Goal: Task Accomplishment & Management: Manage account settings

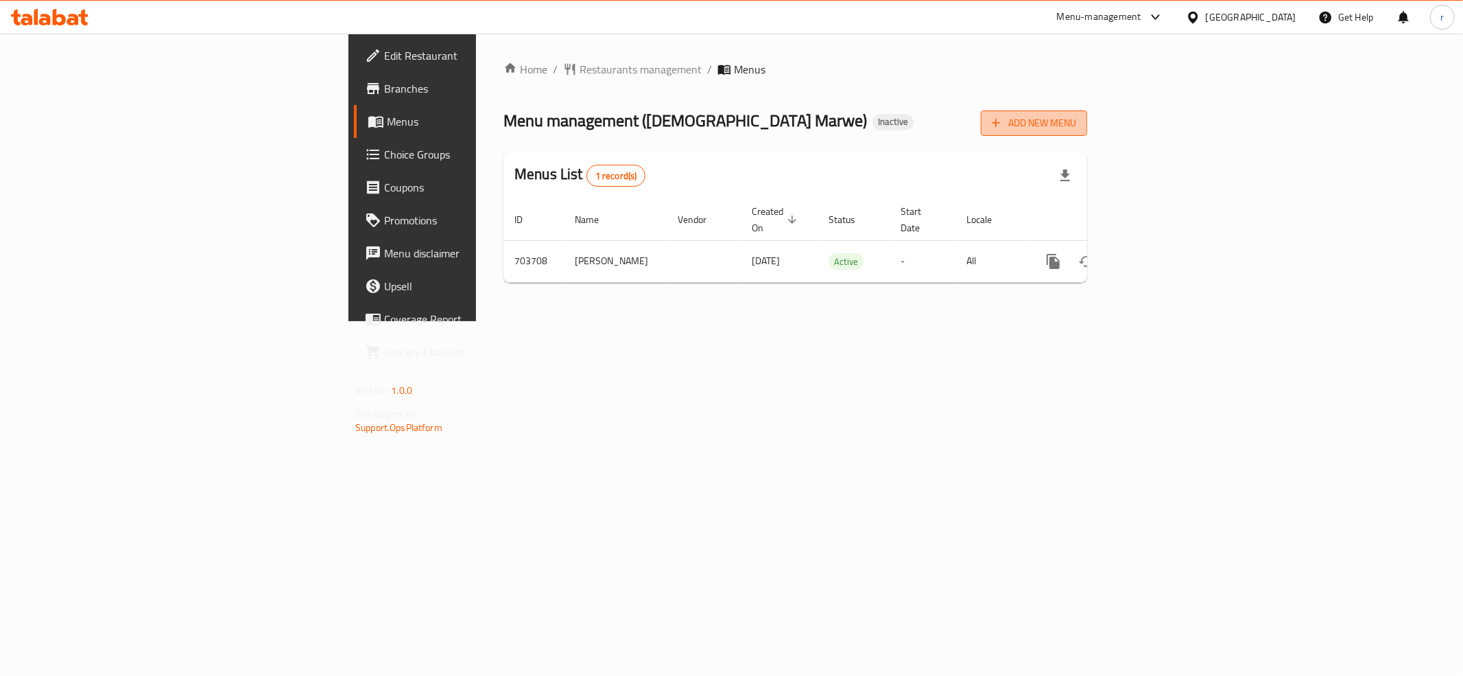
click at [1077, 129] on span "Add New Menu" at bounding box center [1034, 123] width 84 height 17
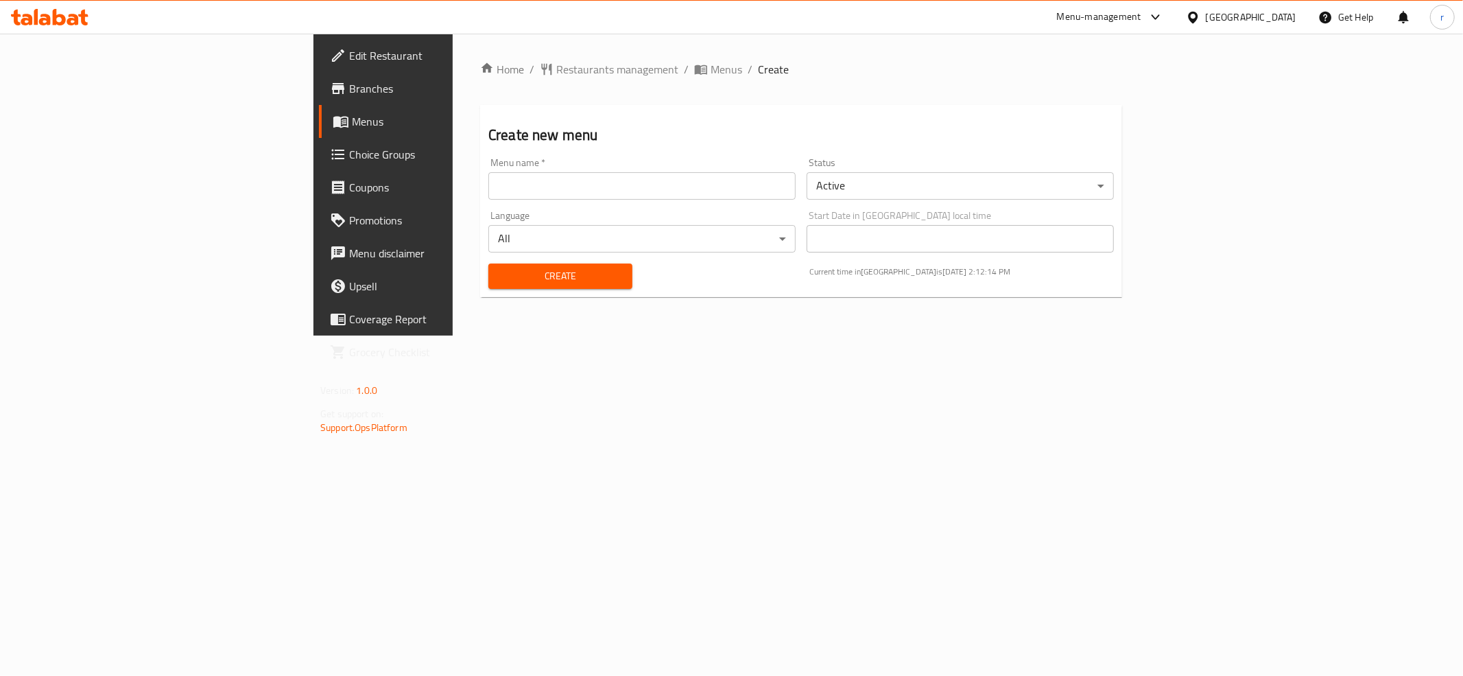
click at [522, 188] on input "text" at bounding box center [642, 185] width 307 height 27
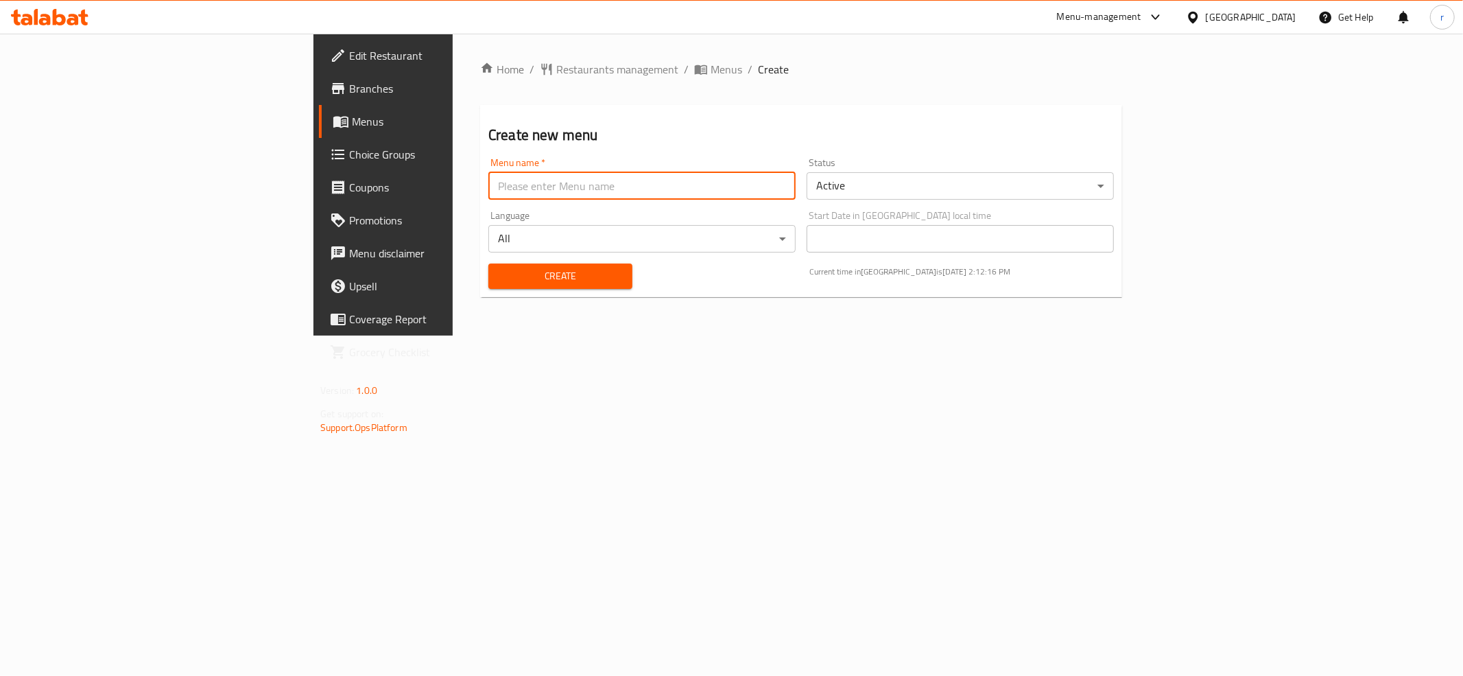
type input "tem"
click at [499, 283] on span "Create" at bounding box center [560, 276] width 122 height 17
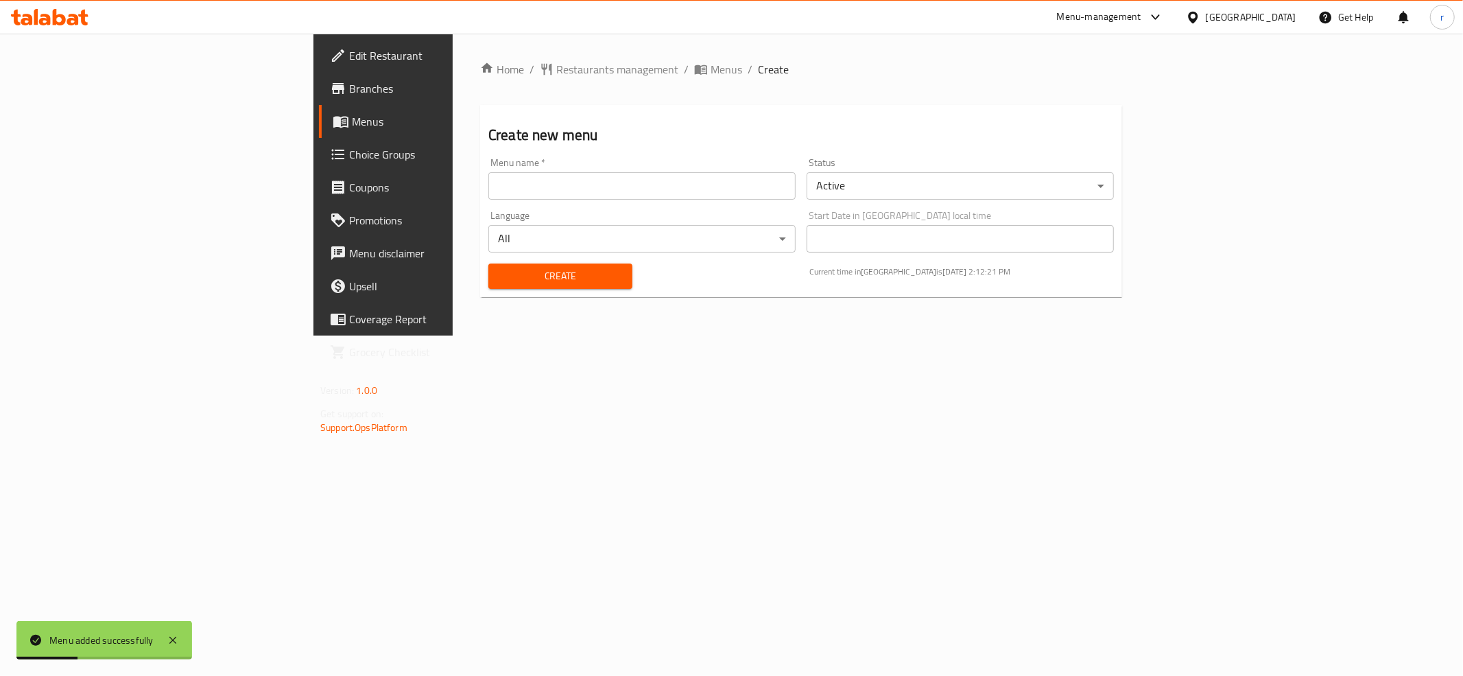
click at [352, 128] on span "Menus" at bounding box center [449, 121] width 195 height 16
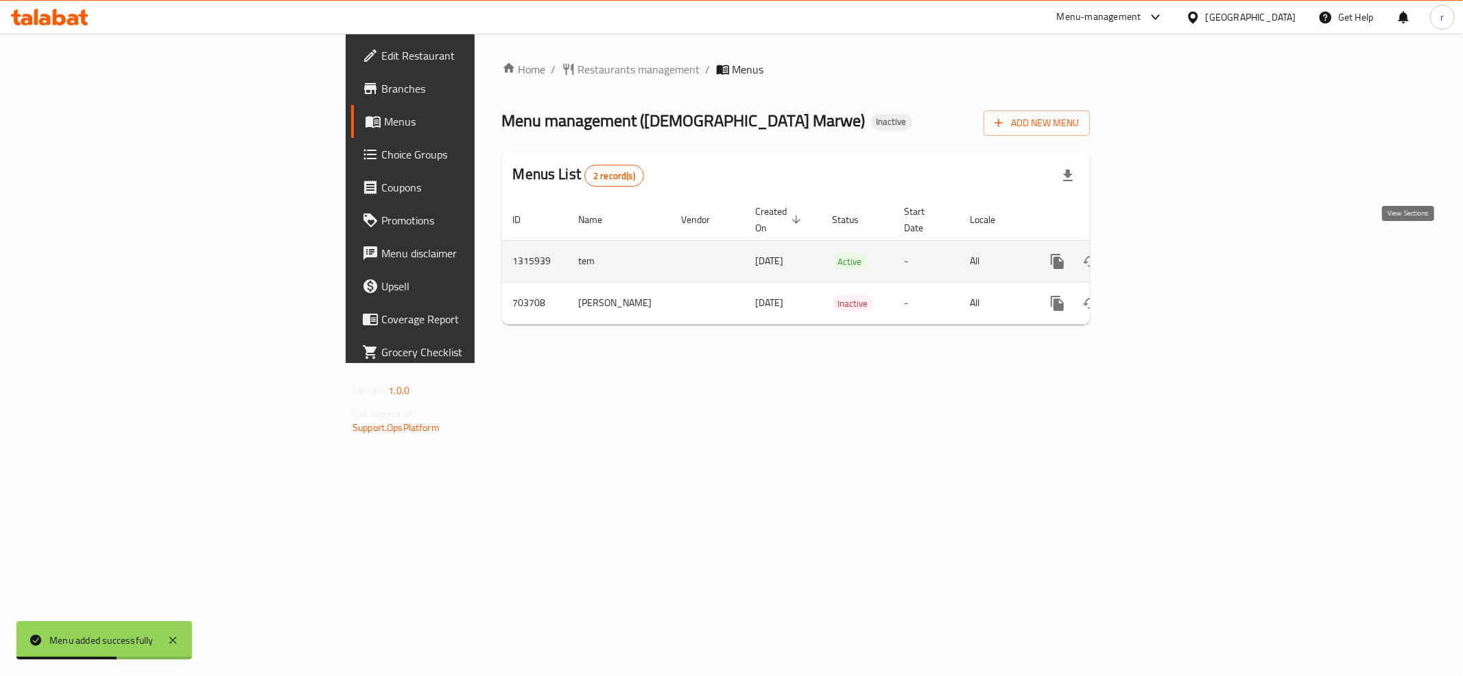
click at [1173, 245] on link "enhanced table" at bounding box center [1156, 261] width 33 height 33
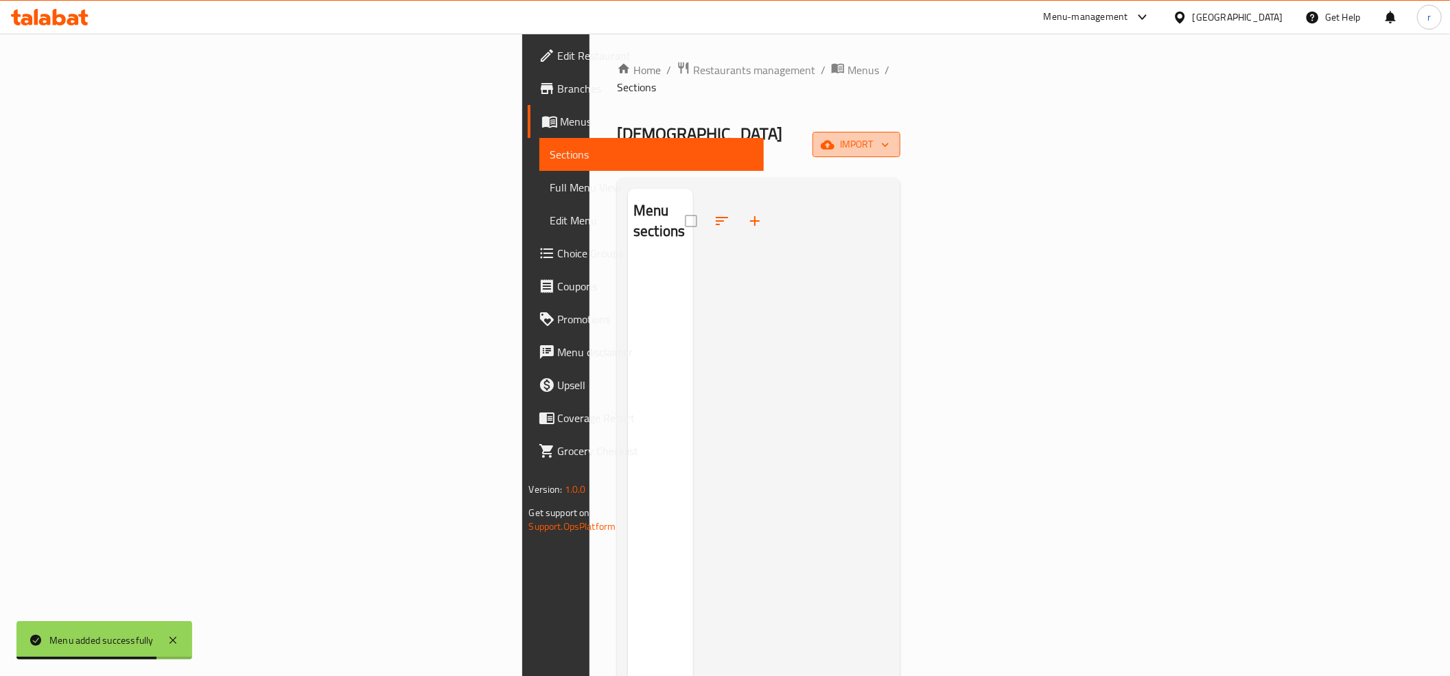
click at [889, 136] on span "import" at bounding box center [856, 144] width 66 height 17
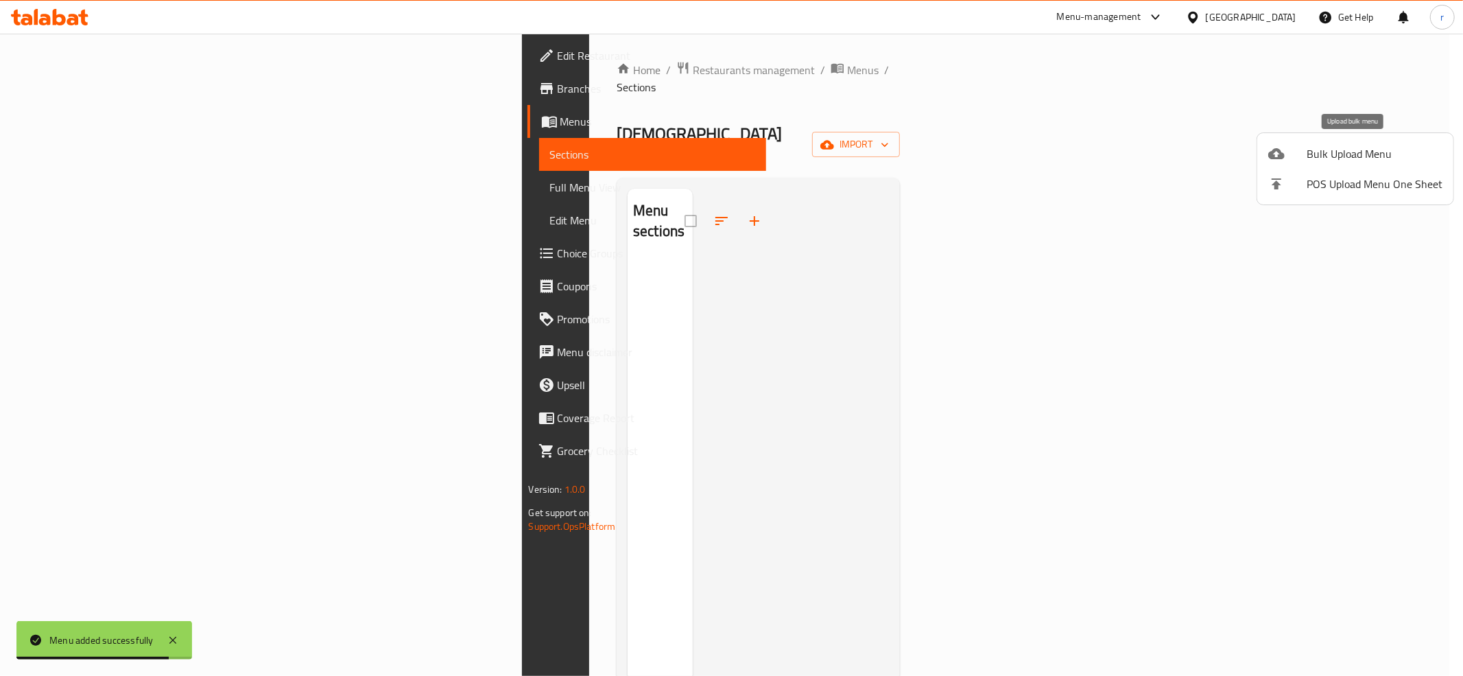
click at [1360, 152] on span "Bulk Upload Menu" at bounding box center [1375, 153] width 136 height 16
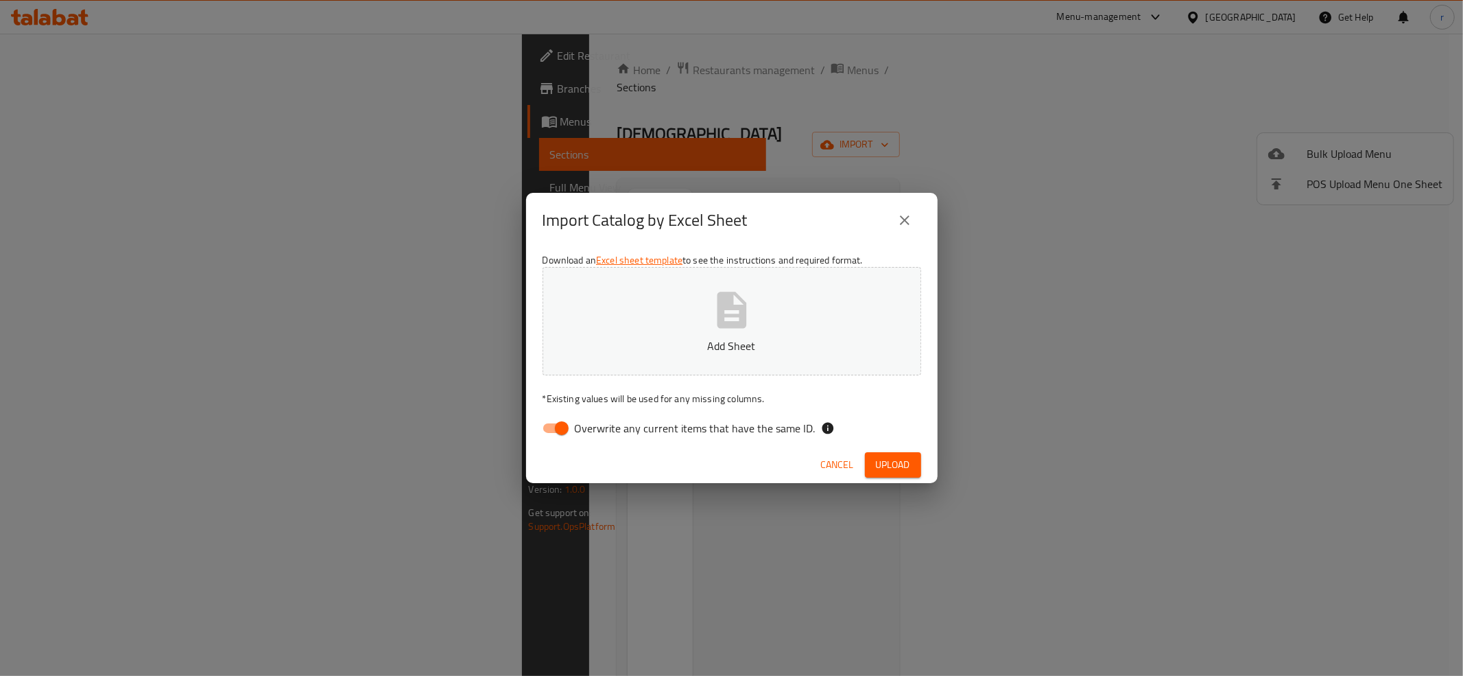
click at [566, 435] on input "Overwrite any current items that have the same ID." at bounding box center [562, 428] width 78 height 26
checkbox input "false"
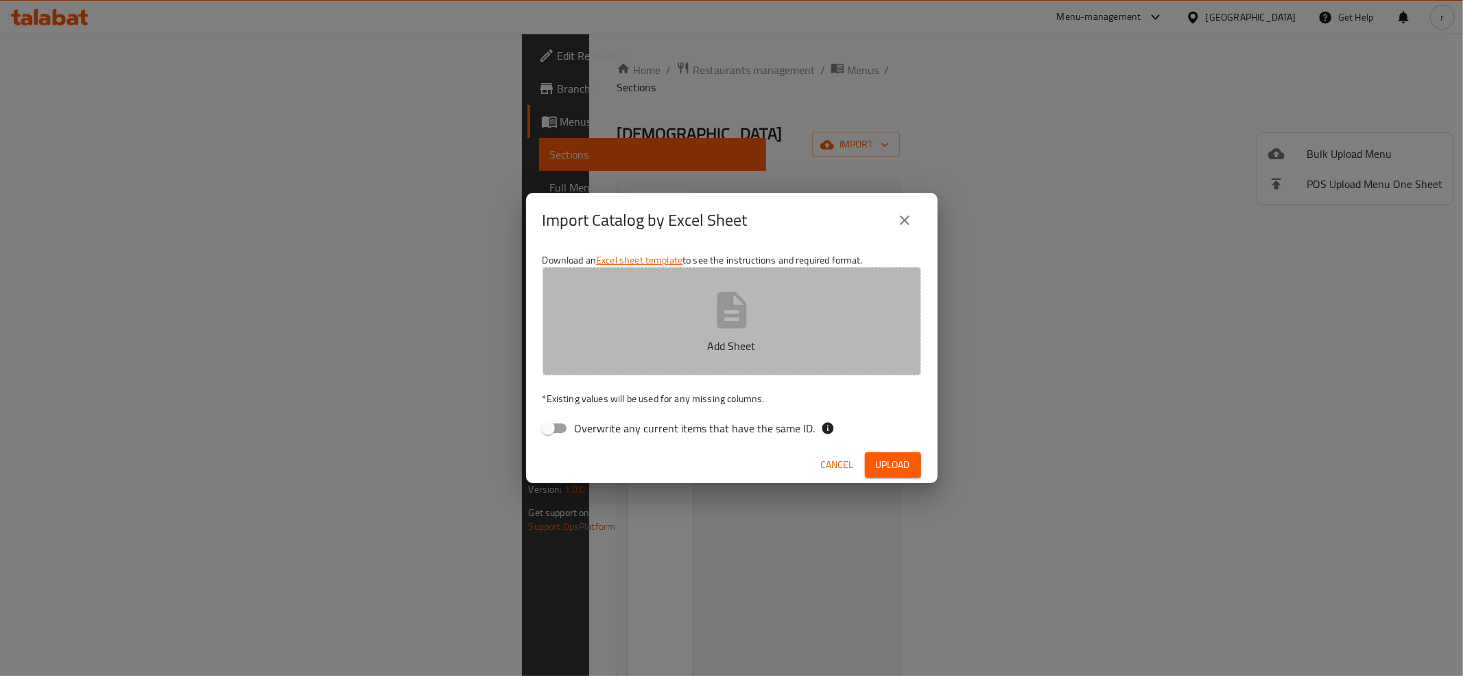
click at [609, 373] on button "Add Sheet" at bounding box center [732, 321] width 379 height 108
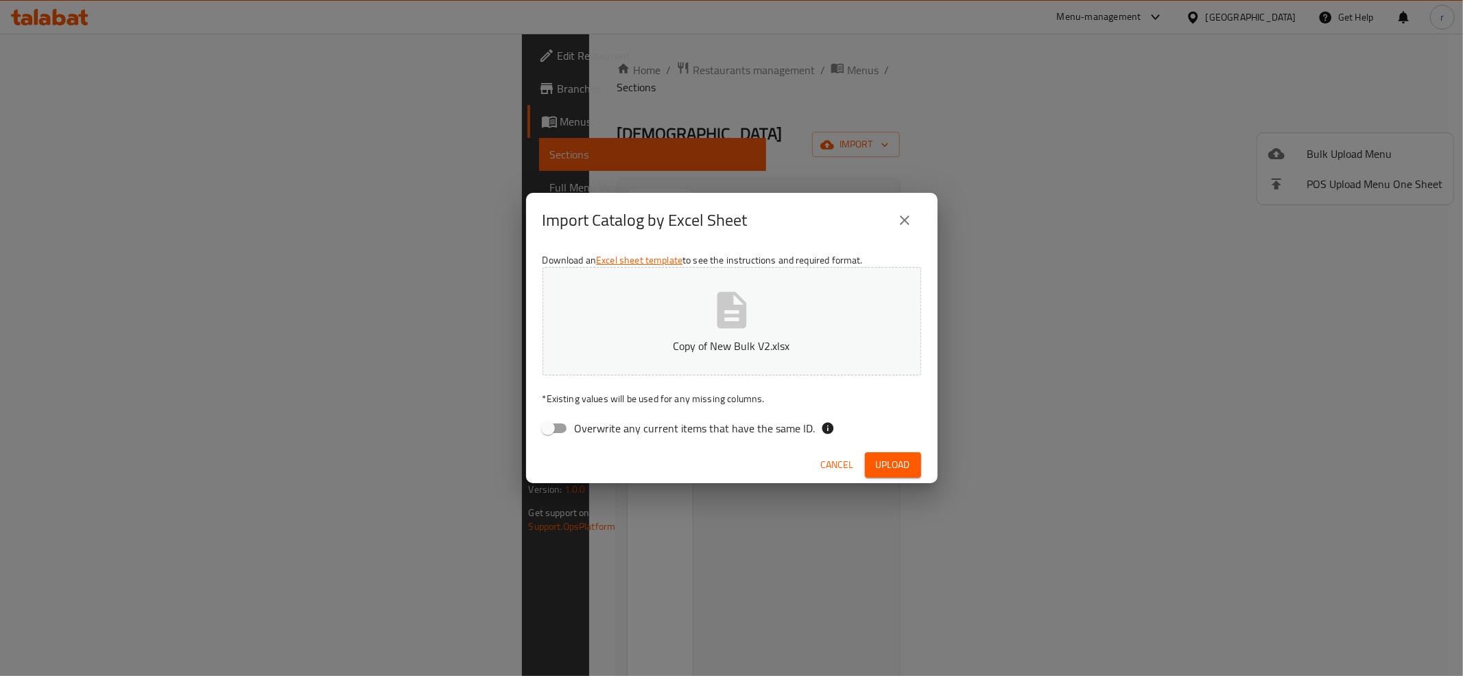
click at [903, 456] on span "Upload" at bounding box center [893, 464] width 34 height 17
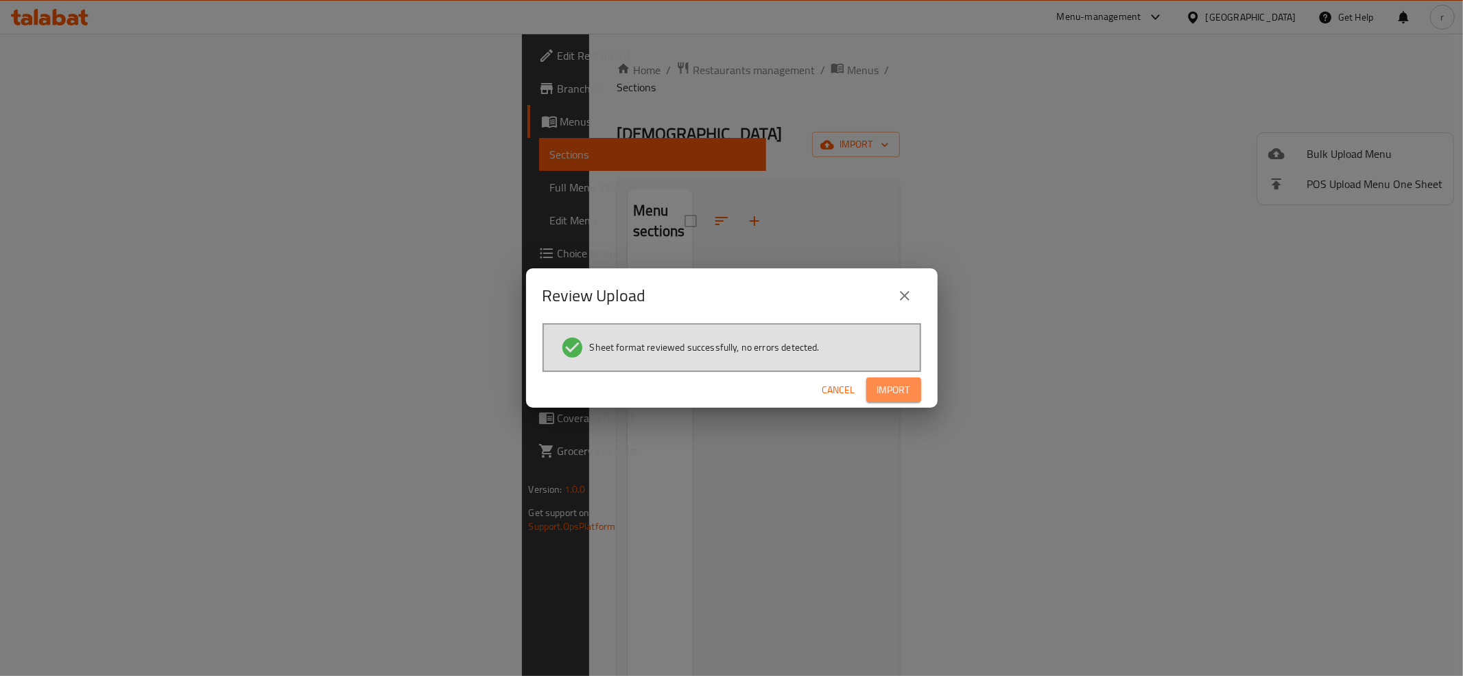
click at [881, 384] on span "Import" at bounding box center [894, 389] width 33 height 17
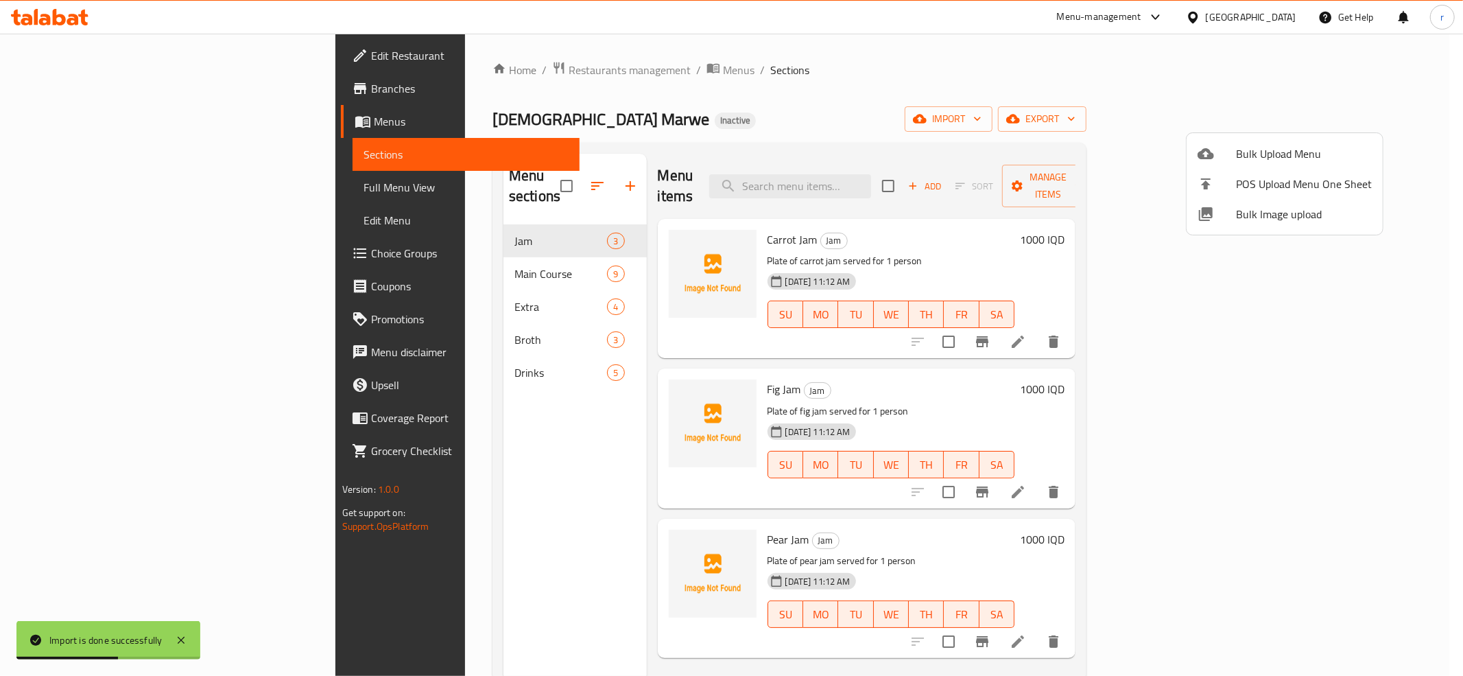
click at [396, 254] on div at bounding box center [731, 338] width 1463 height 676
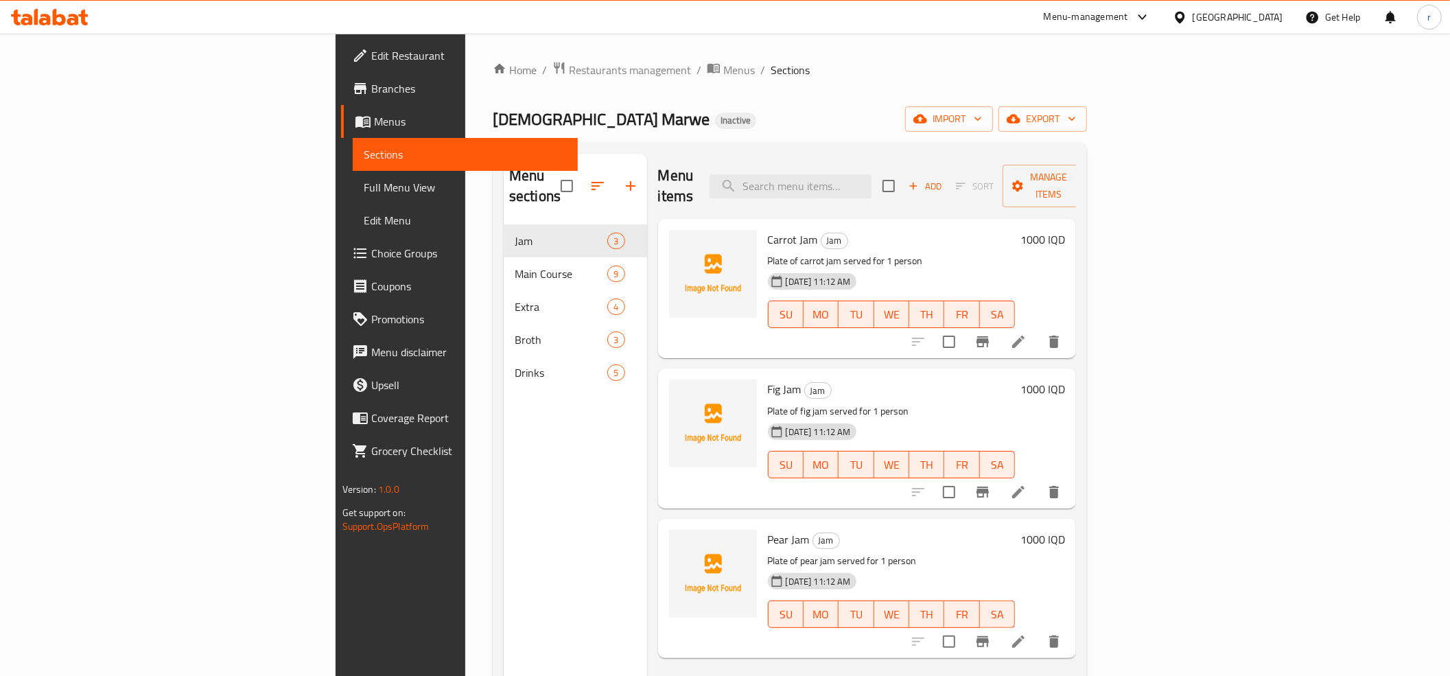
click at [504, 550] on div "Menu sections Jam 3 Main Course 9 Extra 4 Broth 3 Drinks 5" at bounding box center [575, 492] width 143 height 676
click at [871, 181] on input "search" at bounding box center [790, 186] width 162 height 24
click at [681, 242] on icon "upload picture" at bounding box center [688, 248] width 14 height 12
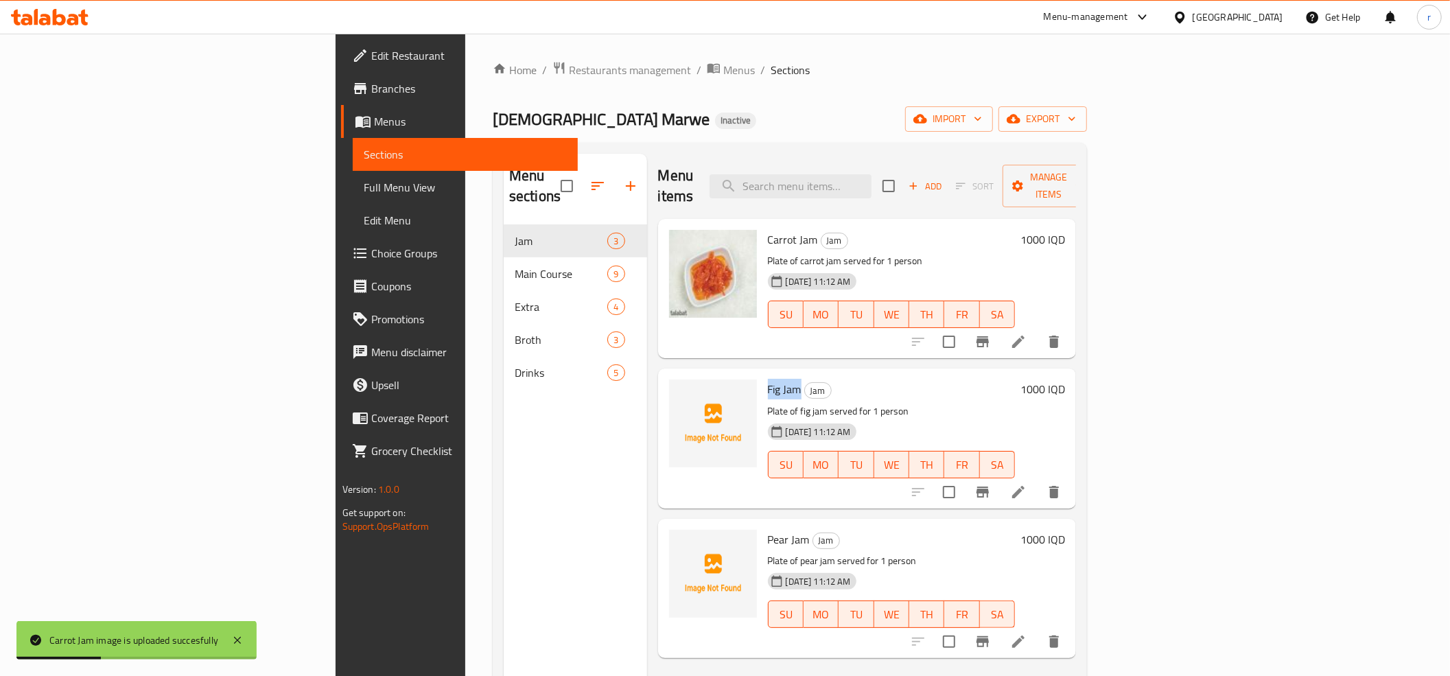
drag, startPoint x: 683, startPoint y: 369, endPoint x: 717, endPoint y: 369, distance: 33.6
click at [768, 379] on span "Fig Jam" at bounding box center [785, 389] width 34 height 21
copy span "Fig Jam"
click at [681, 392] on icon "upload picture" at bounding box center [688, 398] width 14 height 12
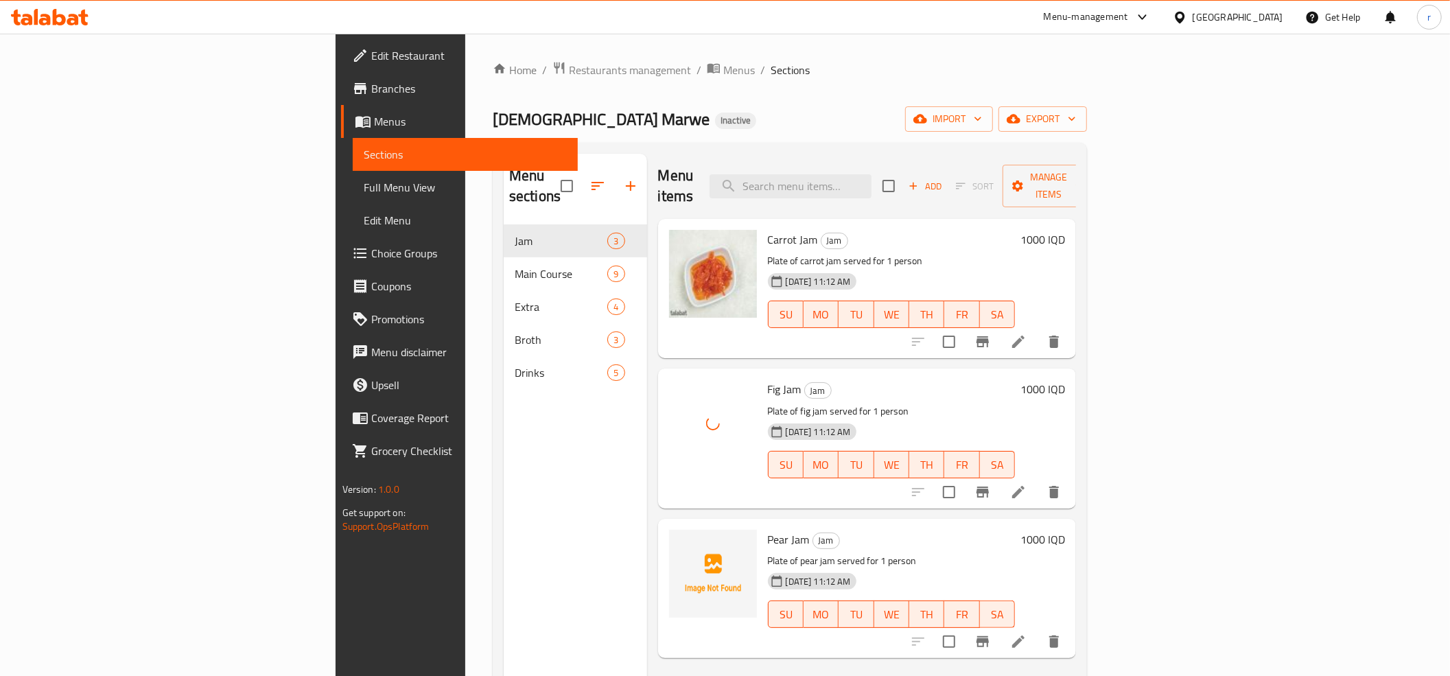
click at [731, 80] on div "Home / Restaurants management / Menus / Sections Qawalti Marwe Inactive import …" at bounding box center [790, 450] width 594 height 779
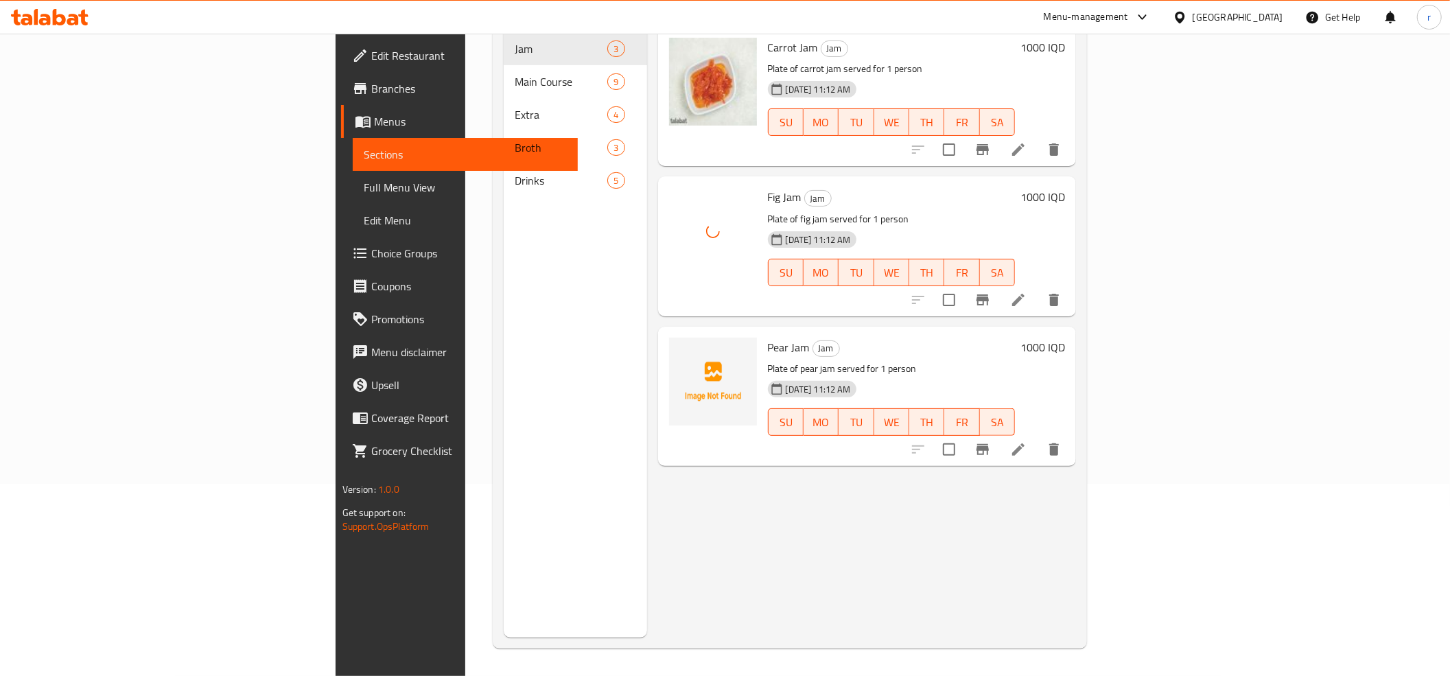
scroll to position [193, 0]
drag, startPoint x: 686, startPoint y: 322, endPoint x: 723, endPoint y: 321, distance: 37.1
click at [768, 337] on span "Pear Jam" at bounding box center [789, 347] width 42 height 21
copy span "Pear Jam"
click at [681, 350] on icon "upload picture" at bounding box center [688, 356] width 14 height 12
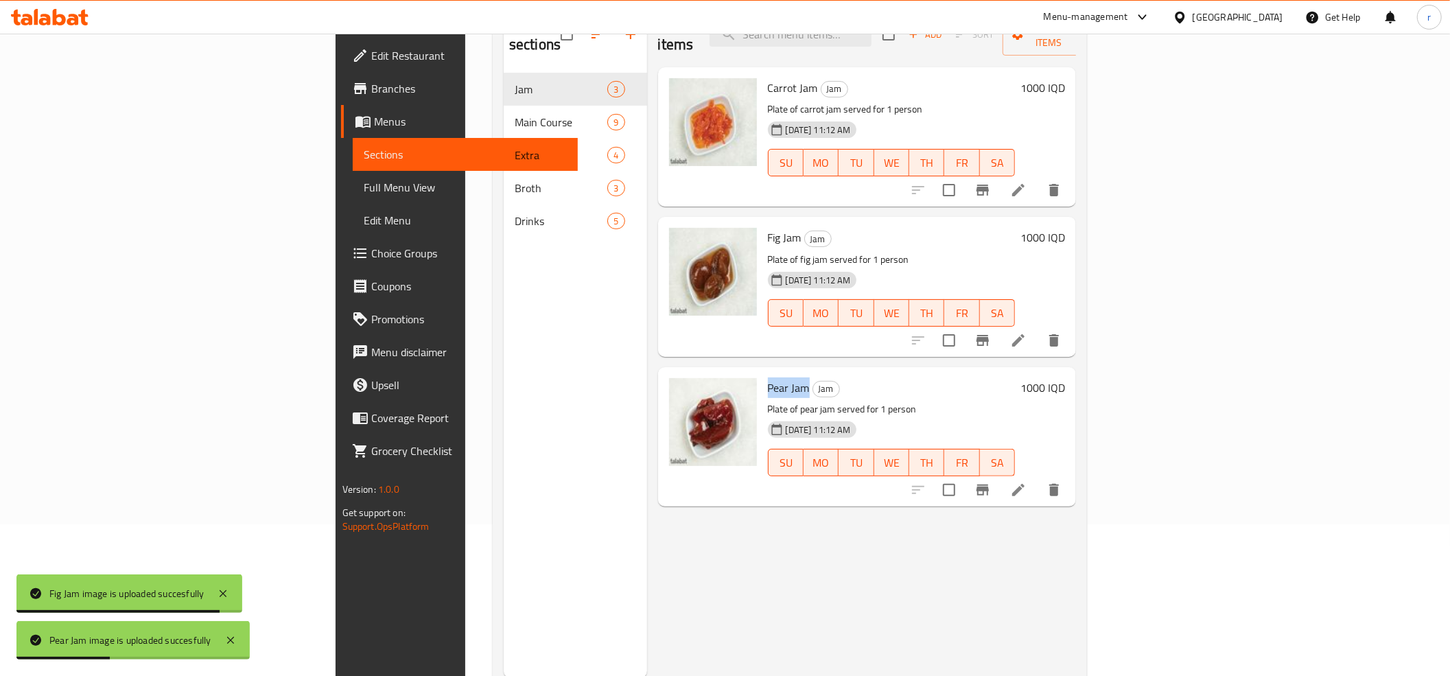
scroll to position [40, 0]
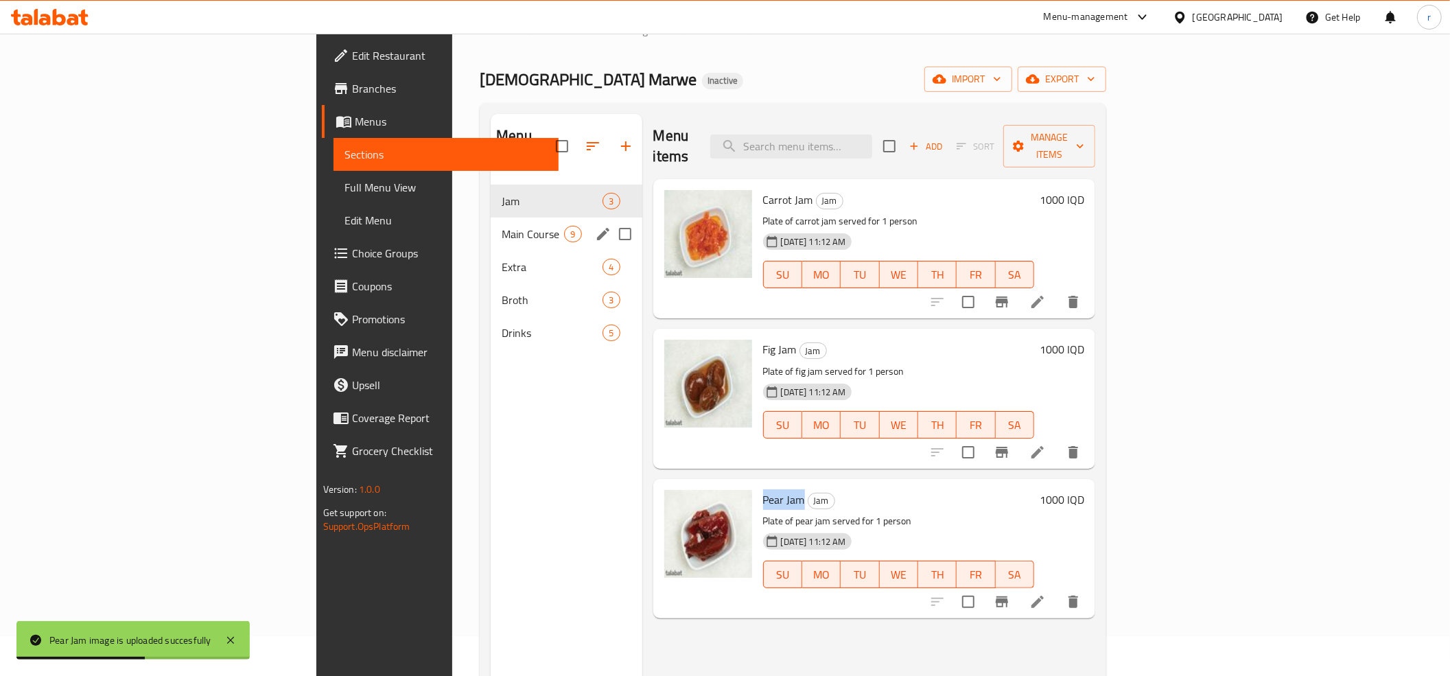
click at [491, 217] on div "Main Course 9" at bounding box center [566, 233] width 151 height 33
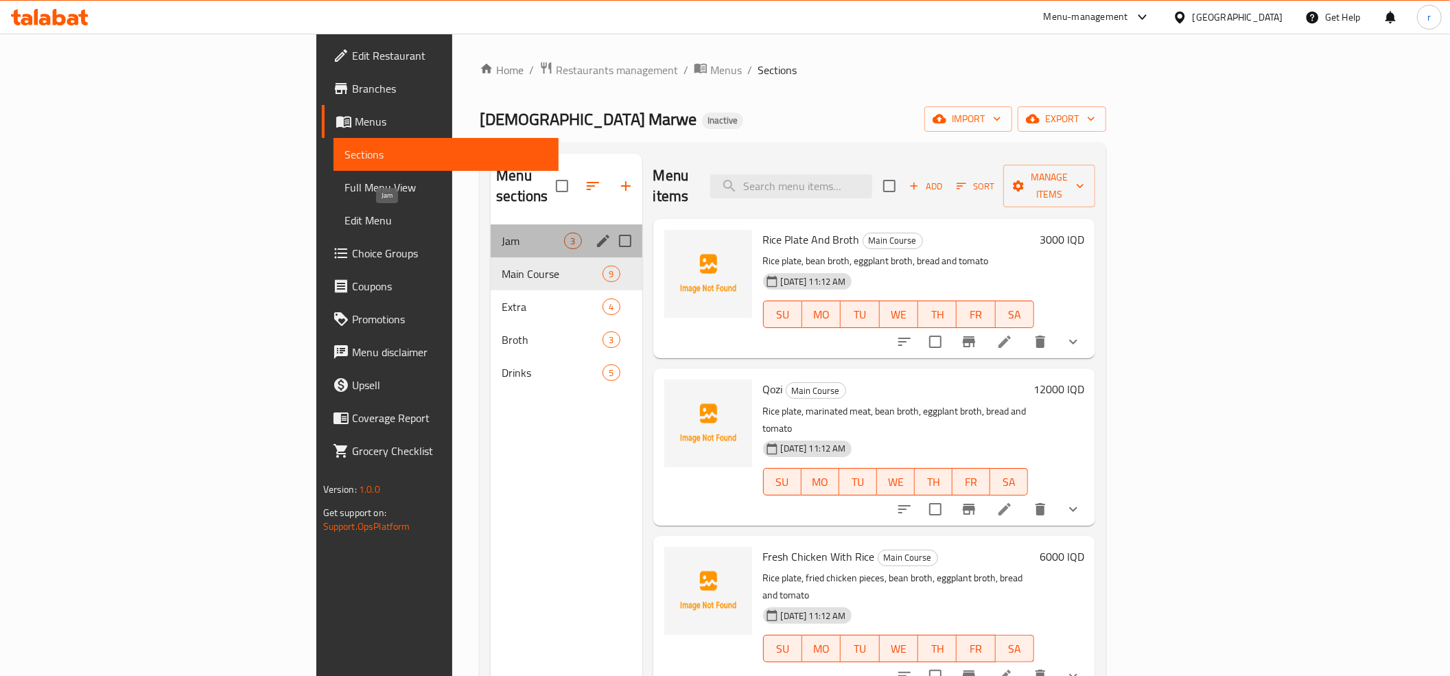
click at [502, 233] on span "Jam" at bounding box center [533, 241] width 62 height 16
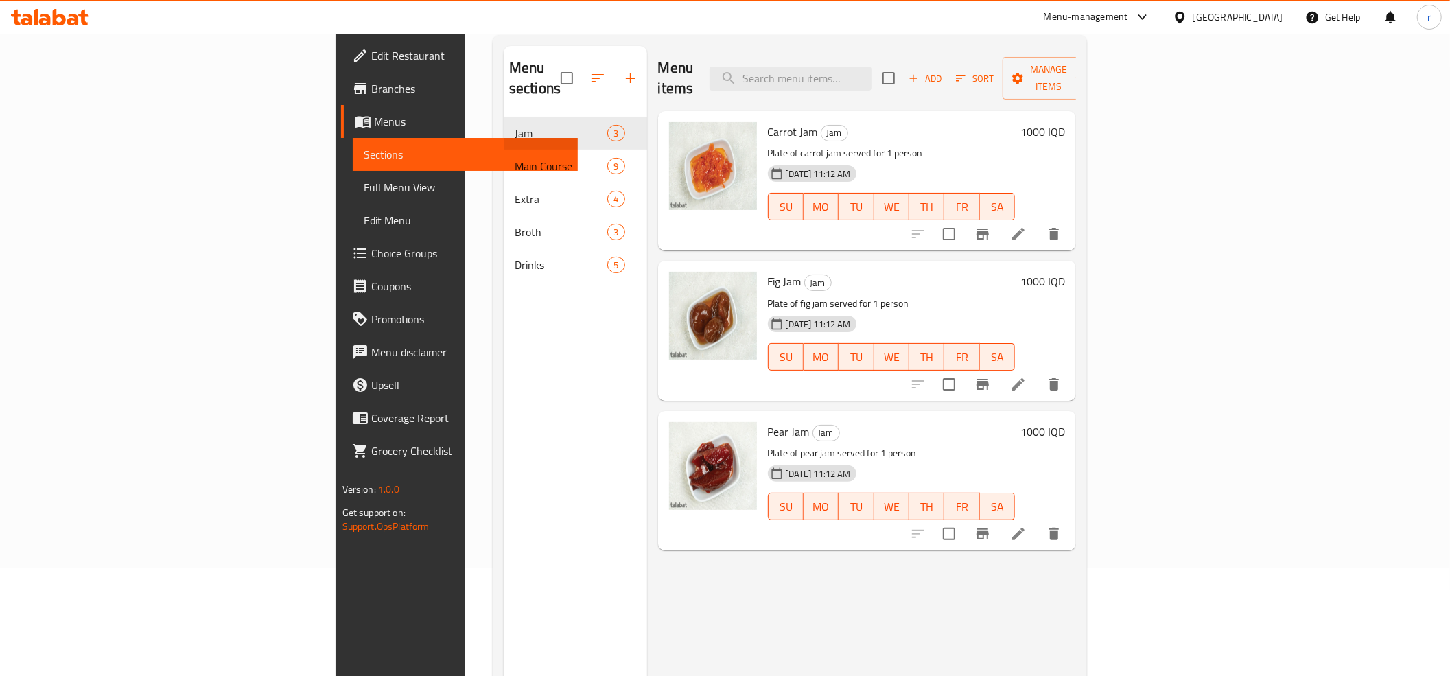
scroll to position [152, 0]
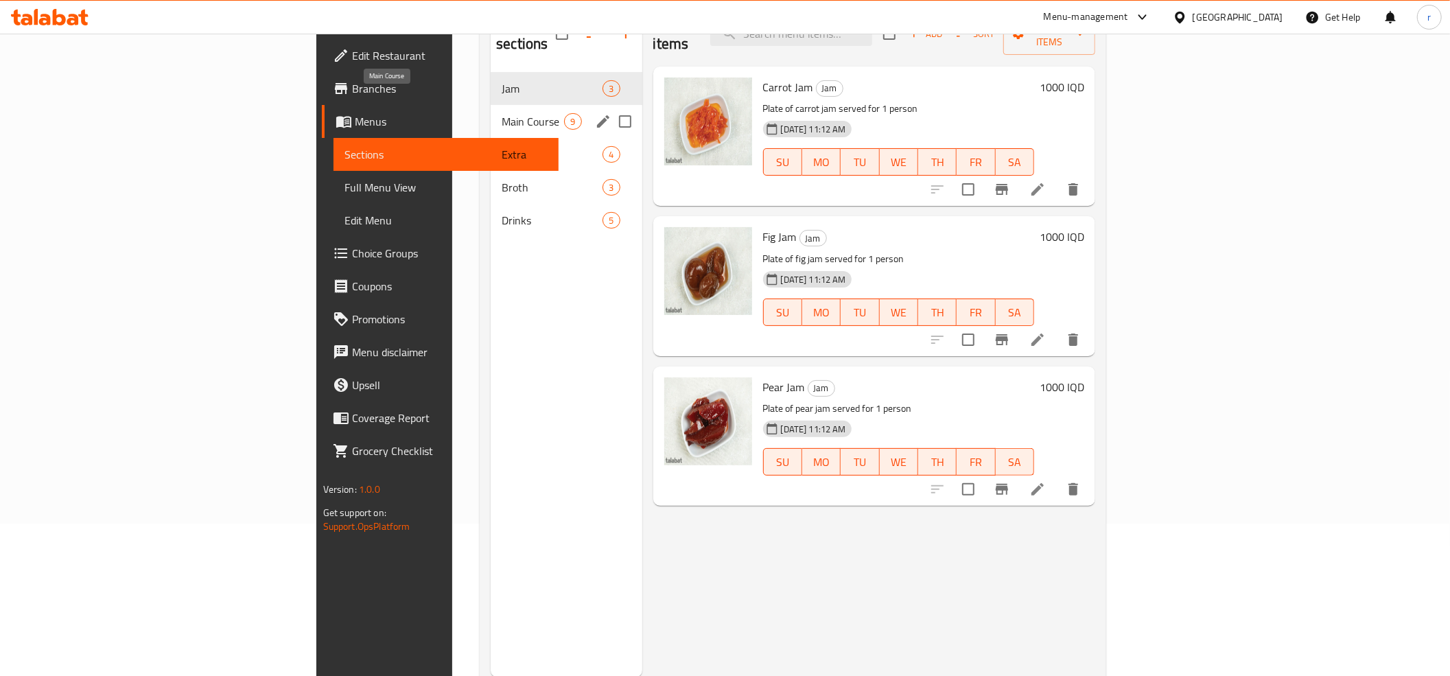
click at [502, 113] on span "Main Course" at bounding box center [533, 121] width 62 height 16
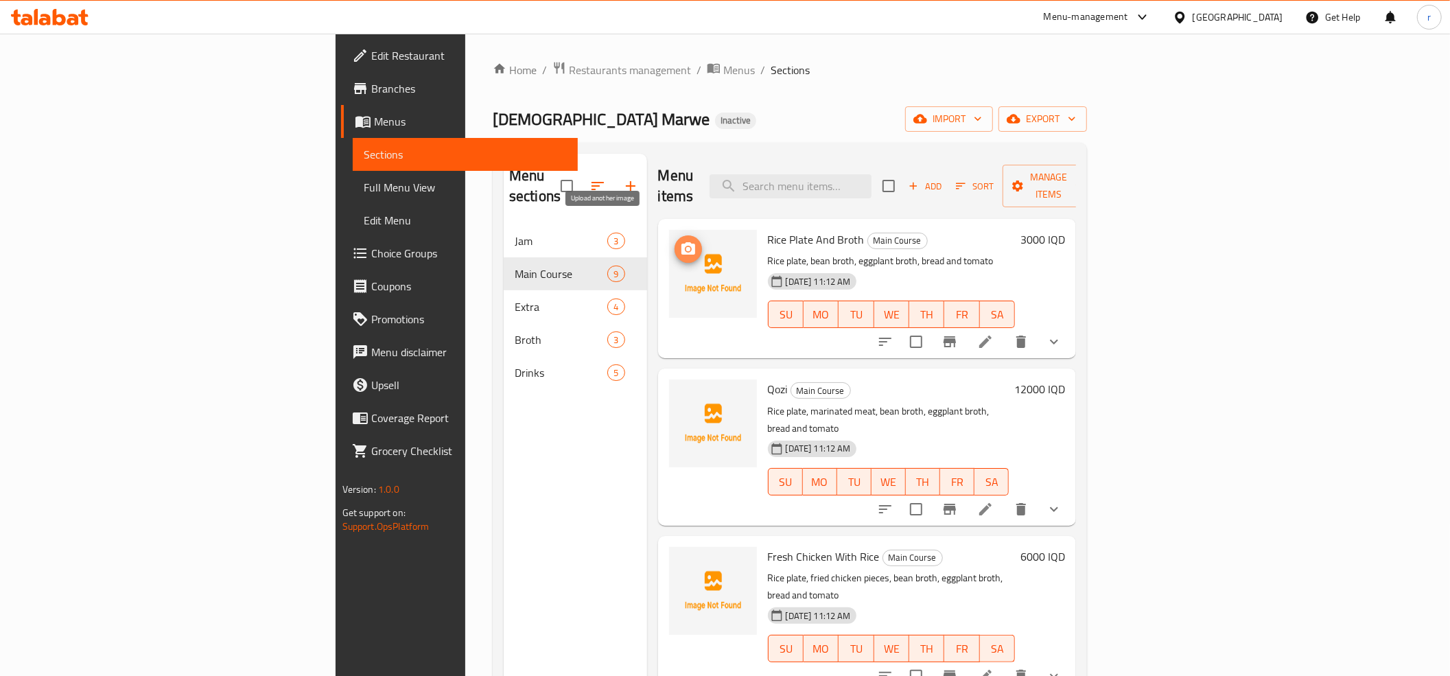
click at [681, 242] on icon "upload picture" at bounding box center [688, 248] width 14 height 12
click at [768, 379] on span "Qozi" at bounding box center [778, 389] width 20 height 21
copy h6 "Qozi"
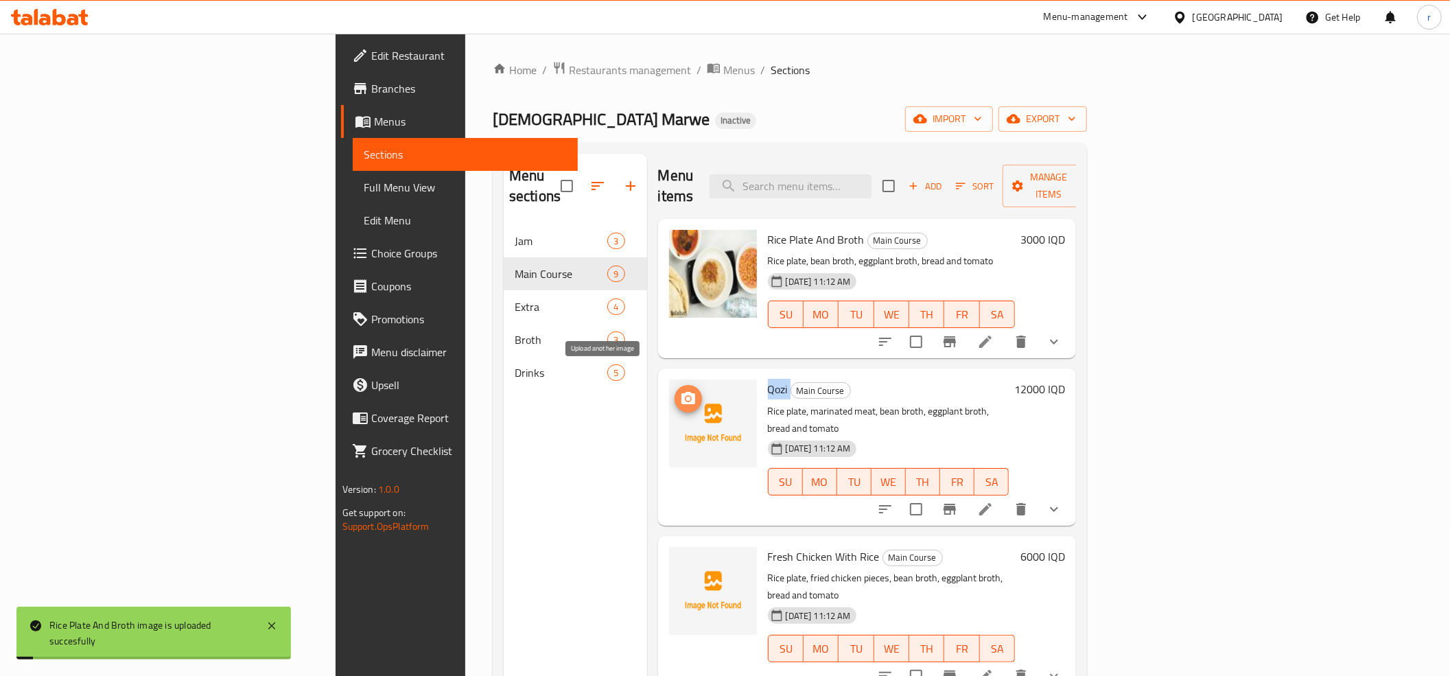
click at [681, 392] on icon "upload picture" at bounding box center [688, 398] width 14 height 12
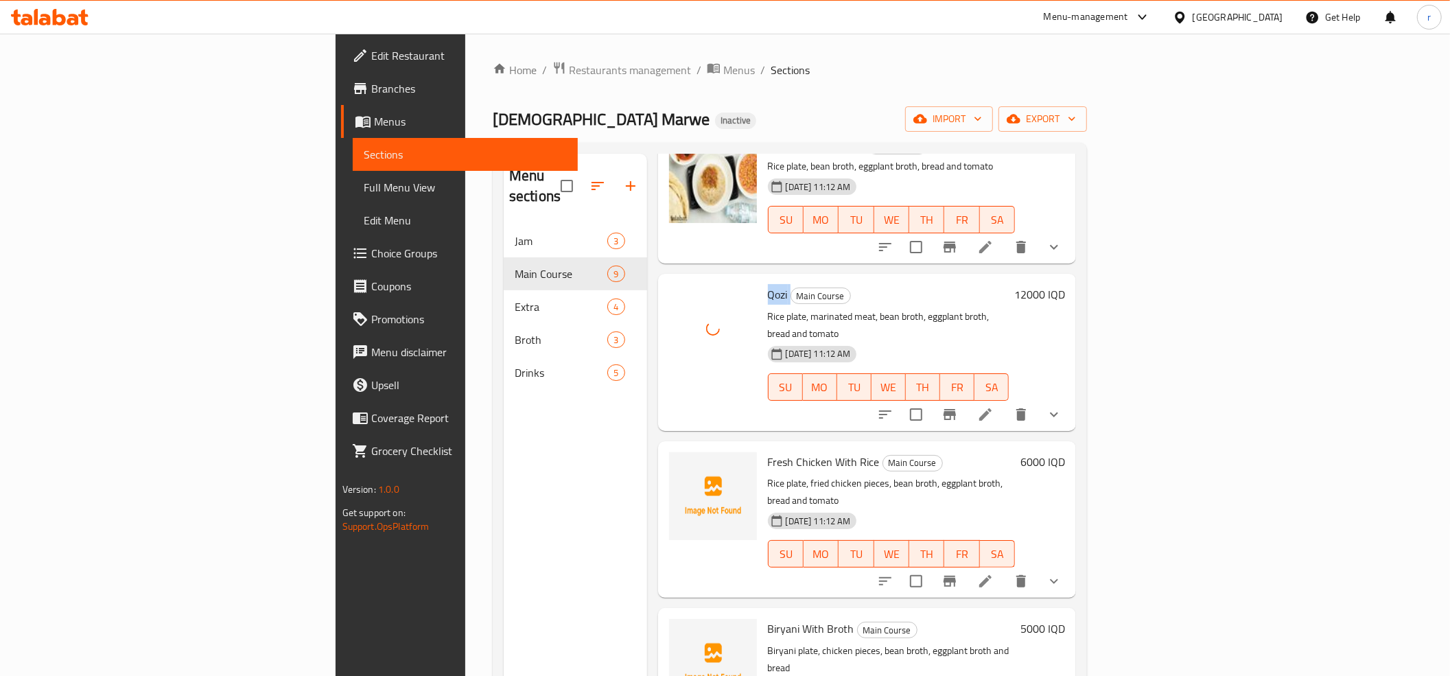
scroll to position [152, 0]
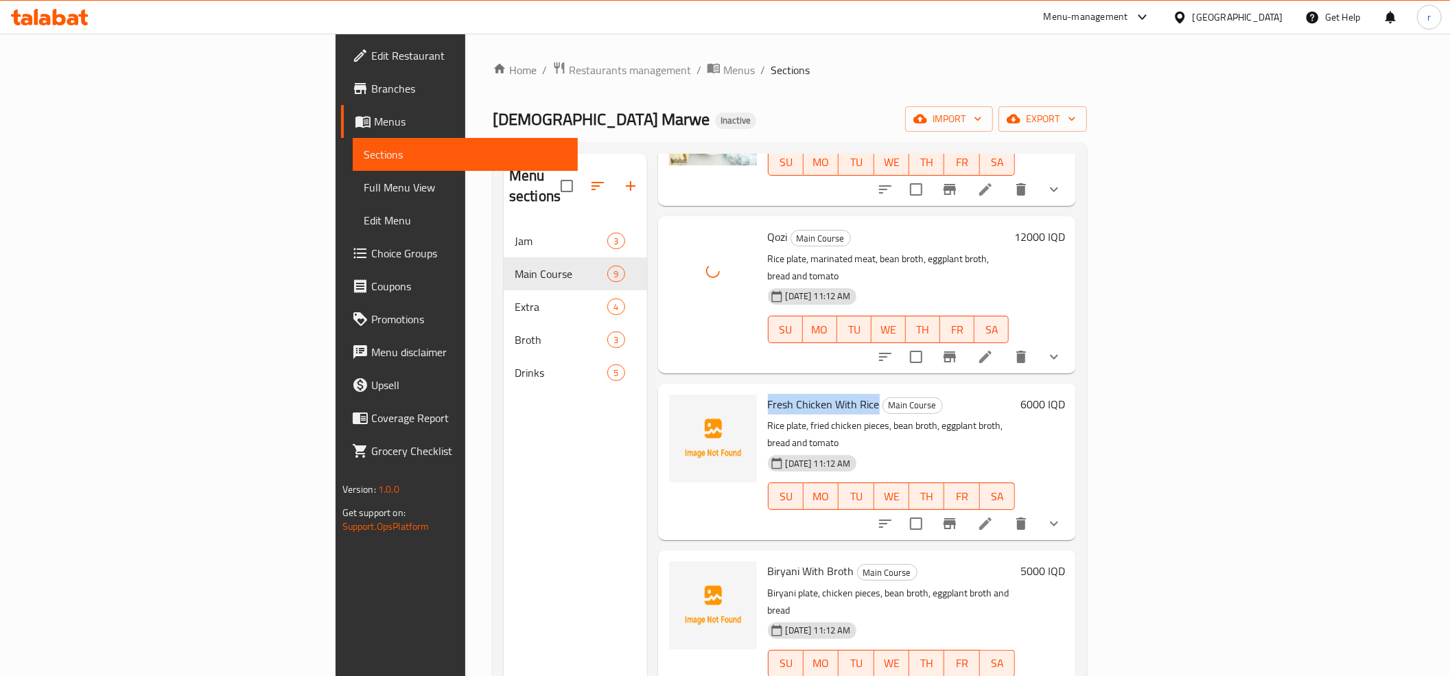
drag, startPoint x: 686, startPoint y: 366, endPoint x: 793, endPoint y: 369, distance: 107.1
click at [793, 395] on h6 "Fresh Chicken With Rice Main Course" at bounding box center [892, 404] width 248 height 19
copy span "Fresh Chicken With Rice"
click at [681, 407] on icon "upload picture" at bounding box center [688, 413] width 14 height 12
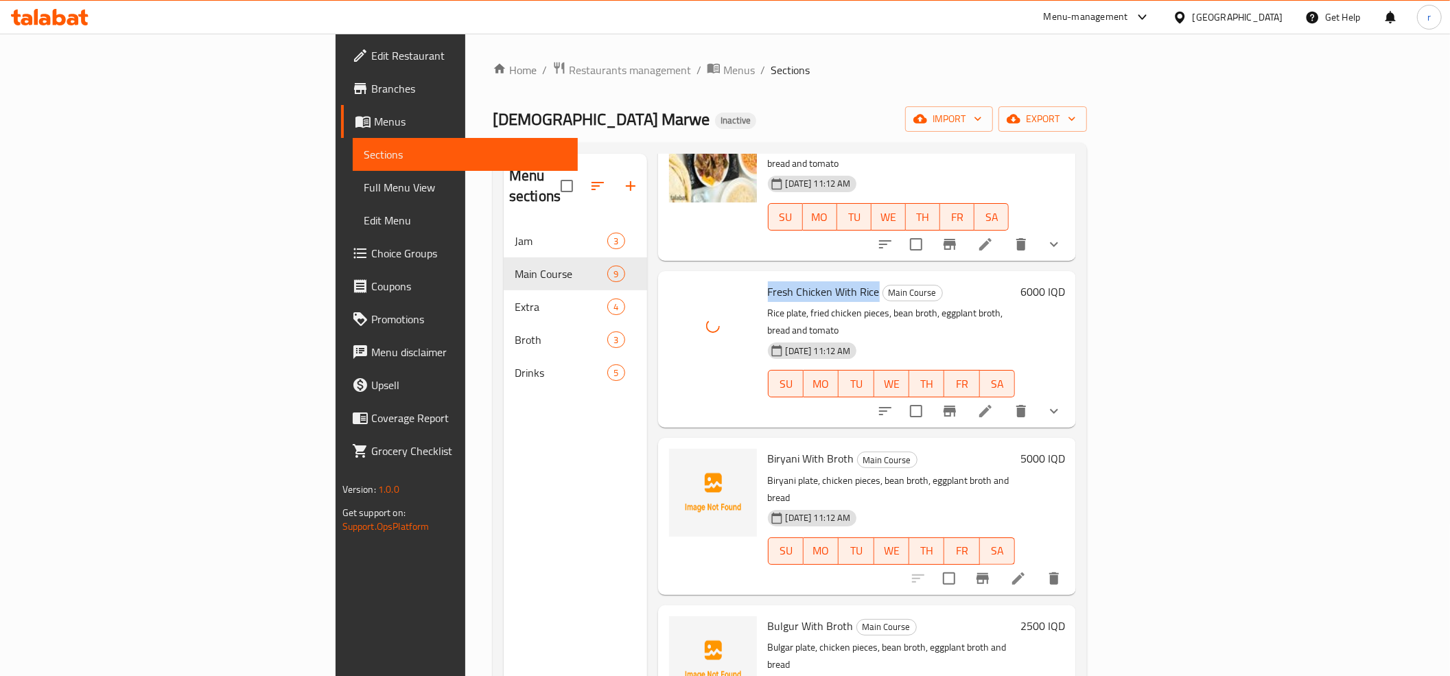
scroll to position [305, 0]
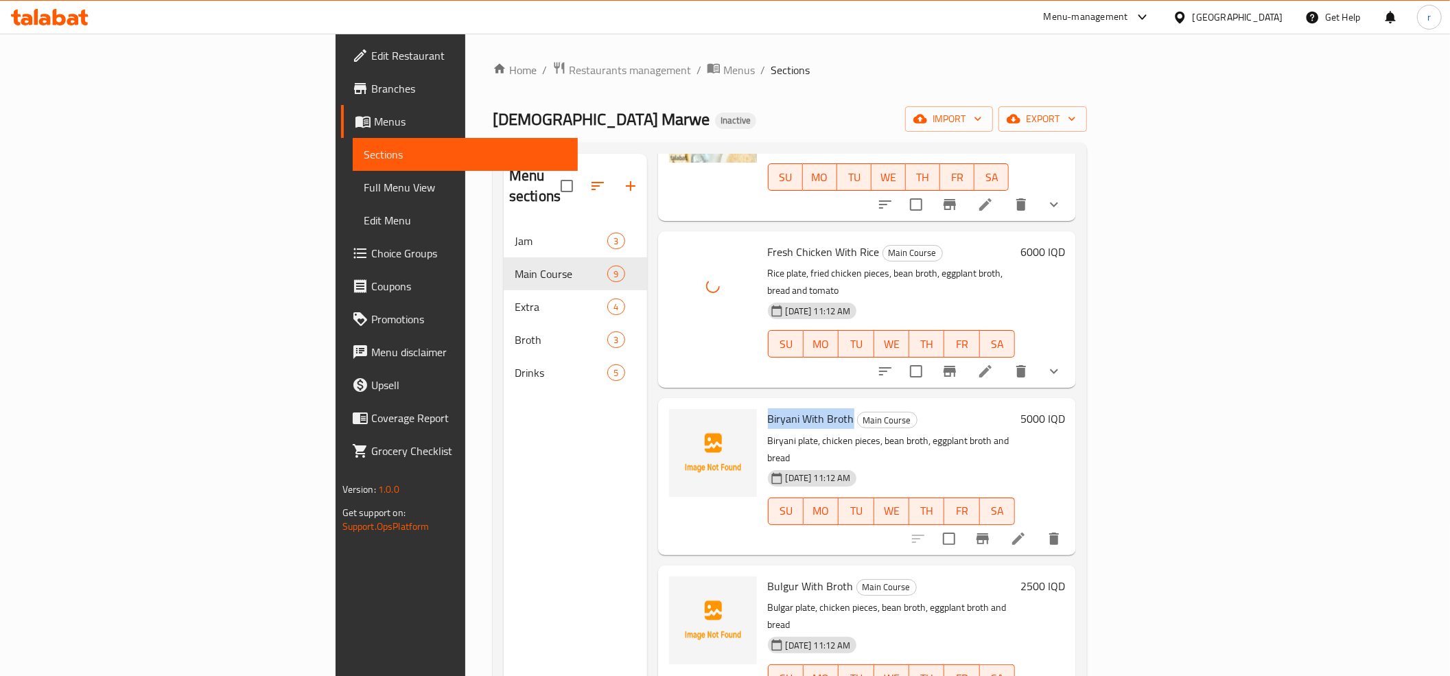
drag, startPoint x: 686, startPoint y: 363, endPoint x: 766, endPoint y: 361, distance: 79.6
click at [768, 408] on span "Biryani With Broth" at bounding box center [811, 418] width 86 height 21
copy span "Biryani With Broth"
click at [680, 420] on icon "upload picture" at bounding box center [688, 428] width 16 height 16
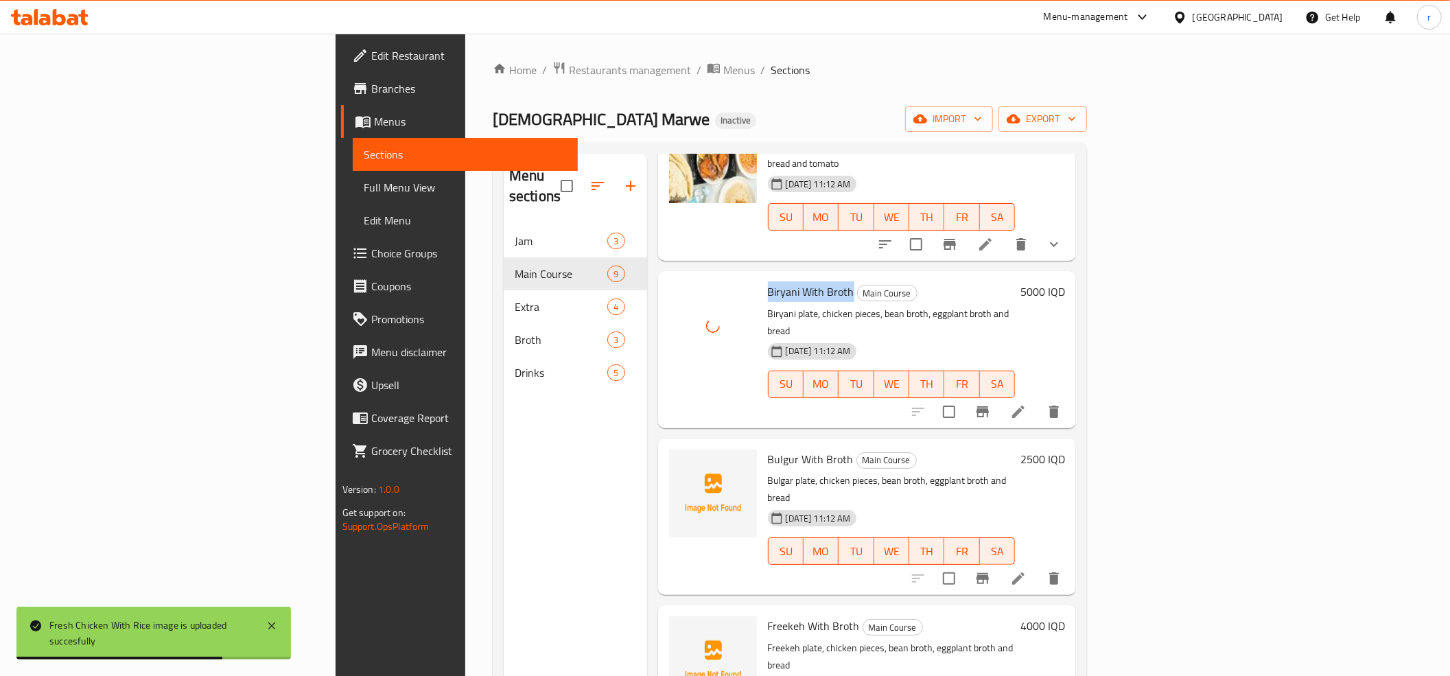
scroll to position [457, 0]
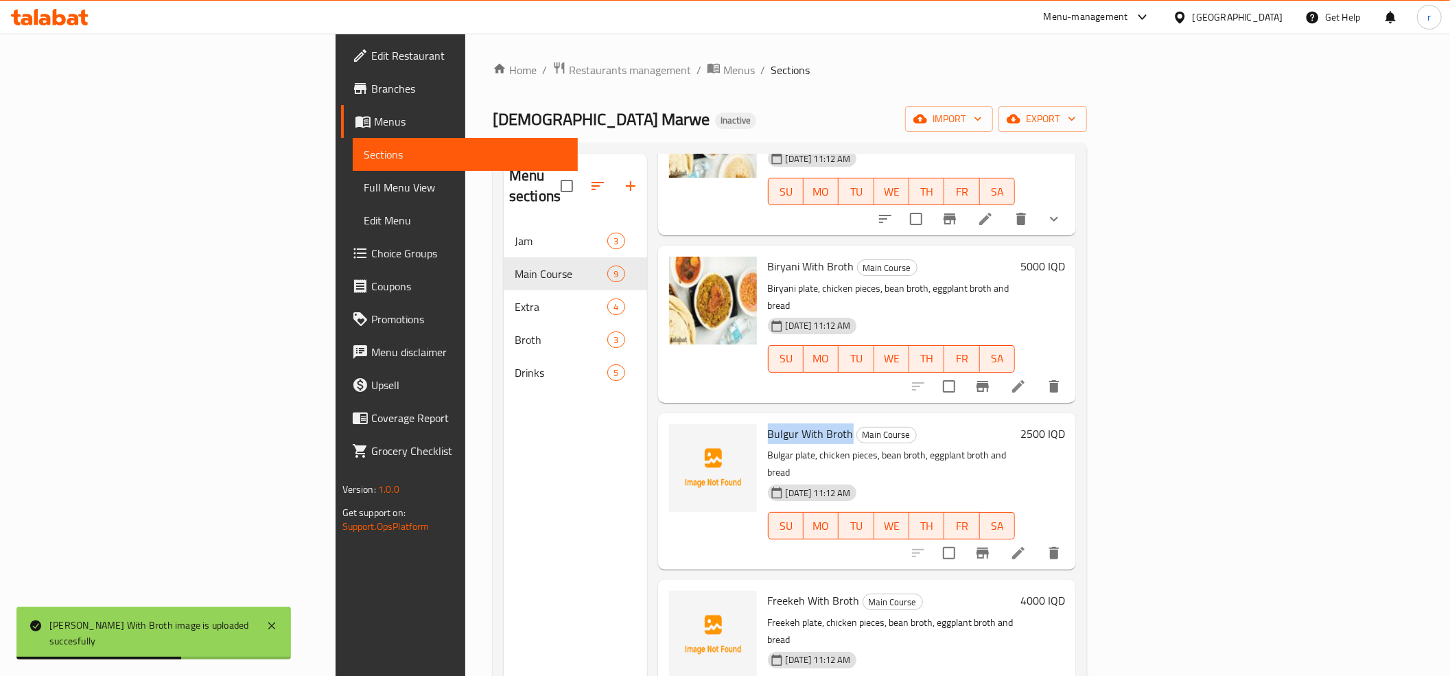
drag, startPoint x: 684, startPoint y: 361, endPoint x: 766, endPoint y: 366, distance: 81.8
click at [768, 423] on span "Bulgur With Broth" at bounding box center [811, 433] width 86 height 21
copy span "Bulgur With Broth"
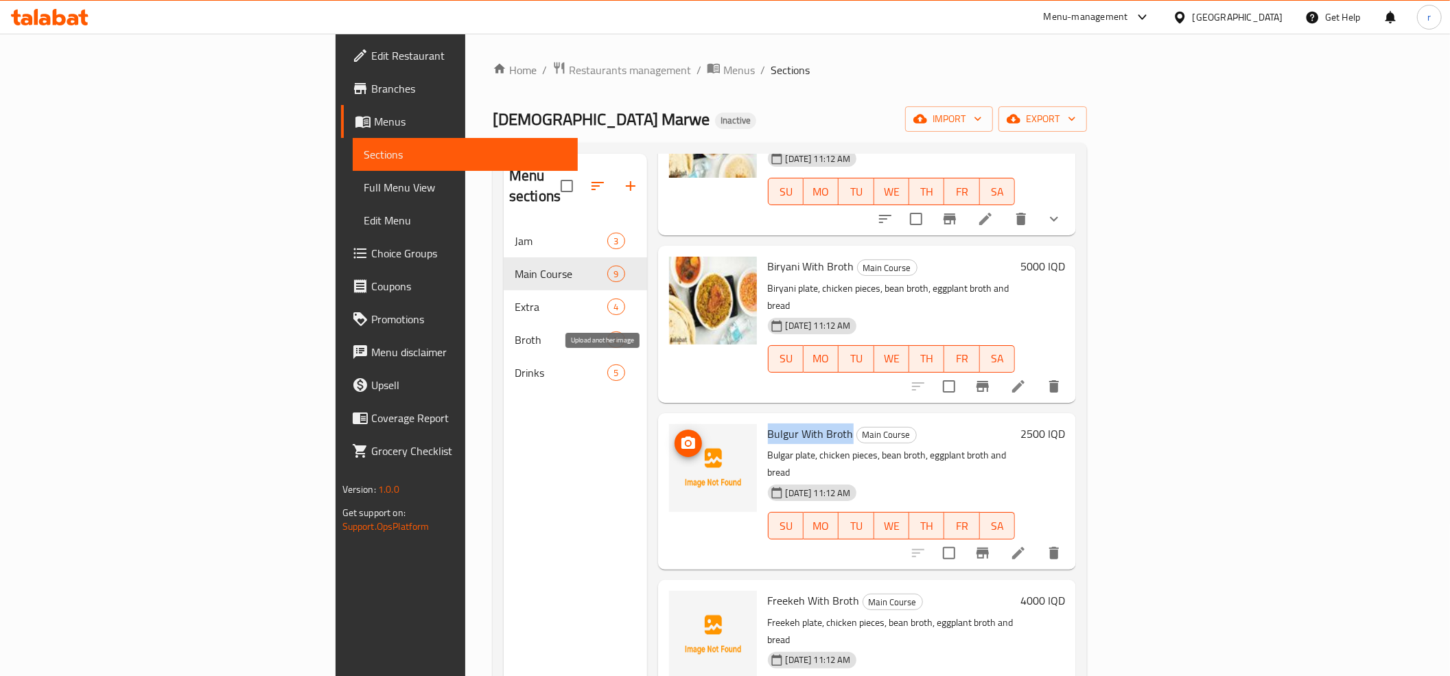
click at [680, 435] on icon "upload picture" at bounding box center [688, 443] width 16 height 16
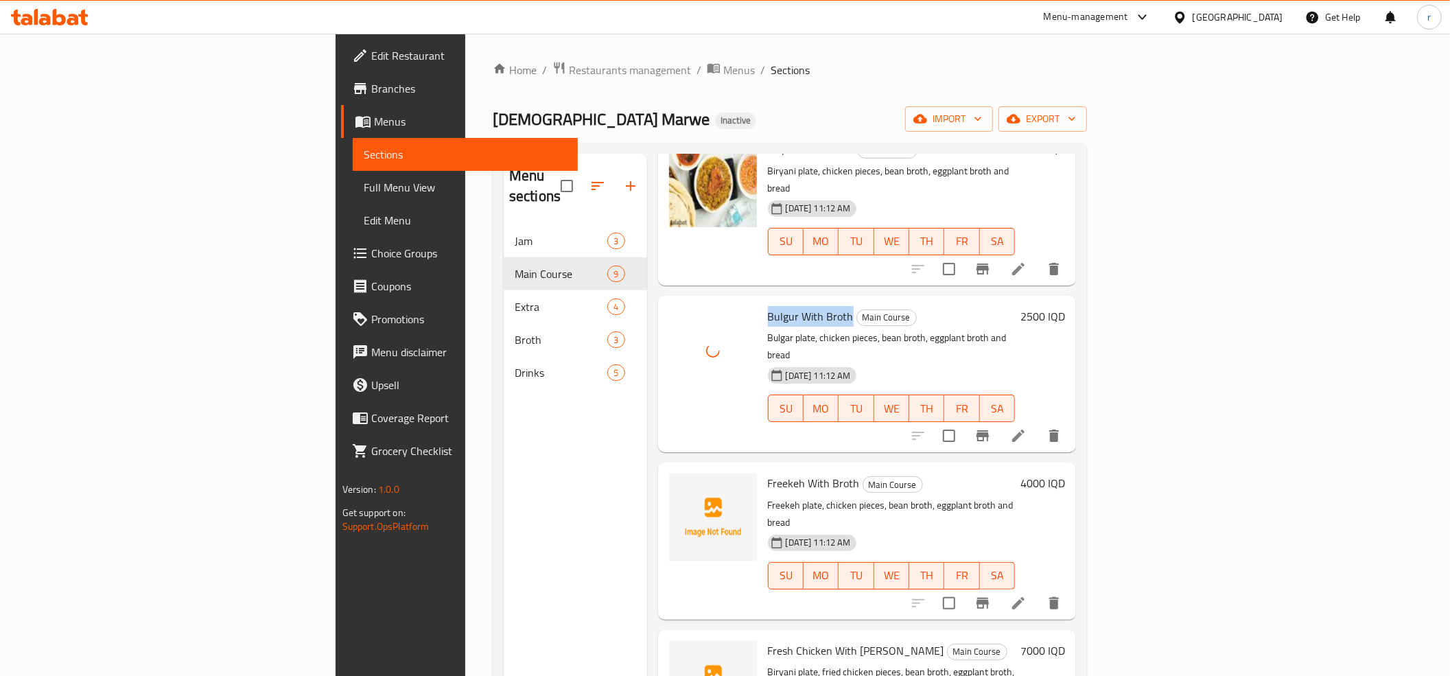
scroll to position [707, 0]
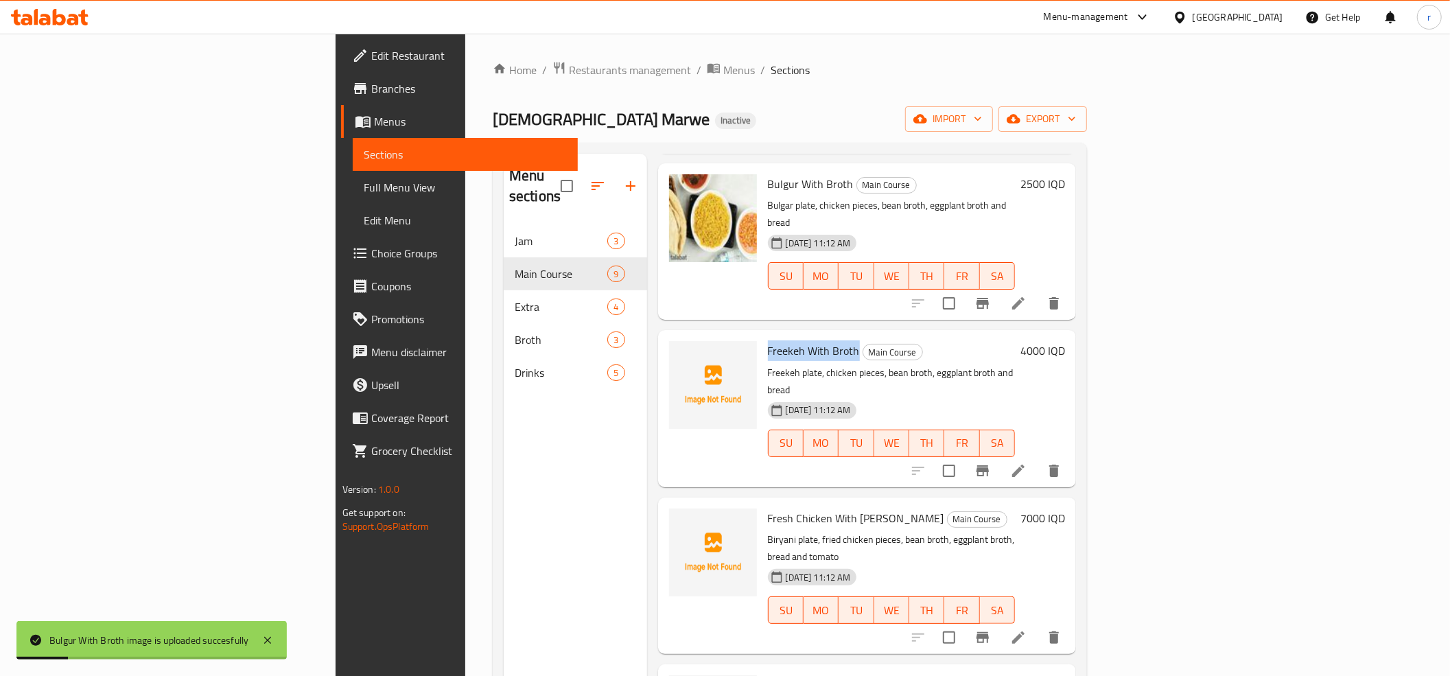
drag, startPoint x: 685, startPoint y: 265, endPoint x: 773, endPoint y: 269, distance: 87.9
click at [773, 341] on h6 "Freekeh With Broth Main Course" at bounding box center [892, 350] width 248 height 19
copy span "Freekeh With Broth"
click at [669, 341] on img at bounding box center [713, 385] width 88 height 88
click at [681, 353] on icon "upload picture" at bounding box center [688, 359] width 14 height 12
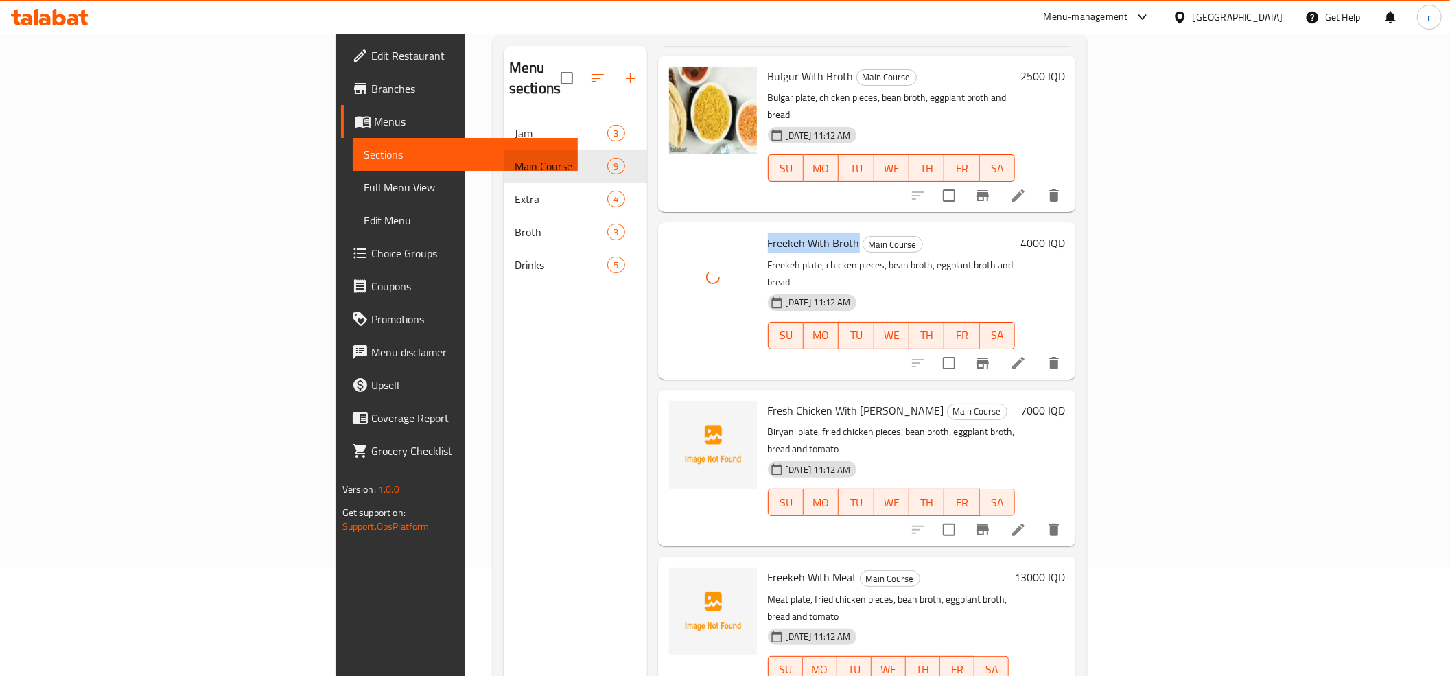
scroll to position [152, 0]
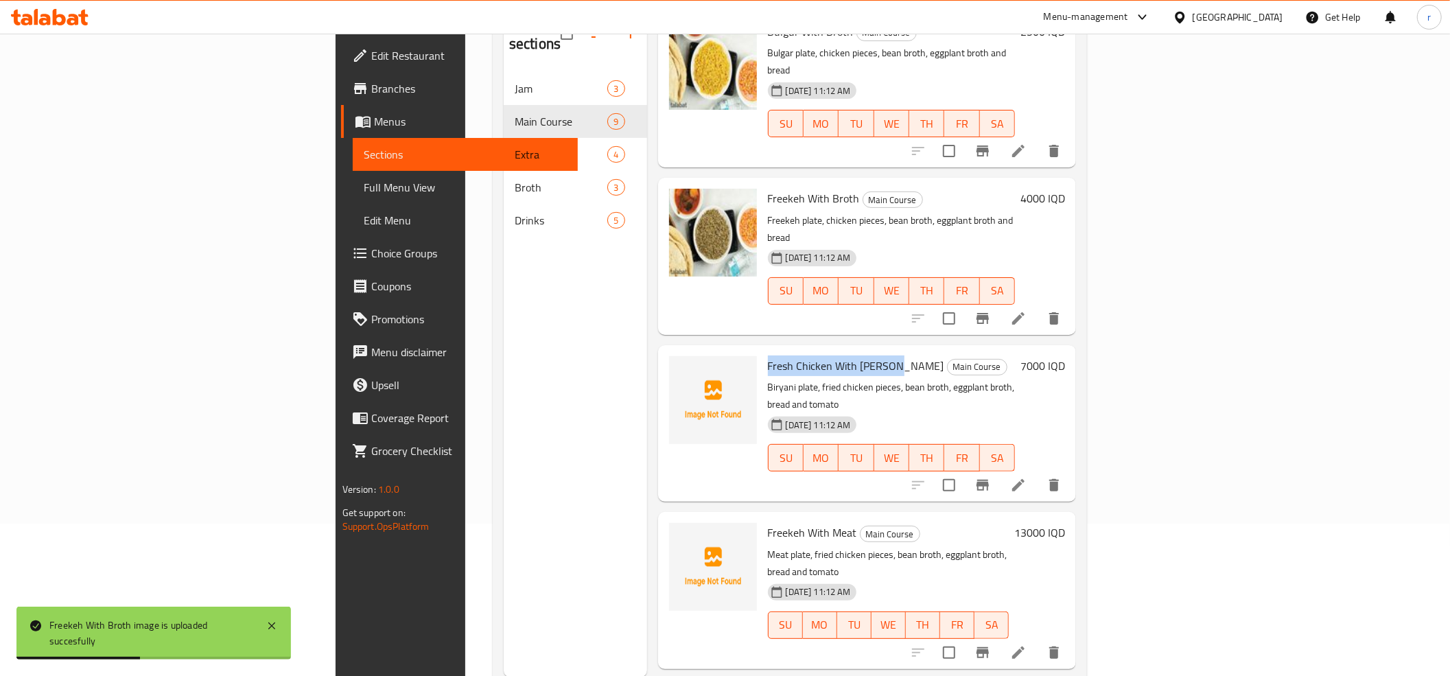
drag, startPoint x: 684, startPoint y: 256, endPoint x: 807, endPoint y: 259, distance: 122.8
click at [807, 356] on h6 "Fresh Chicken With Biryani Main Course" at bounding box center [892, 365] width 248 height 19
copy span "Fresh Chicken With [PERSON_NAME]"
click at [681, 368] on icon "upload picture" at bounding box center [688, 374] width 14 height 12
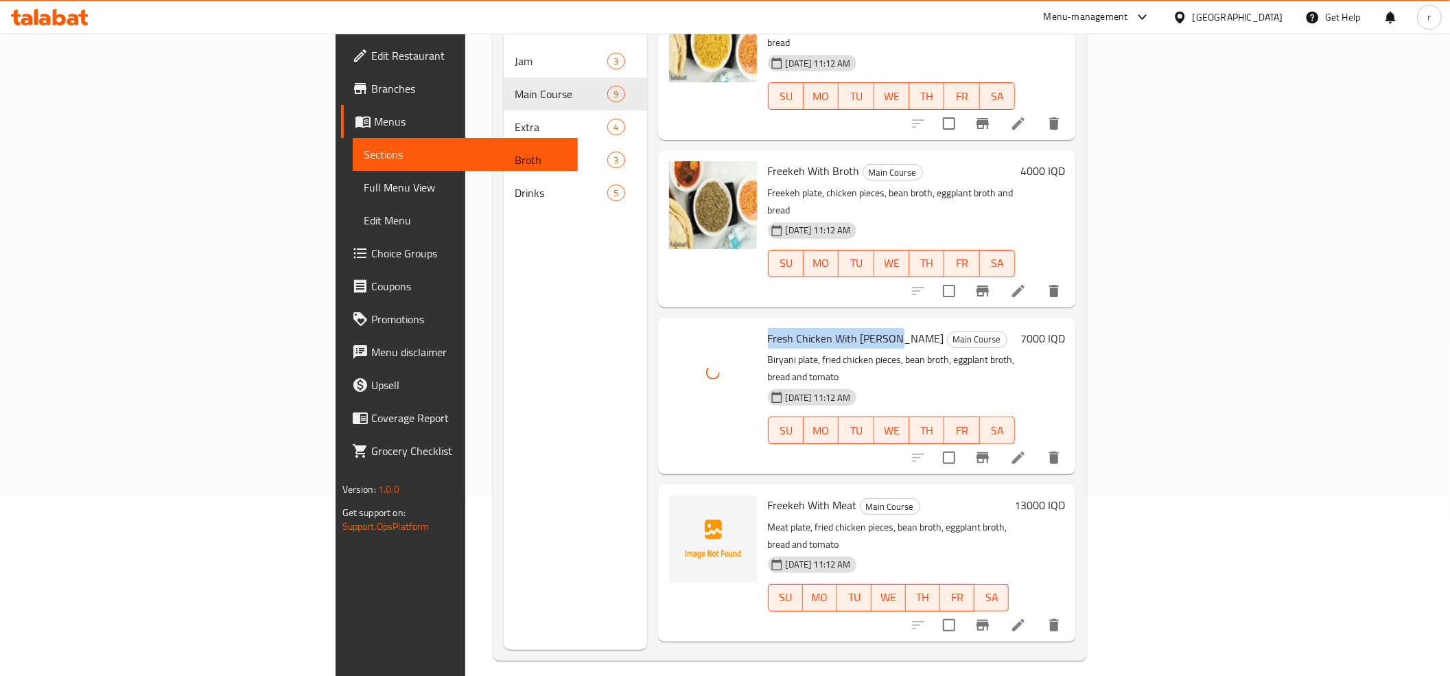
scroll to position [193, 0]
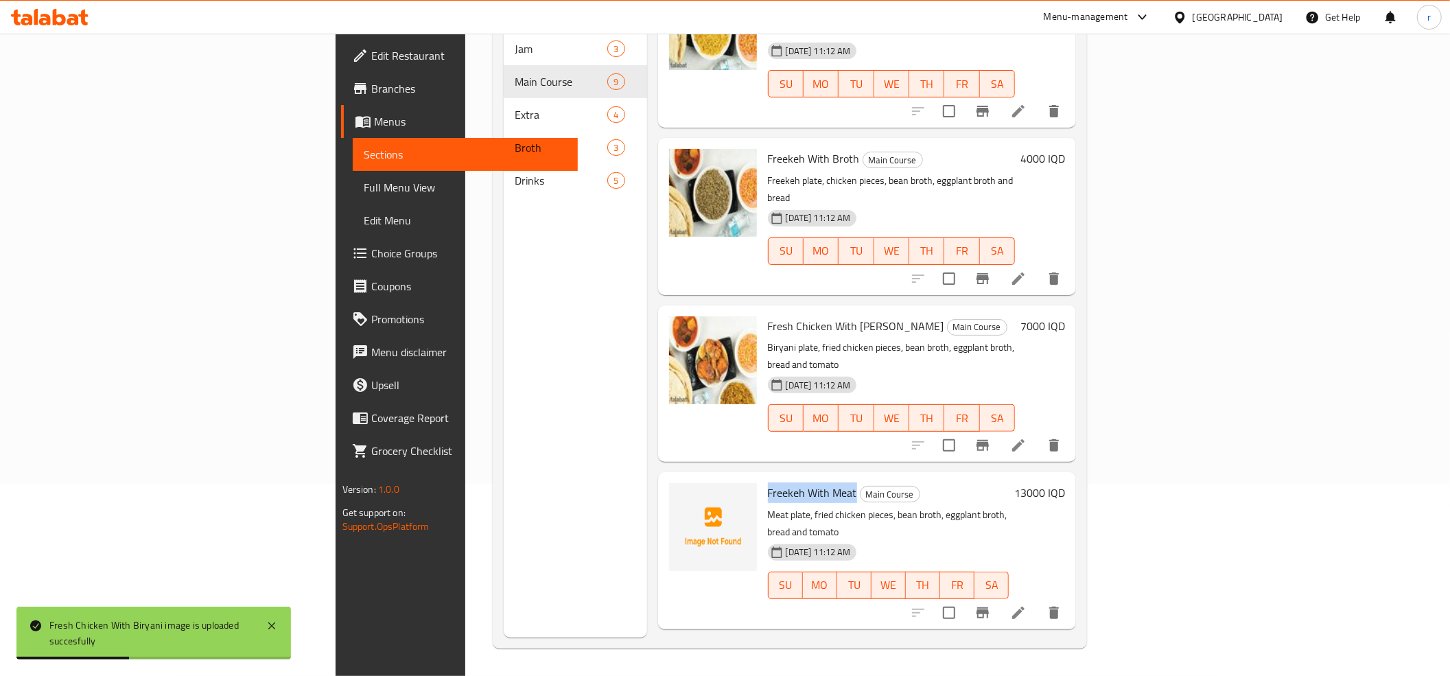
drag, startPoint x: 685, startPoint y: 366, endPoint x: 770, endPoint y: 369, distance: 85.1
click at [770, 482] on span "Freekeh With Meat" at bounding box center [812, 492] width 89 height 21
copy span "Freekeh With Meat"
click at [680, 494] on icon "upload picture" at bounding box center [688, 502] width 16 height 16
drag, startPoint x: 684, startPoint y: 514, endPoint x: 782, endPoint y: 514, distance: 98.1
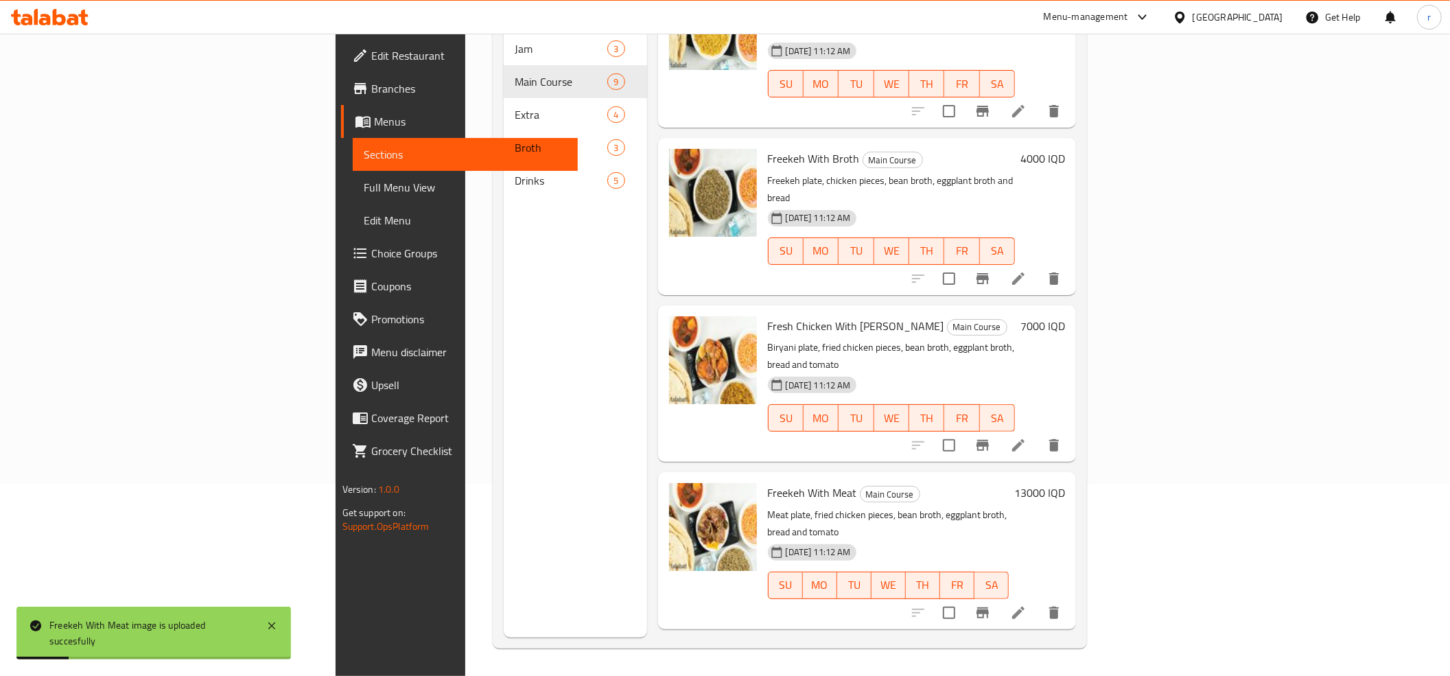
click at [782, 650] on span "Freekeh With Chicken" at bounding box center [819, 660] width 102 height 21
copy span "Freekeh With Chicken"
click at [674, 661] on span "upload picture" at bounding box center [687, 669] width 27 height 16
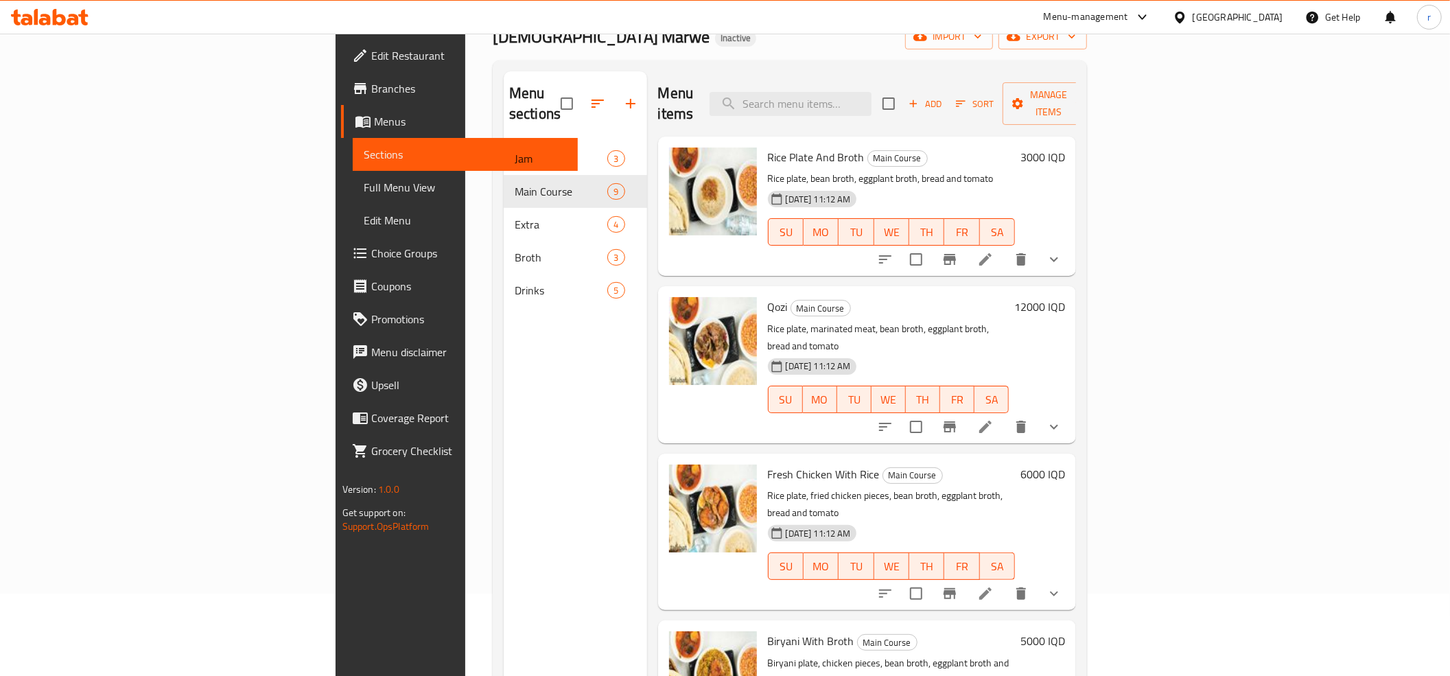
scroll to position [0, 0]
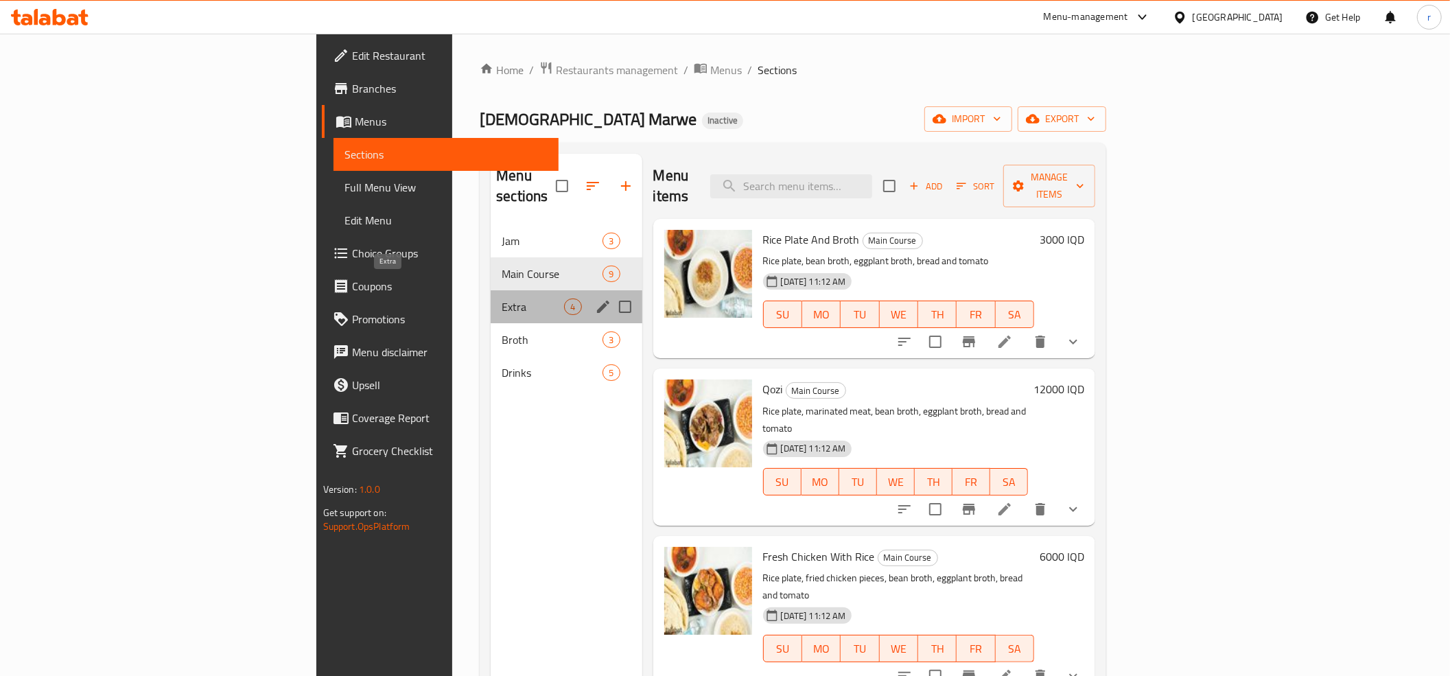
click at [502, 298] on span "Extra" at bounding box center [533, 306] width 62 height 16
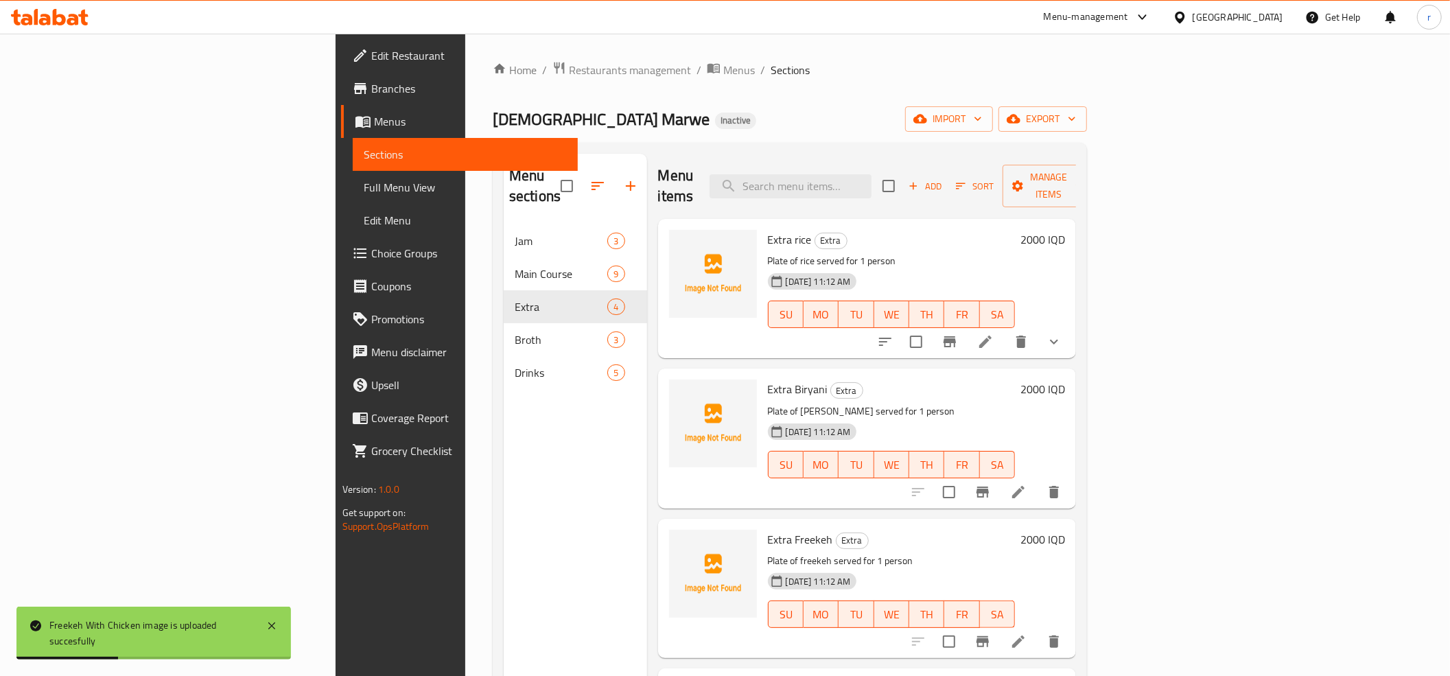
click at [768, 229] on span "Extra rice" at bounding box center [790, 239] width 44 height 21
click at [680, 241] on icon "upload picture" at bounding box center [688, 249] width 16 height 16
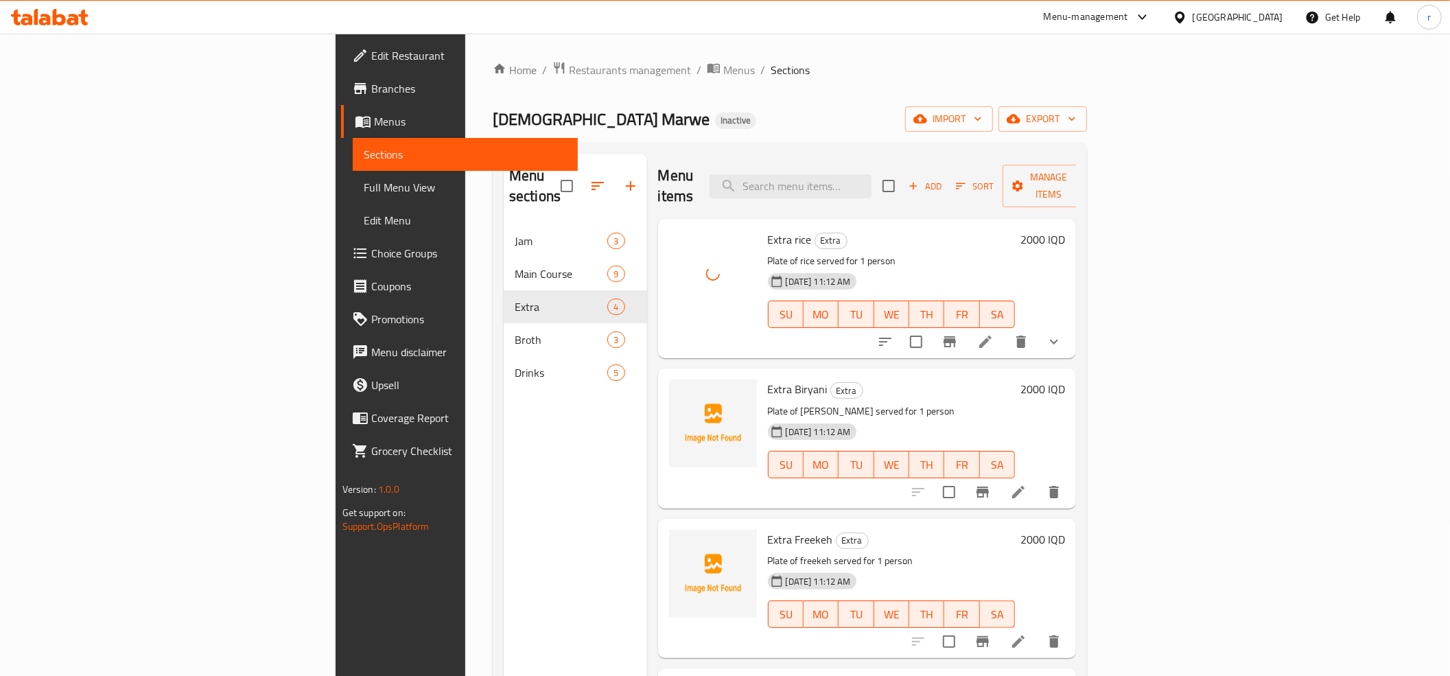
click at [768, 379] on span "Extra Biryani" at bounding box center [798, 389] width 60 height 21
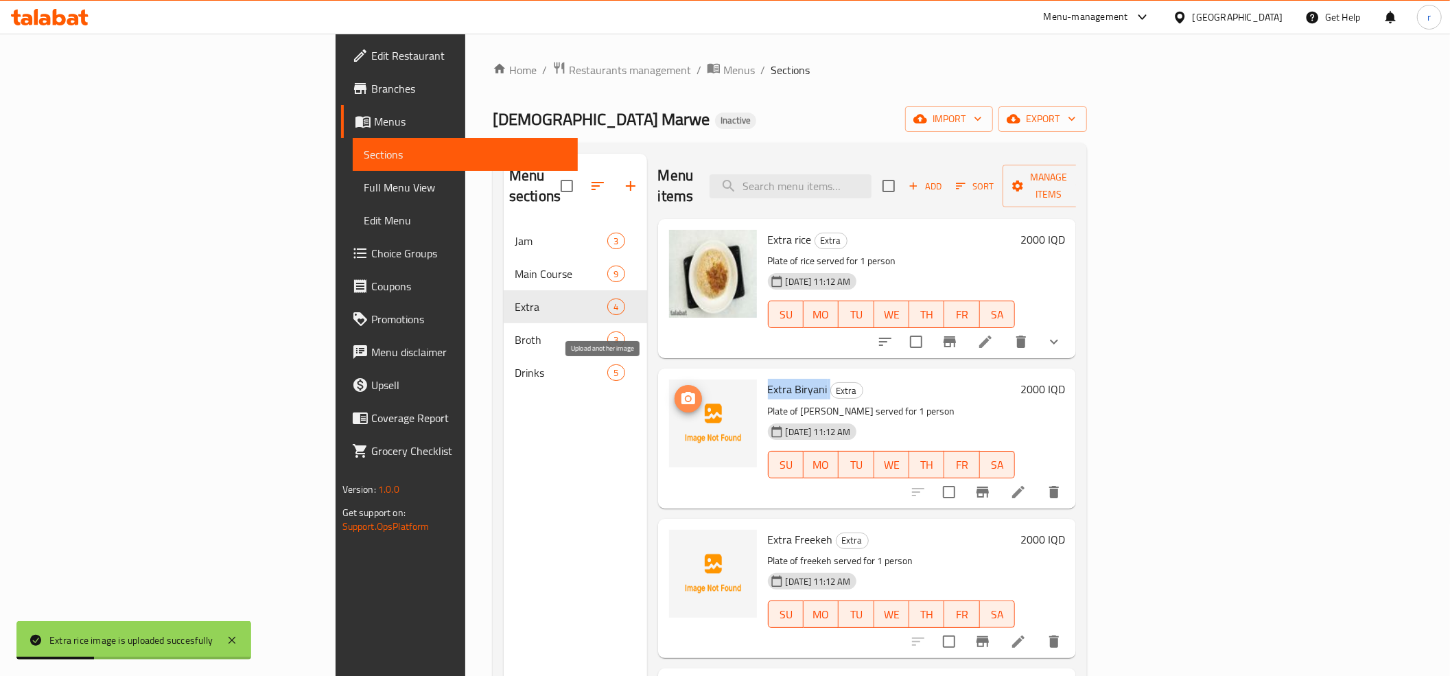
click at [680, 390] on icon "upload picture" at bounding box center [688, 398] width 16 height 16
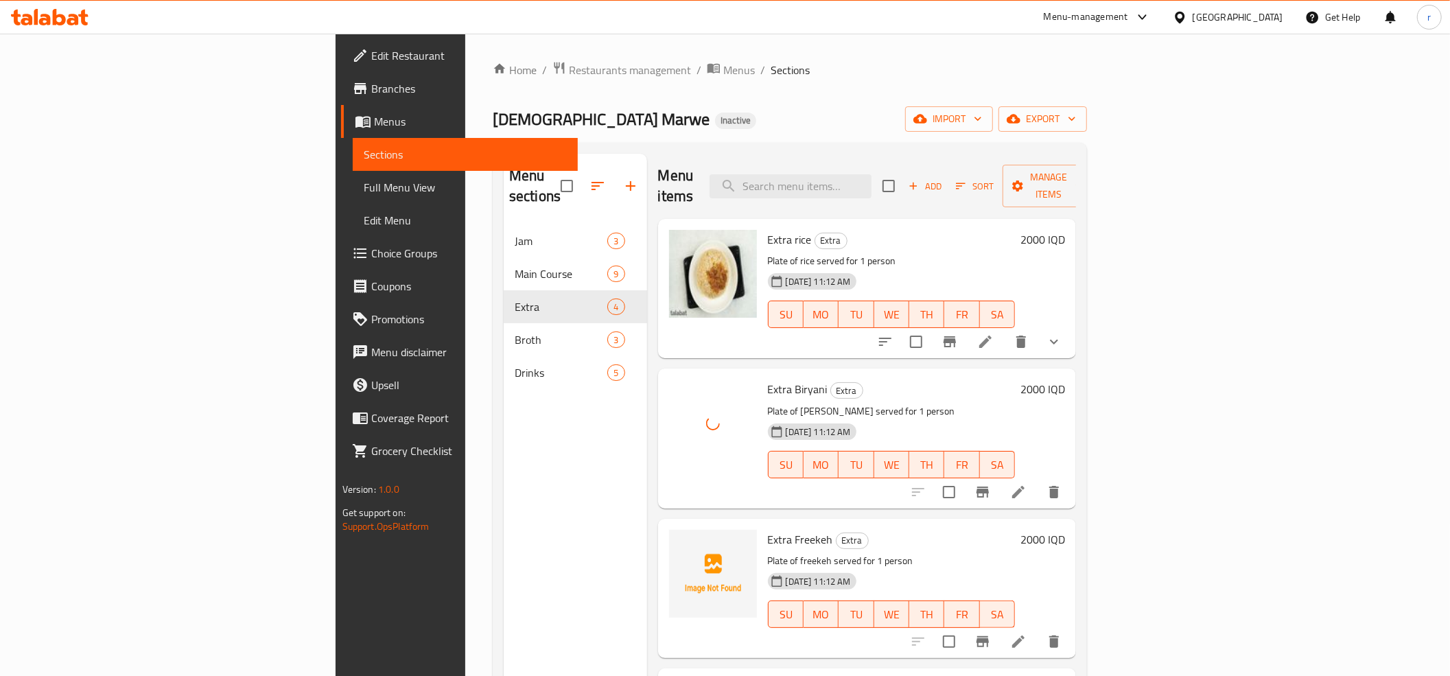
click at [762, 524] on div "Extra Freekeh Extra Plate of freekeh served for 1 person 06-10-2025 11:12 AM SU…" at bounding box center [891, 588] width 259 height 128
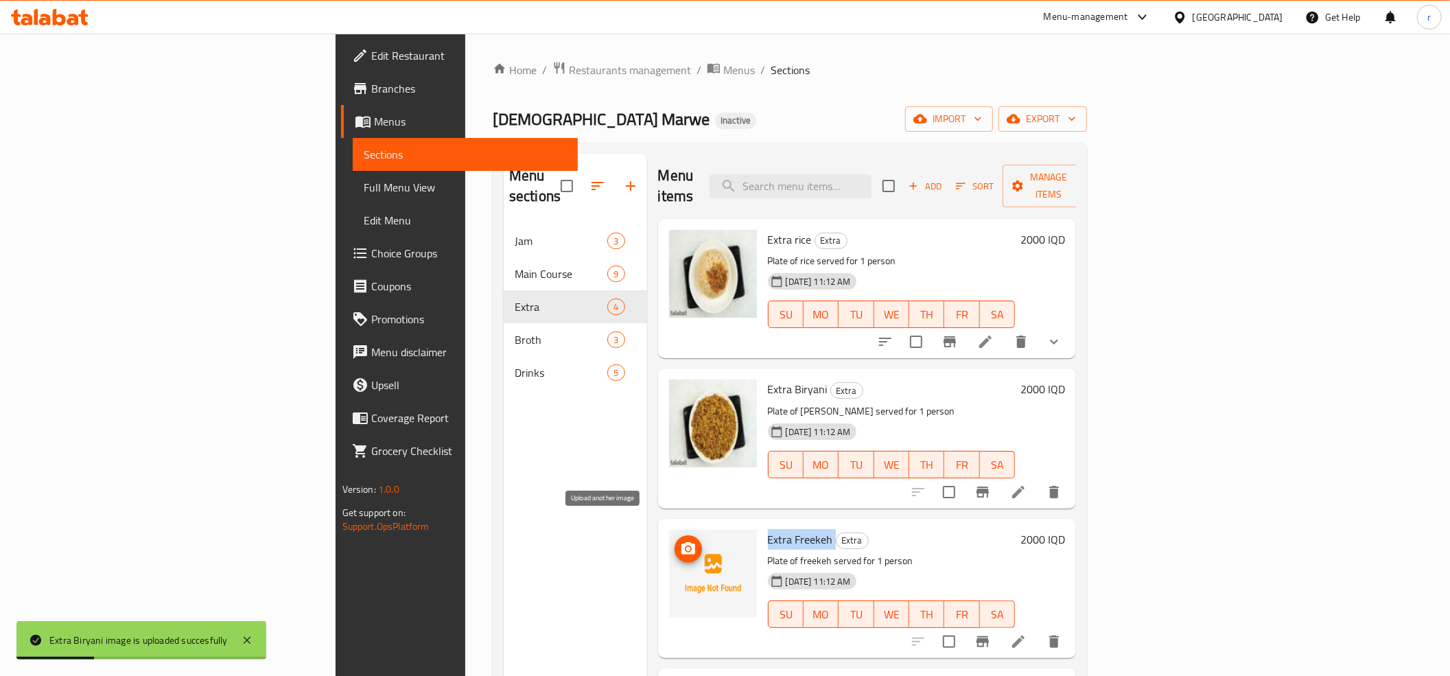
click at [680, 541] on icon "upload picture" at bounding box center [688, 549] width 16 height 16
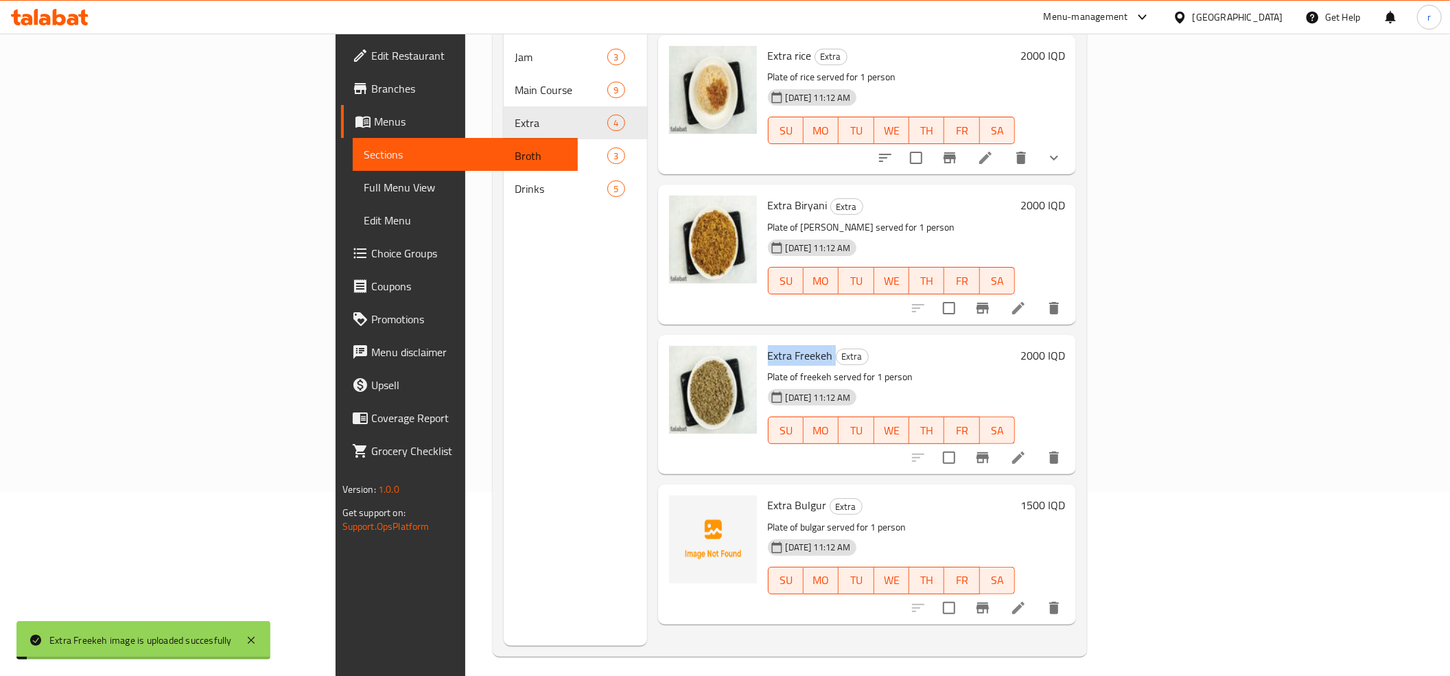
scroll to position [193, 0]
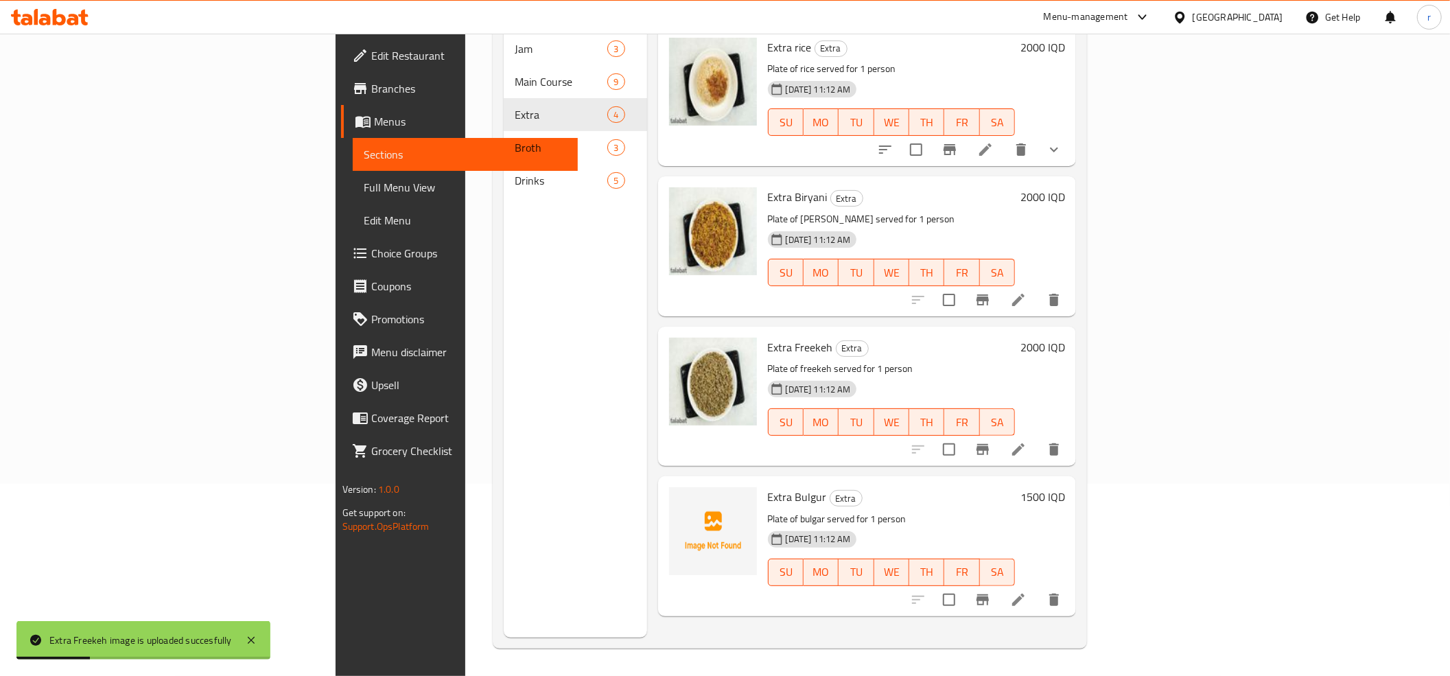
click at [768, 486] on span "Extra Bulgur" at bounding box center [797, 496] width 59 height 21
click at [681, 499] on icon "upload picture" at bounding box center [688, 505] width 14 height 12
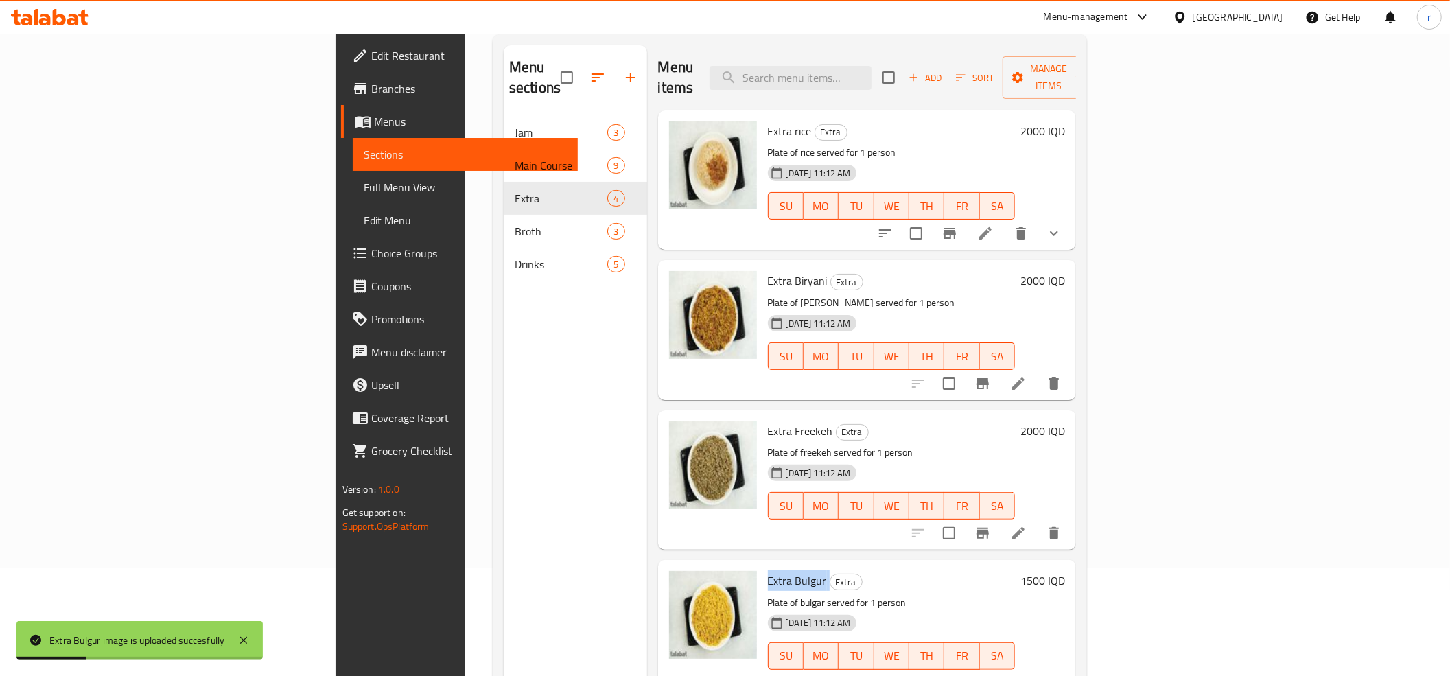
scroll to position [152, 0]
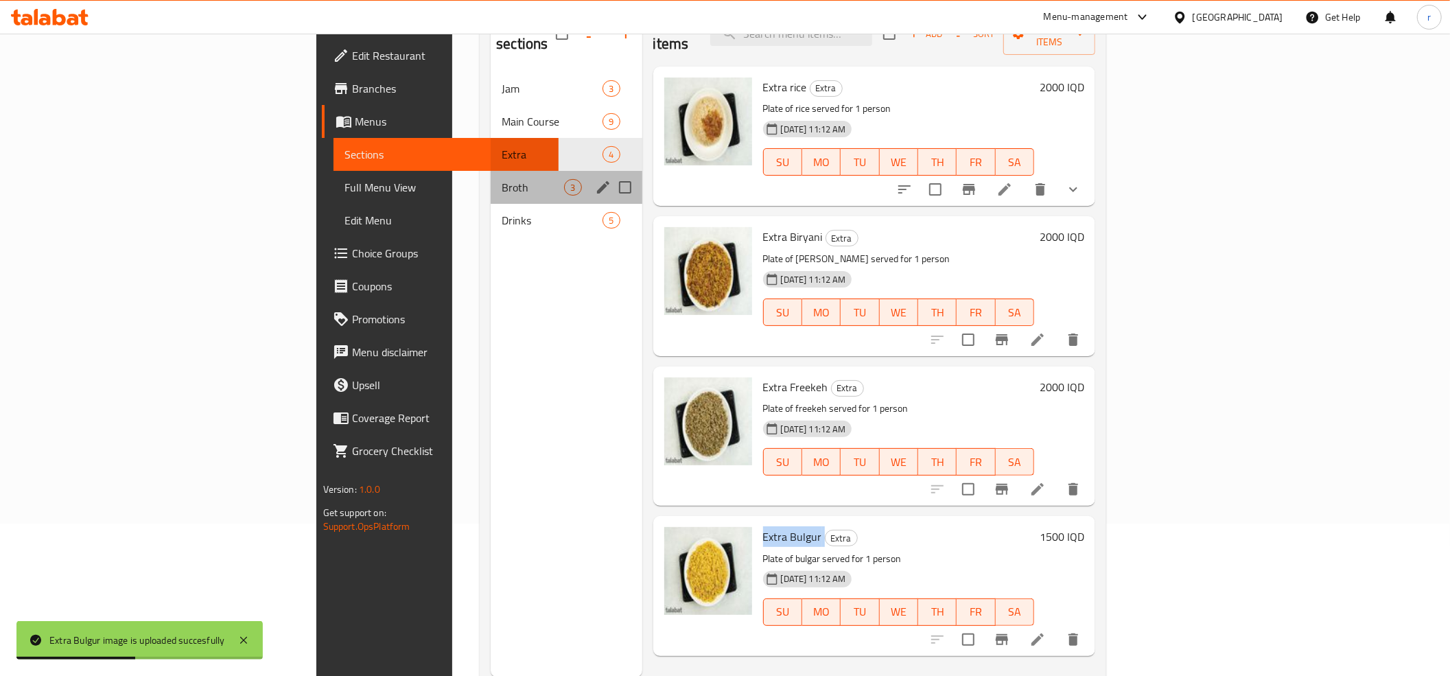
click at [491, 171] on div "Broth 3" at bounding box center [566, 187] width 151 height 33
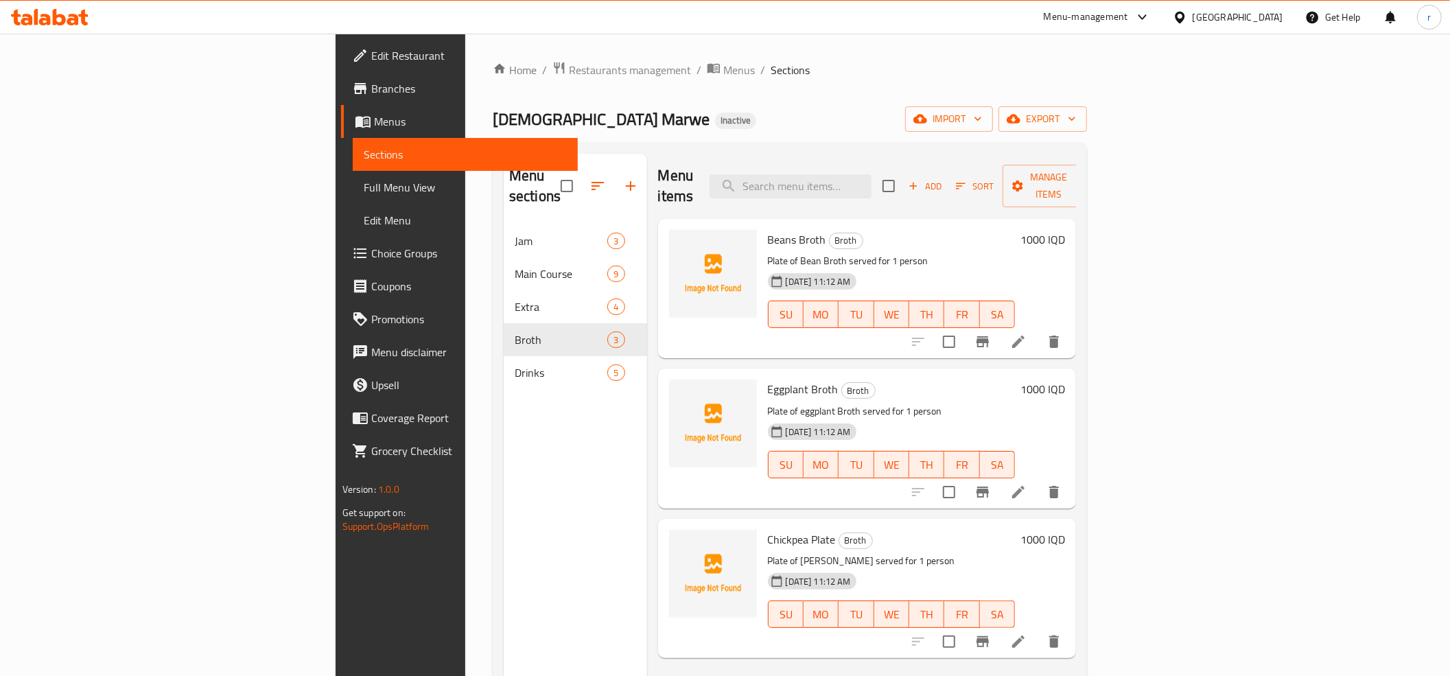
click at [768, 229] on span "Beans Broth" at bounding box center [797, 239] width 58 height 21
click at [680, 241] on icon "upload picture" at bounding box center [688, 249] width 16 height 16
click at [768, 379] on span "Eggplant Broth" at bounding box center [803, 389] width 71 height 21
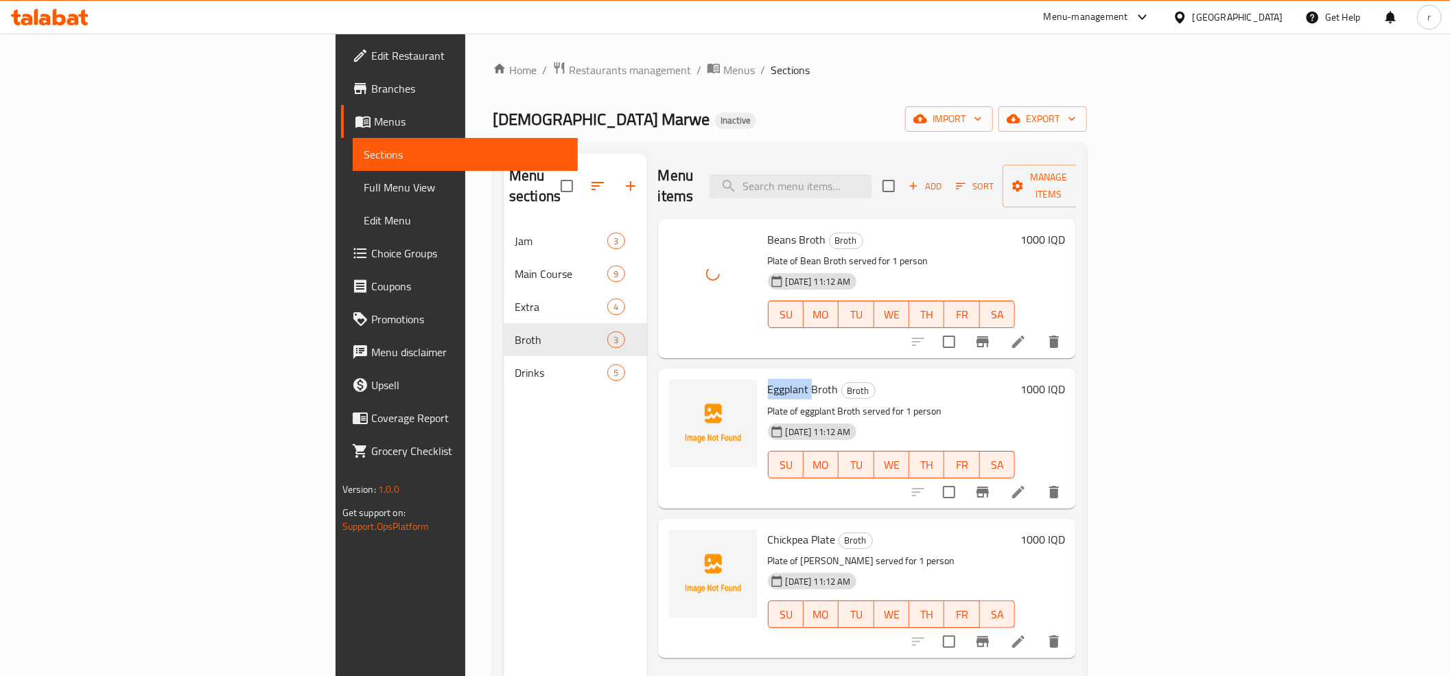
click at [768, 379] on span "Eggplant Broth" at bounding box center [803, 389] width 71 height 21
click at [674, 390] on span "upload picture" at bounding box center [687, 398] width 27 height 16
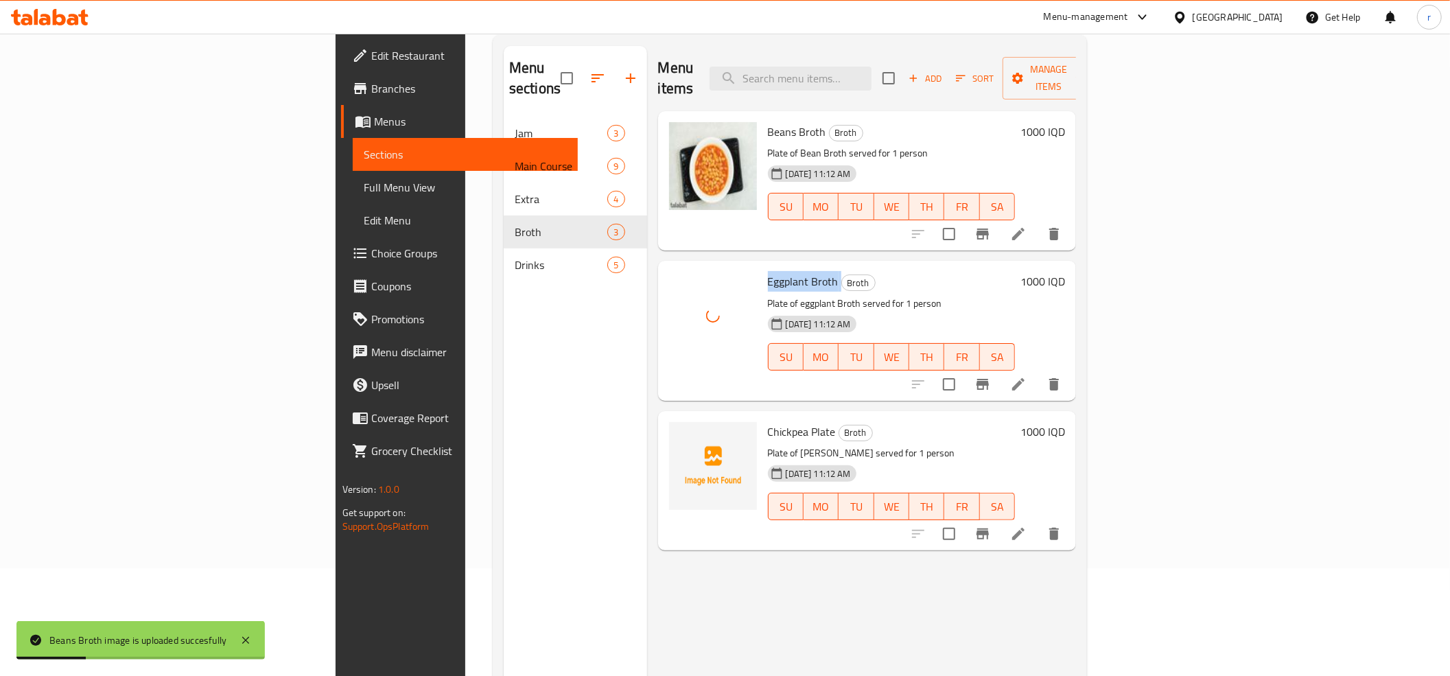
scroll to position [152, 0]
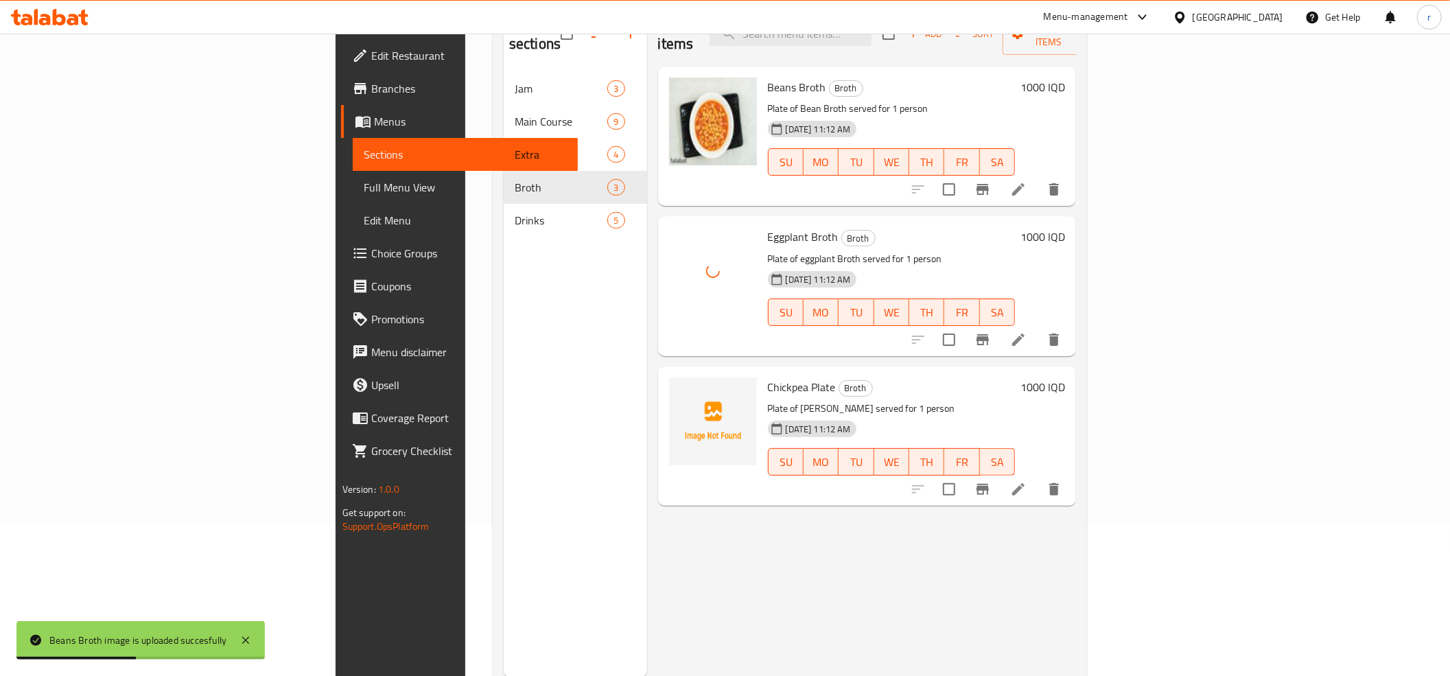
click at [768, 377] on span "Chickpea Plate" at bounding box center [802, 387] width 68 height 21
click at [681, 390] on icon "upload picture" at bounding box center [688, 396] width 14 height 12
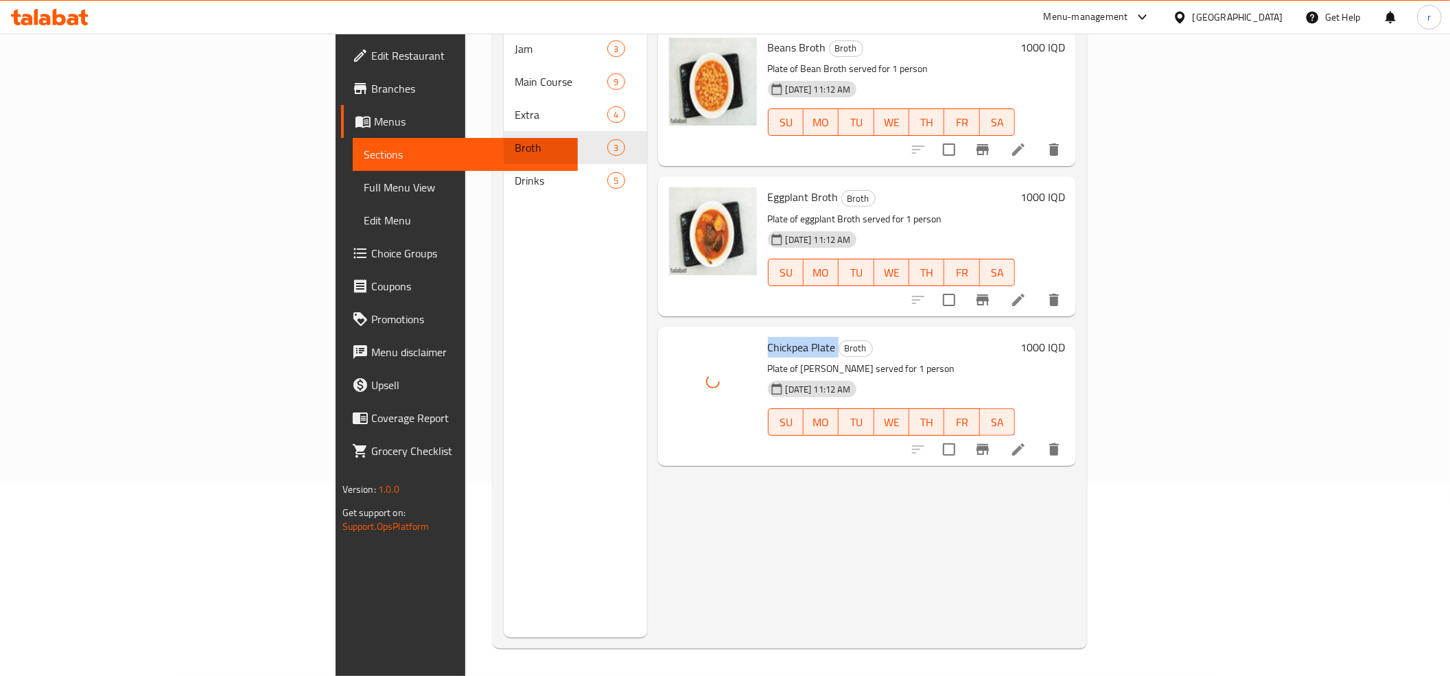
scroll to position [193, 0]
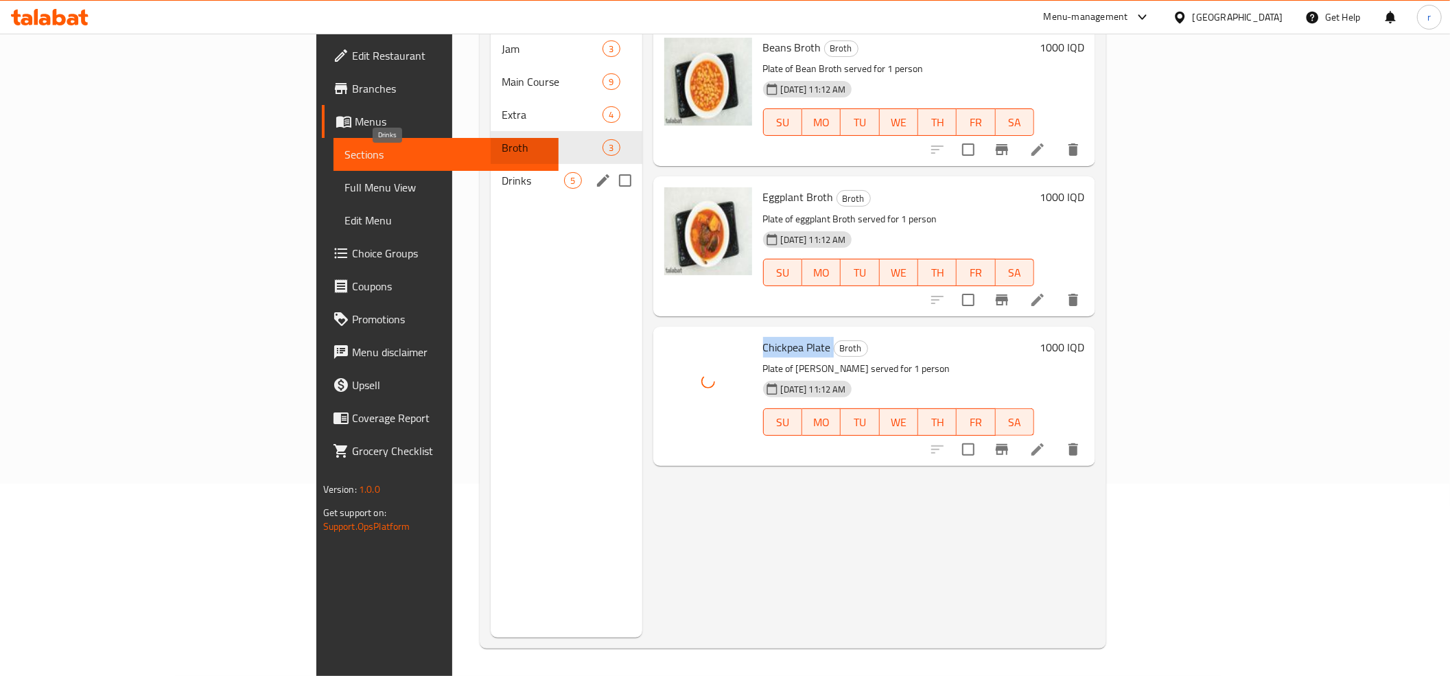
click at [502, 172] on span "Drinks" at bounding box center [533, 180] width 62 height 16
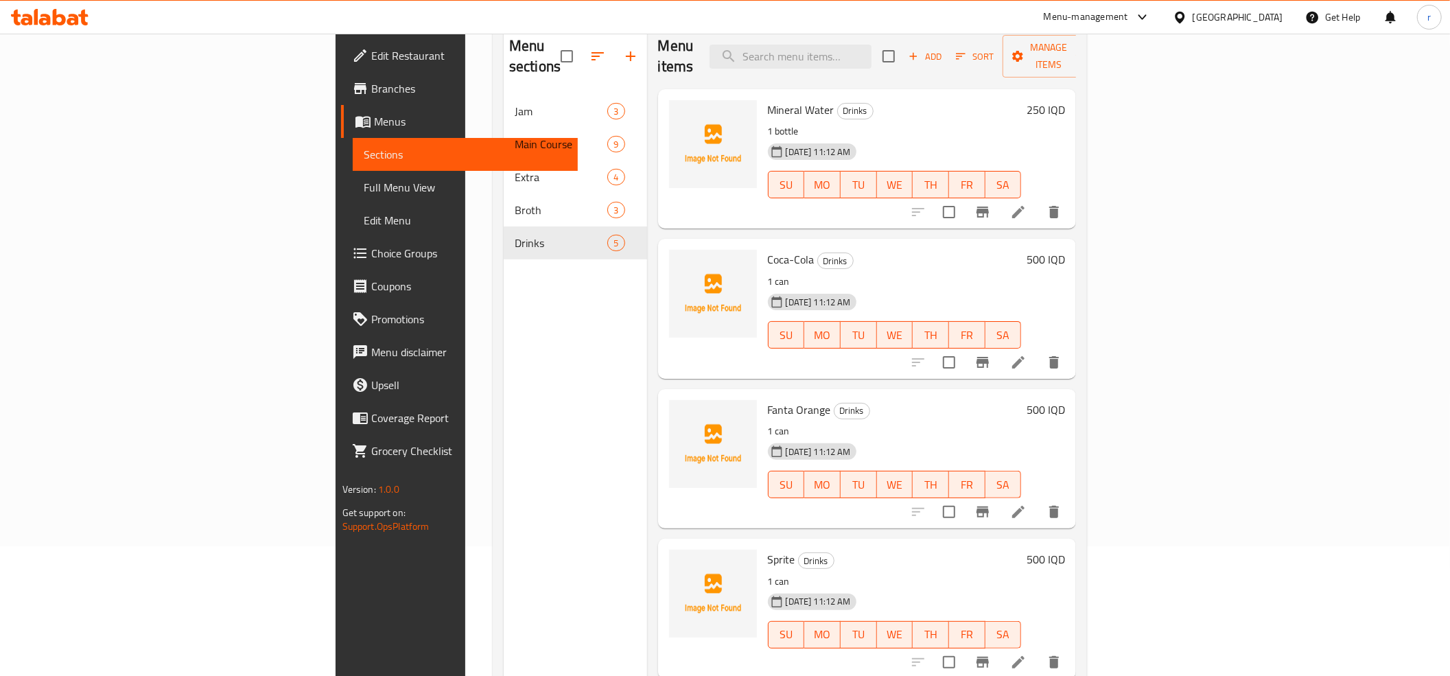
scroll to position [40, 0]
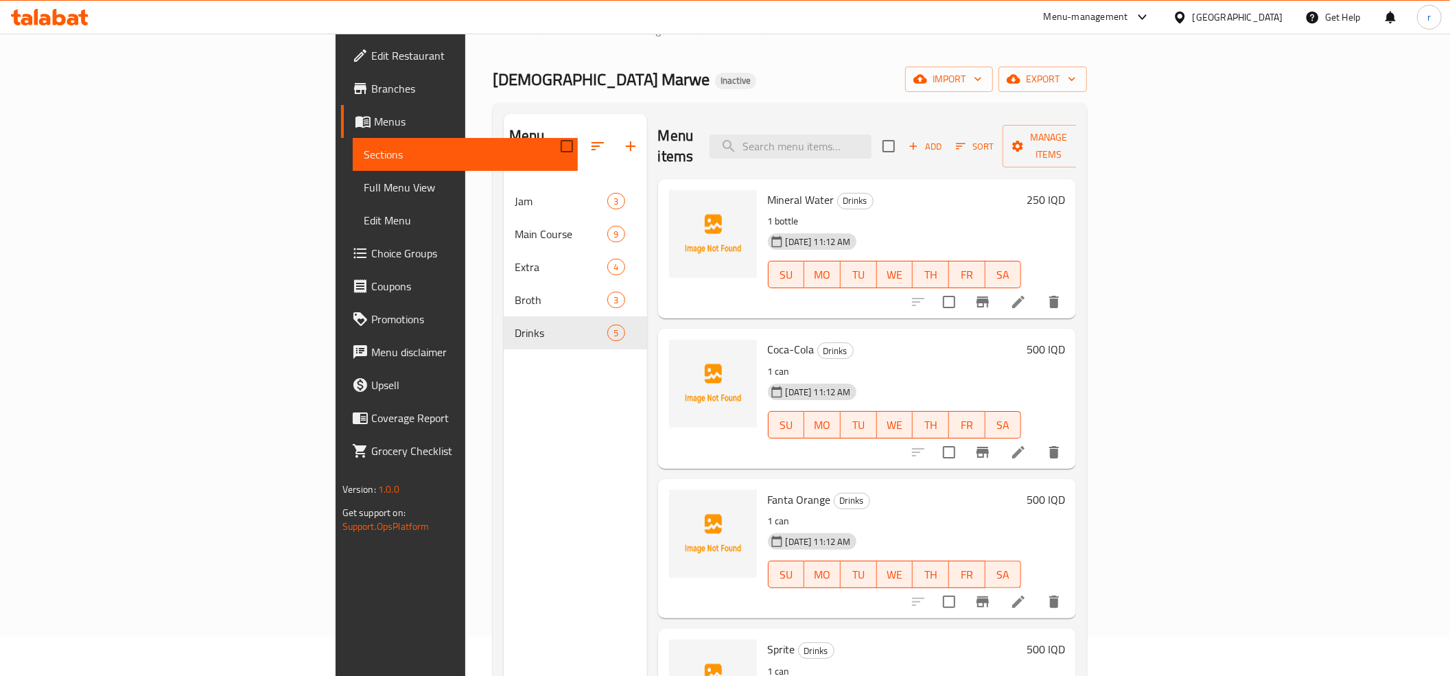
click at [768, 189] on span "Mineral Water" at bounding box center [801, 199] width 67 height 21
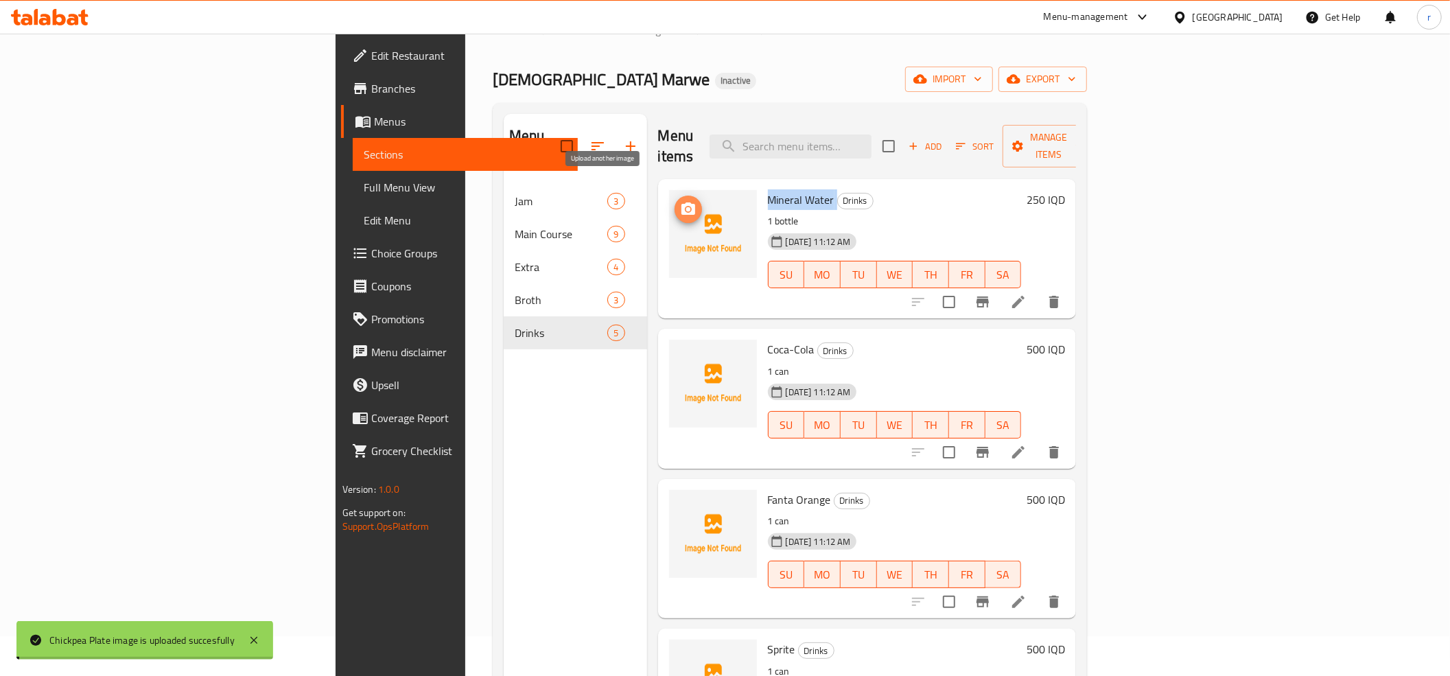
click at [680, 201] on icon "upload picture" at bounding box center [688, 209] width 16 height 16
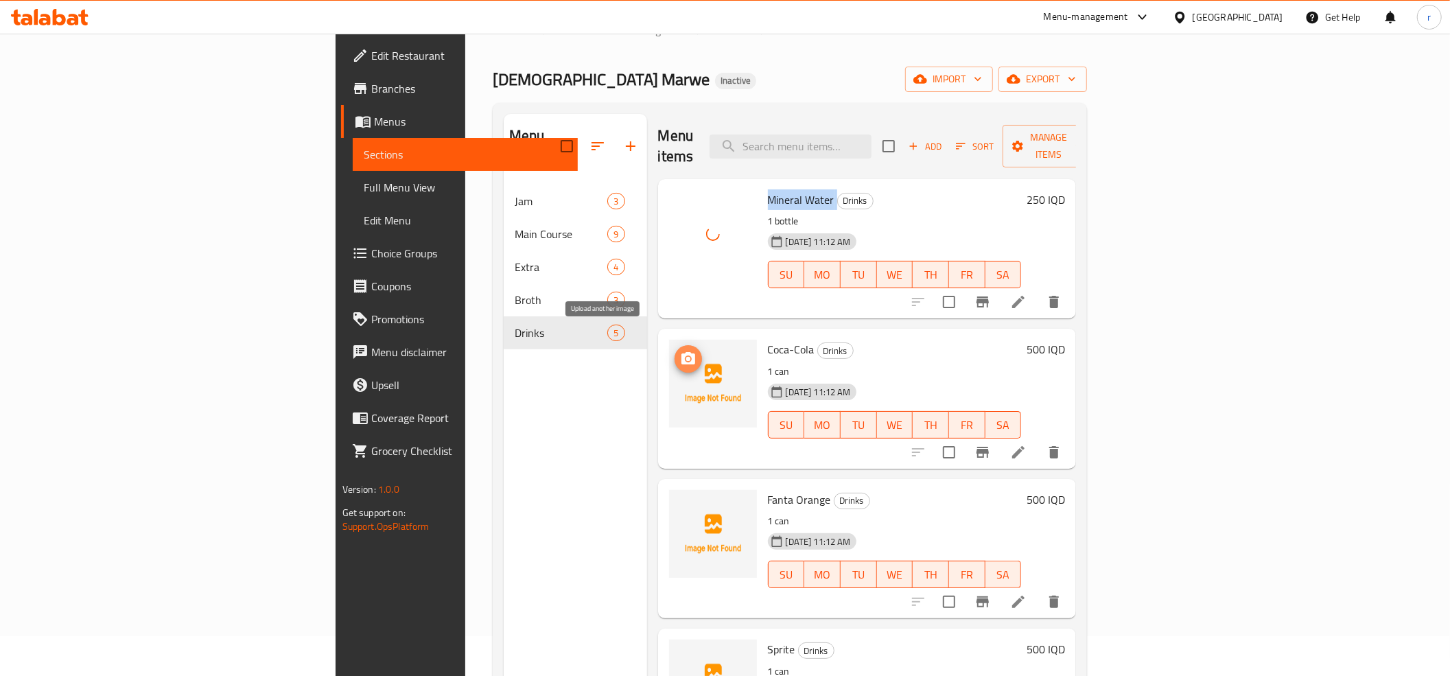
click at [681, 352] on icon "upload picture" at bounding box center [688, 358] width 14 height 12
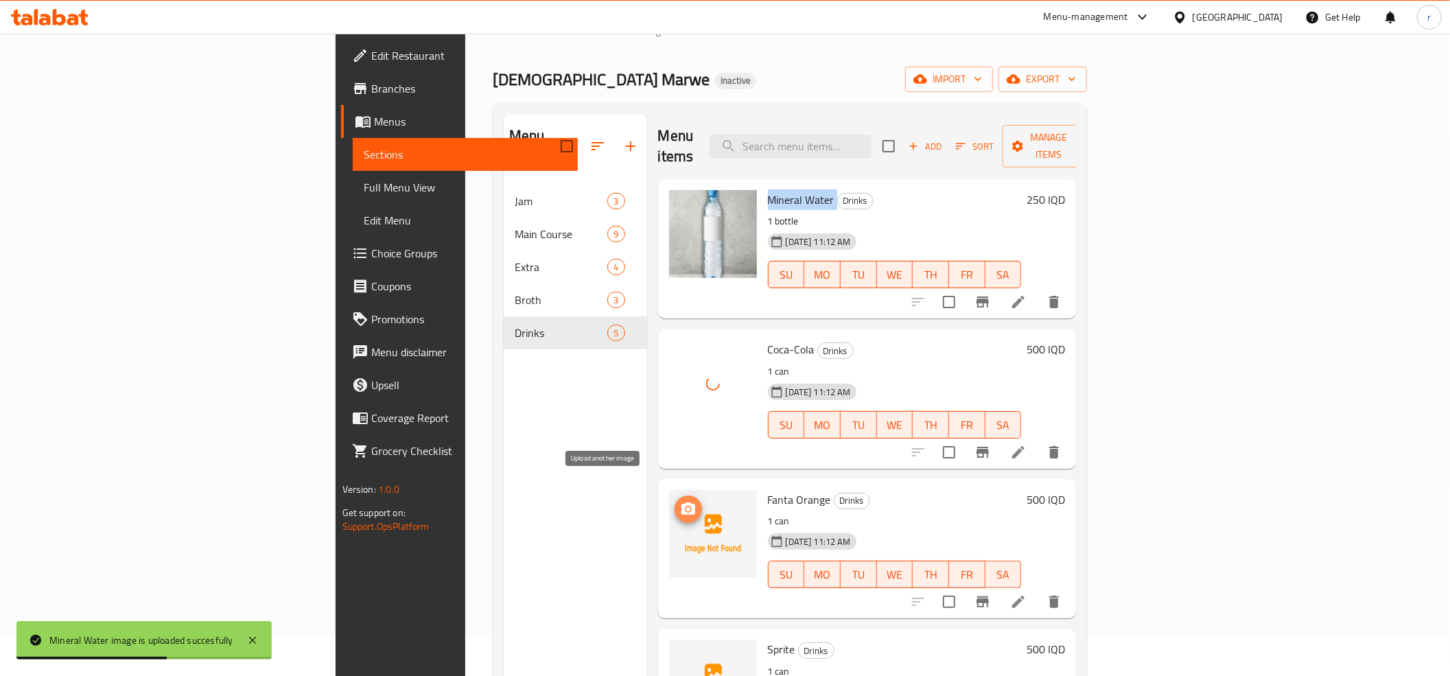
click at [681, 502] on icon "upload picture" at bounding box center [688, 508] width 14 height 12
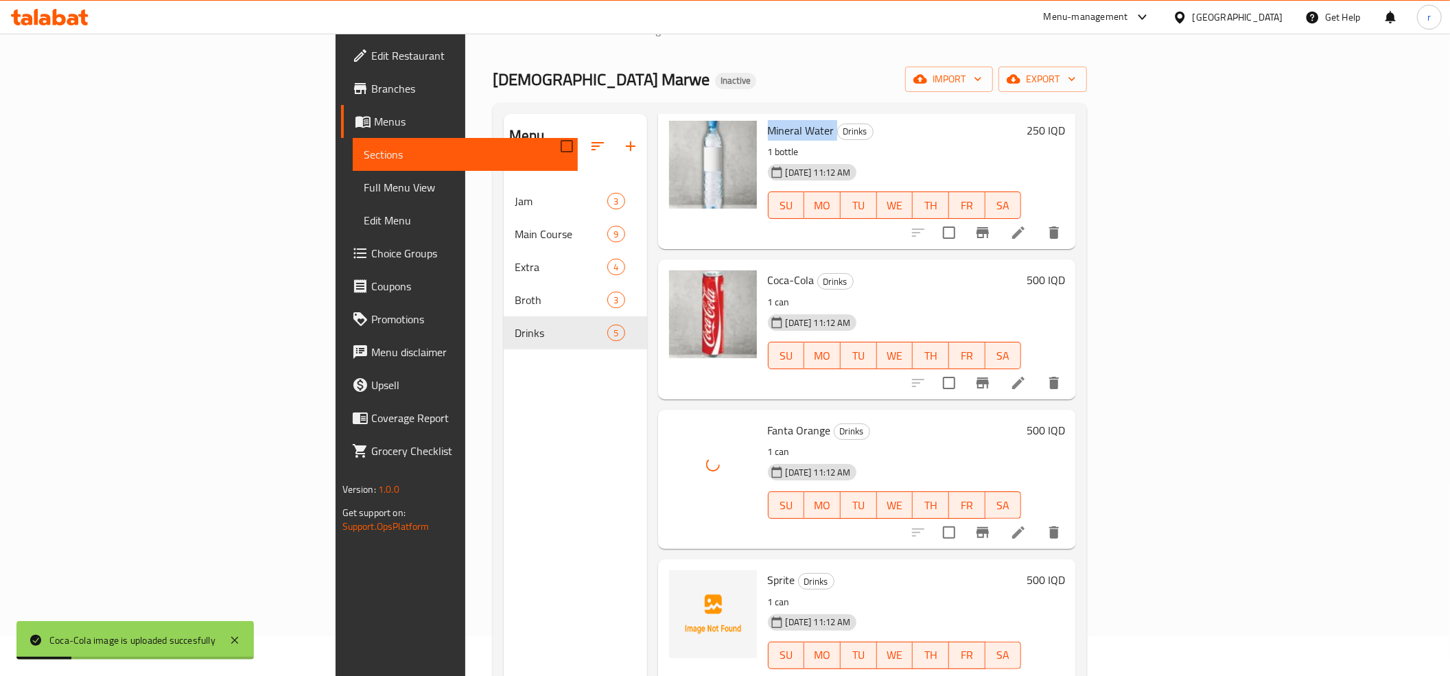
scroll to position [108, 0]
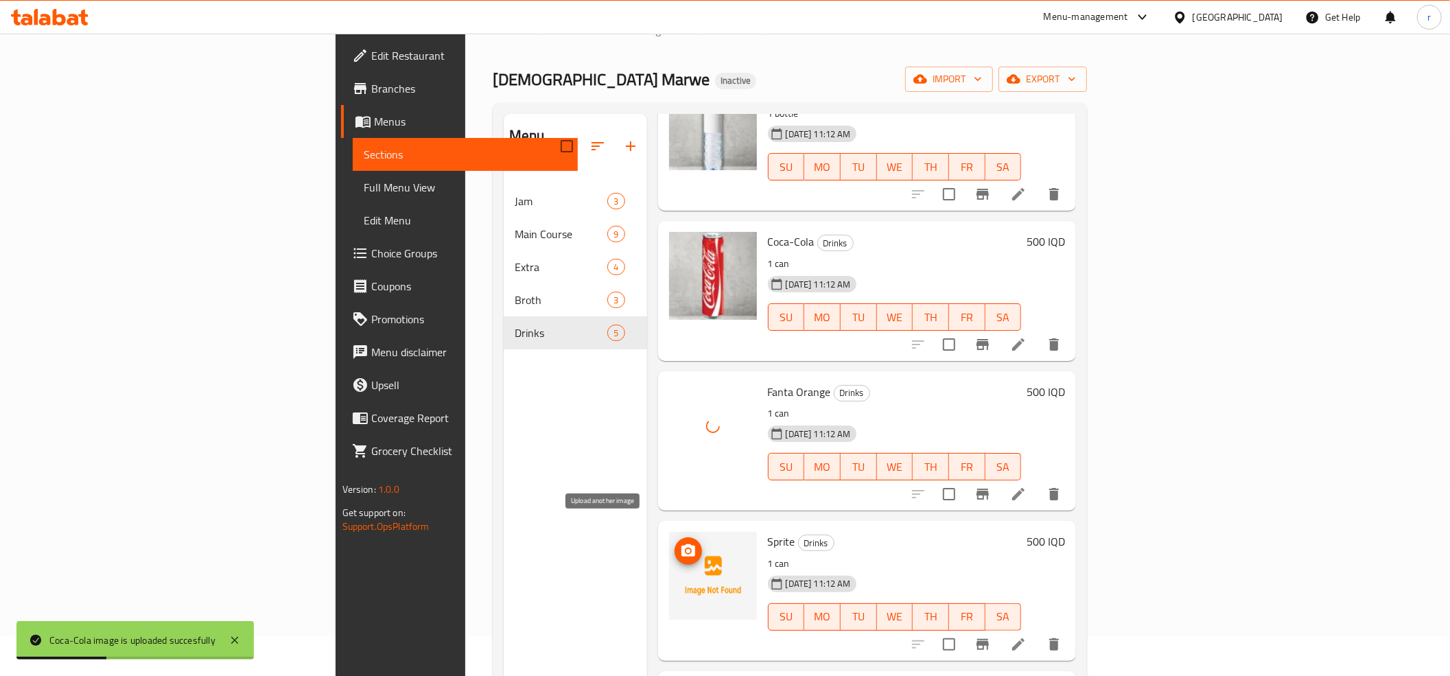
click at [685, 549] on circle "upload picture" at bounding box center [687, 551] width 4 height 4
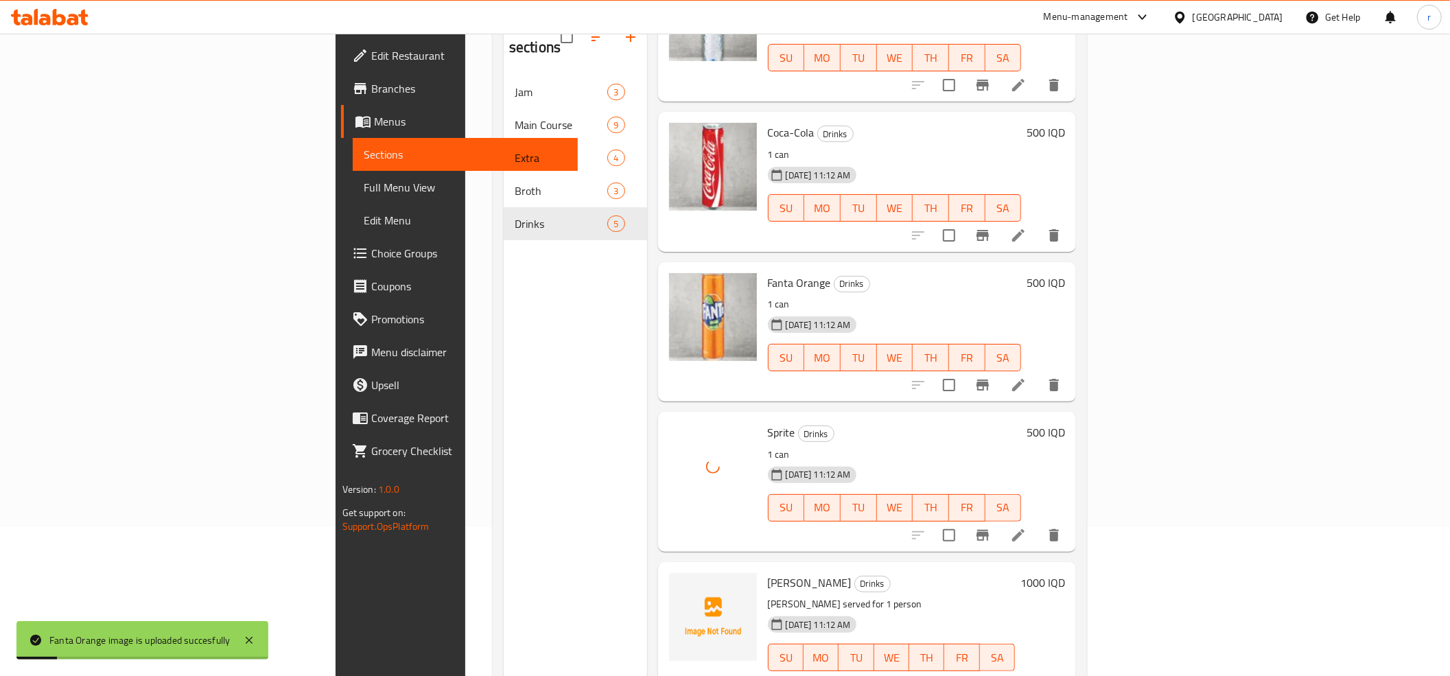
scroll to position [193, 0]
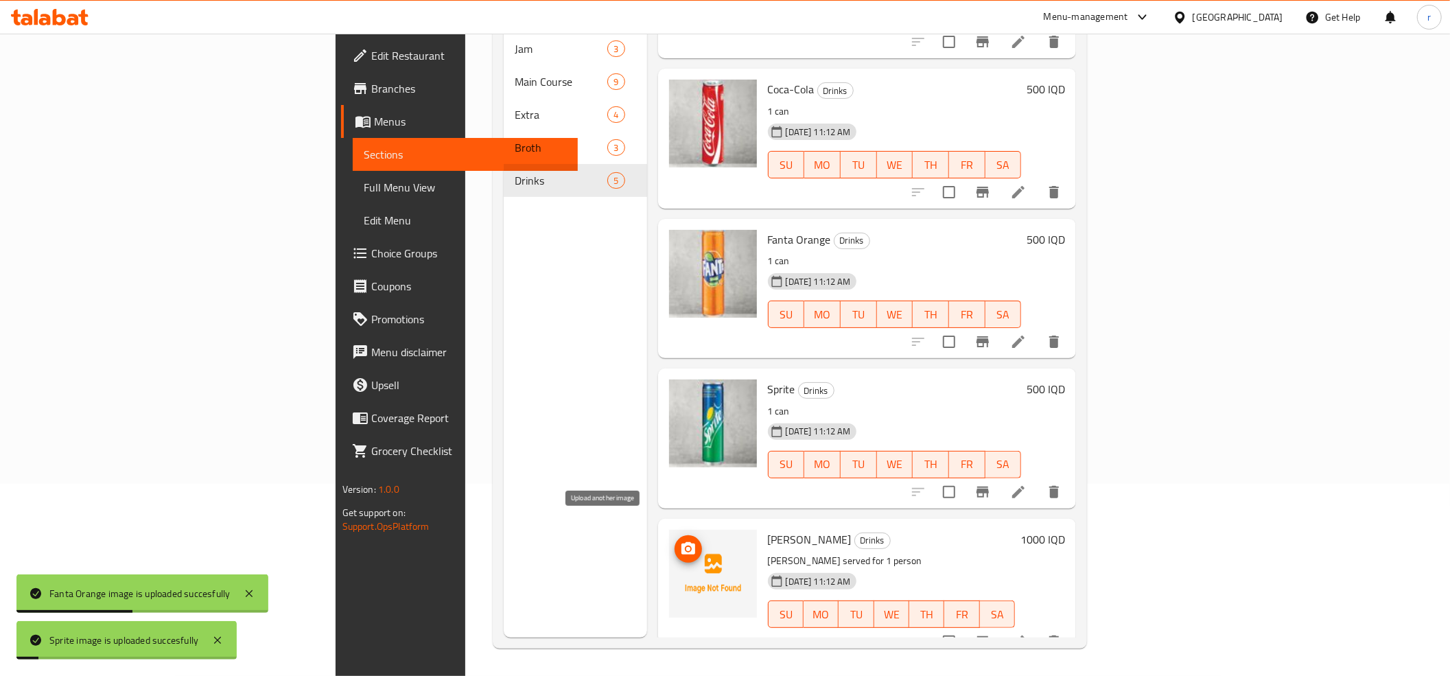
click at [685, 547] on circle "upload picture" at bounding box center [687, 549] width 4 height 4
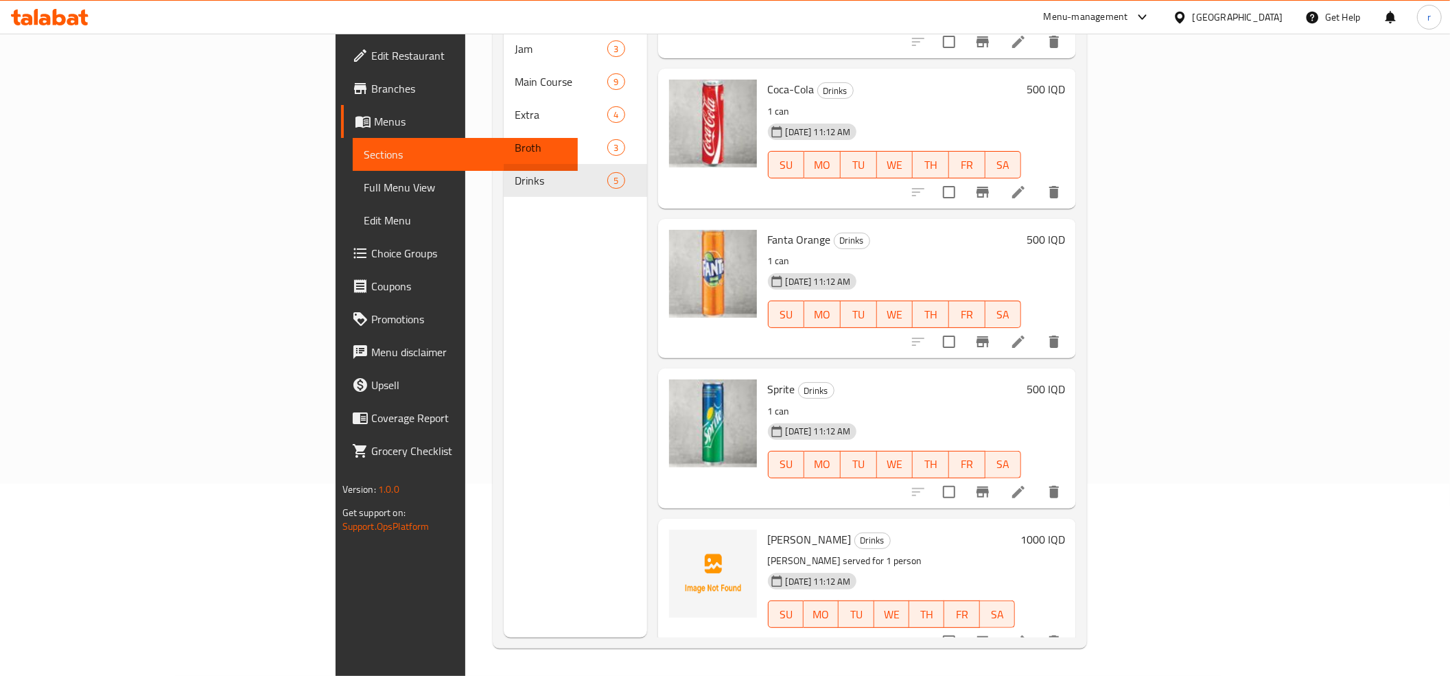
click at [768, 529] on span "[PERSON_NAME]" at bounding box center [810, 539] width 84 height 21
click at [674, 536] on button "upload picture" at bounding box center [687, 548] width 27 height 27
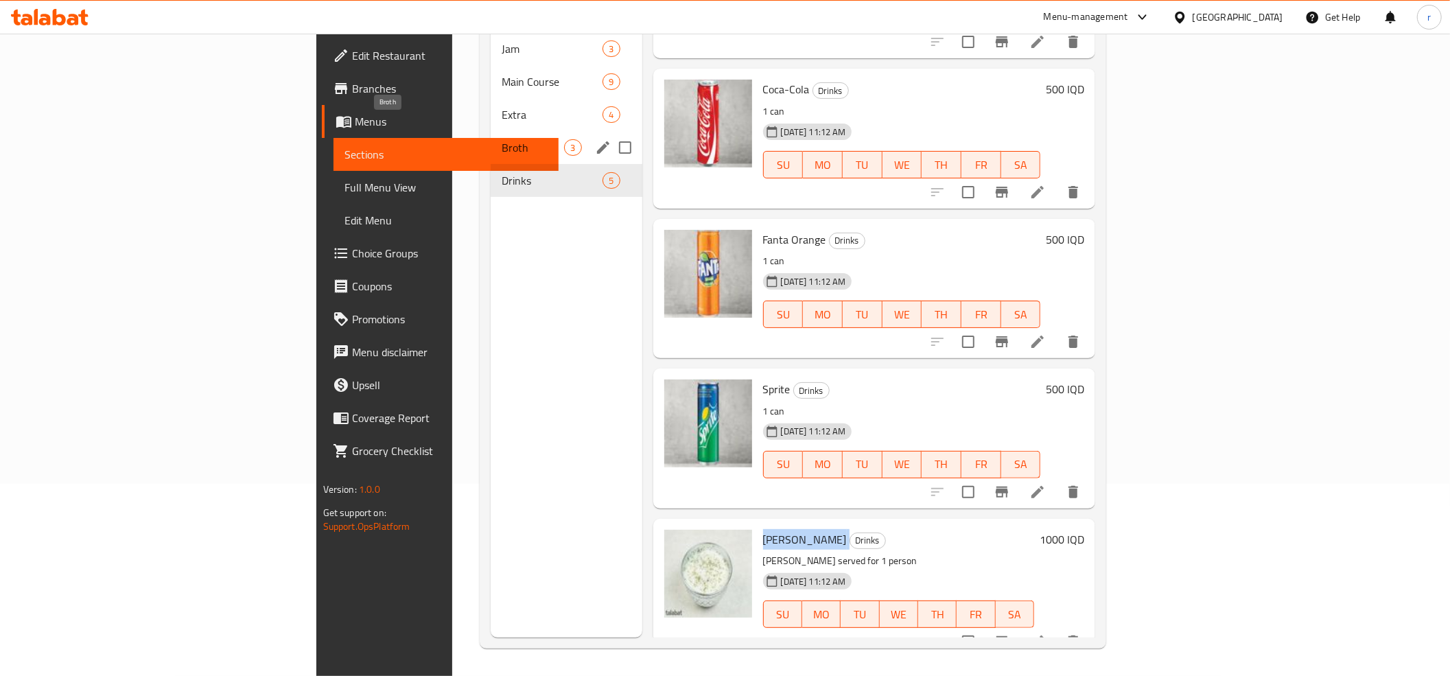
click at [502, 139] on span "Broth" at bounding box center [533, 147] width 62 height 16
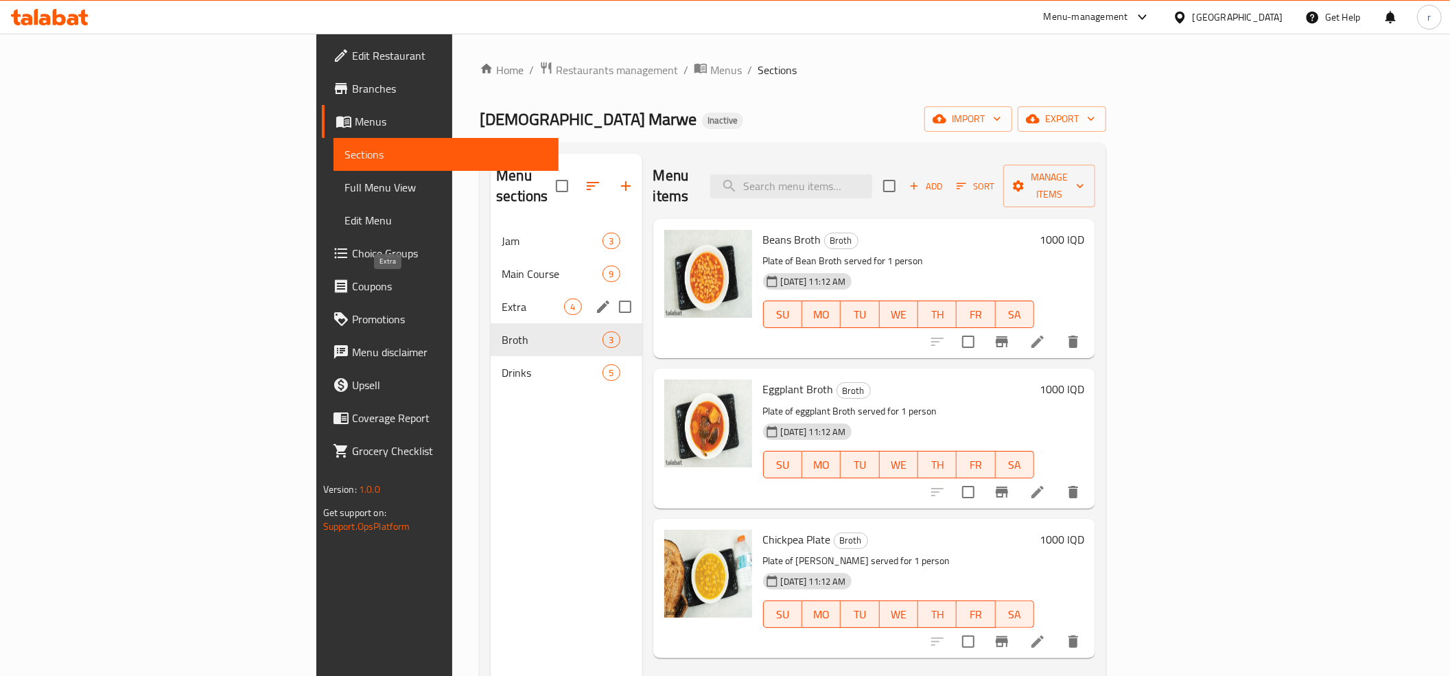
click at [502, 298] on span "Extra" at bounding box center [533, 306] width 62 height 16
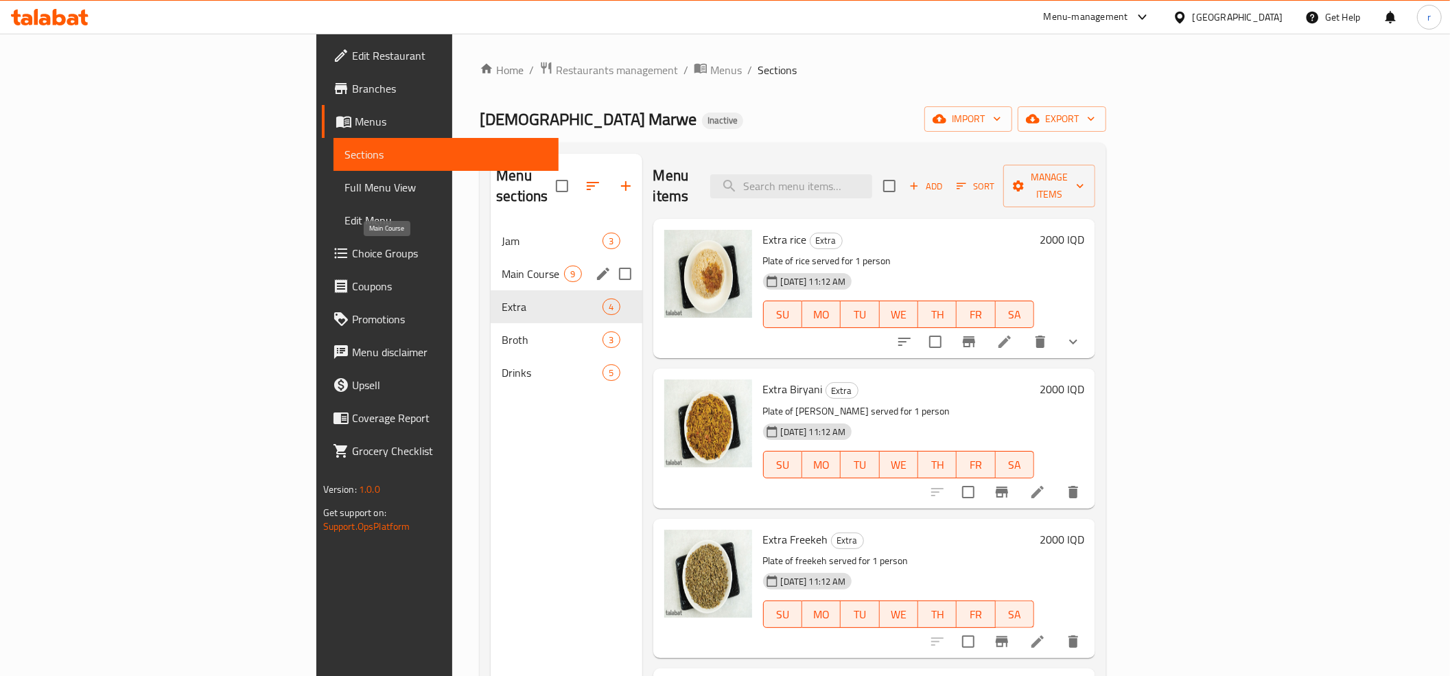
click at [502, 266] on span "Main Course" at bounding box center [533, 274] width 62 height 16
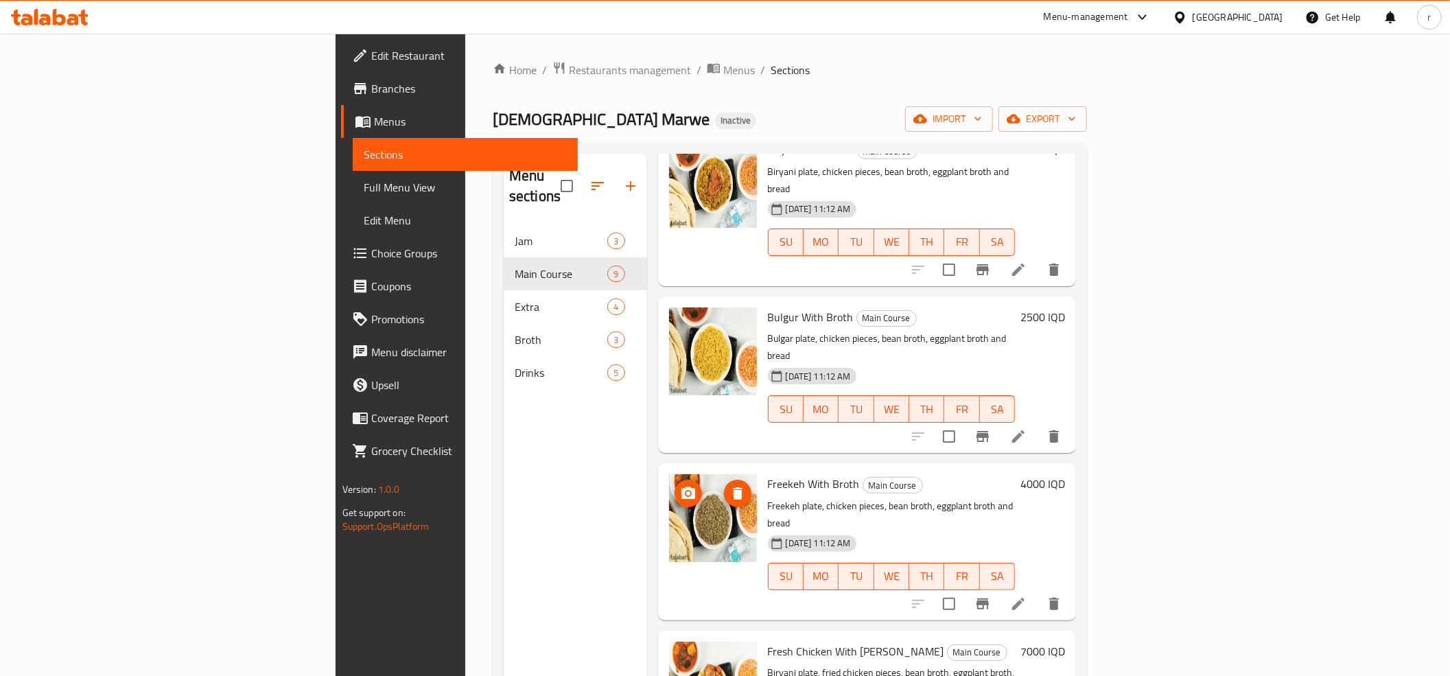
scroll to position [610, 0]
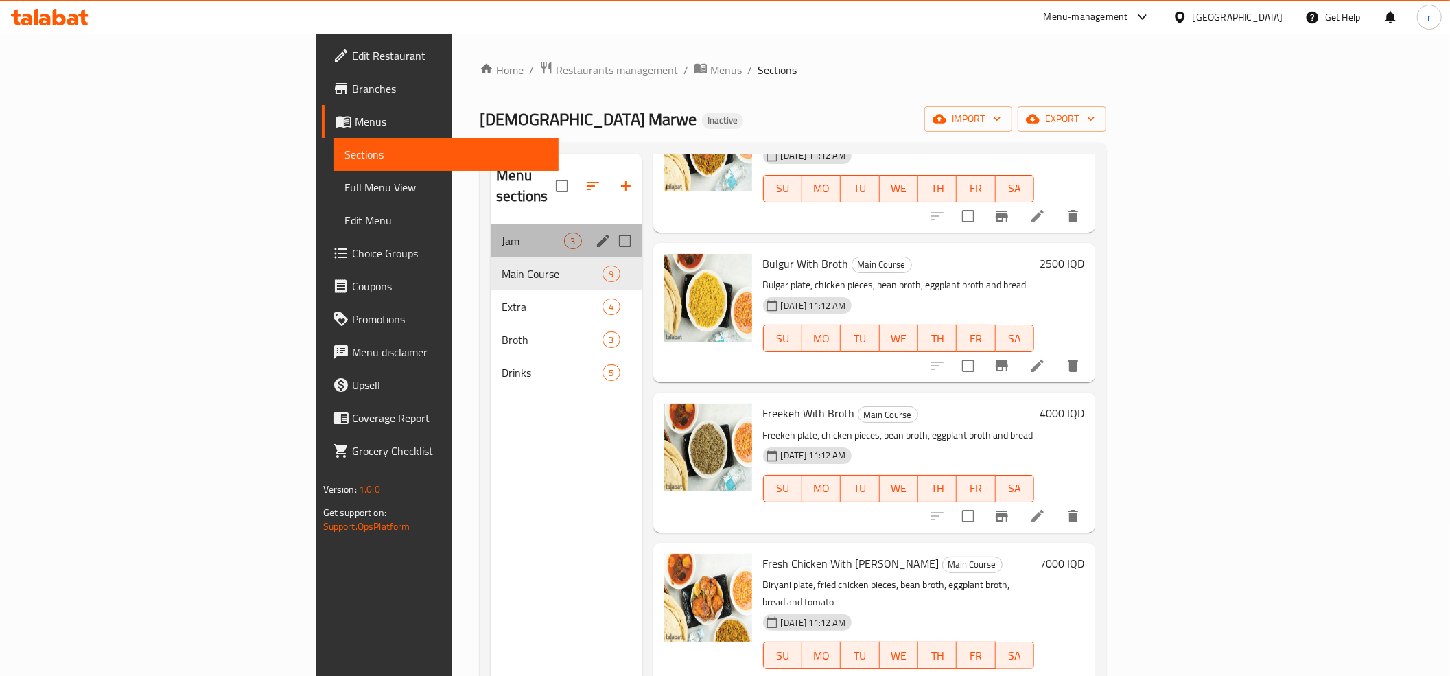
click at [491, 224] on div "Jam 3" at bounding box center [566, 240] width 151 height 33
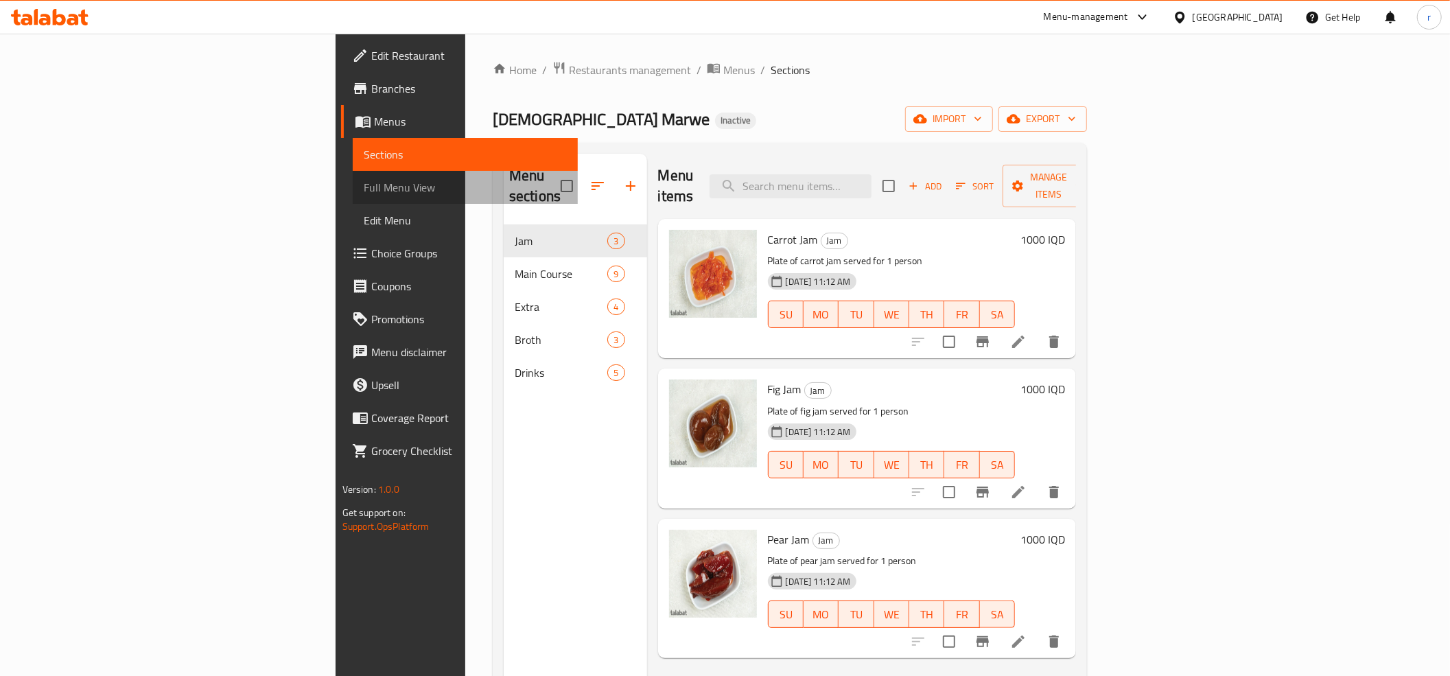
click at [364, 185] on span "Full Menu View" at bounding box center [465, 187] width 203 height 16
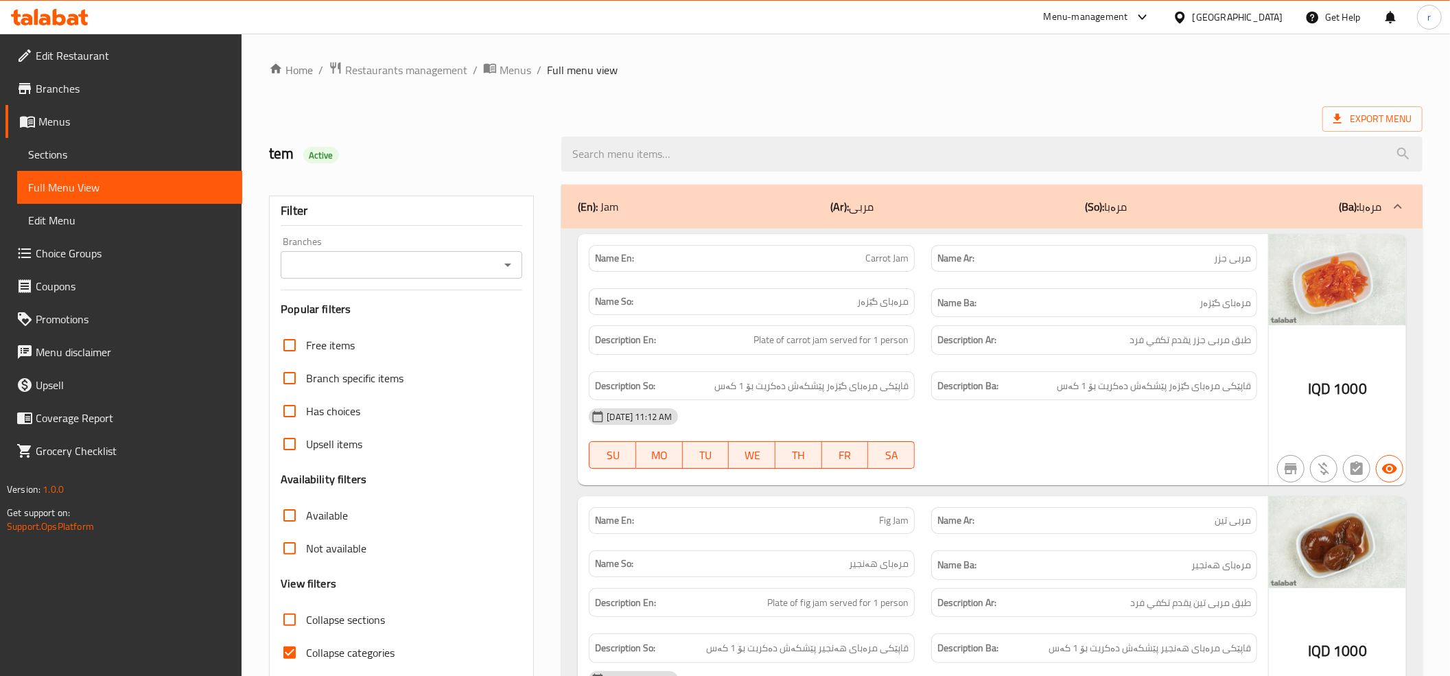
click at [294, 648] on input "Collapse categories" at bounding box center [289, 652] width 33 height 33
checkbox input "false"
click at [510, 263] on icon "Open" at bounding box center [507, 265] width 16 height 16
click at [464, 262] on input "Branches" at bounding box center [390, 264] width 211 height 19
click at [506, 259] on icon "Open" at bounding box center [507, 265] width 16 height 16
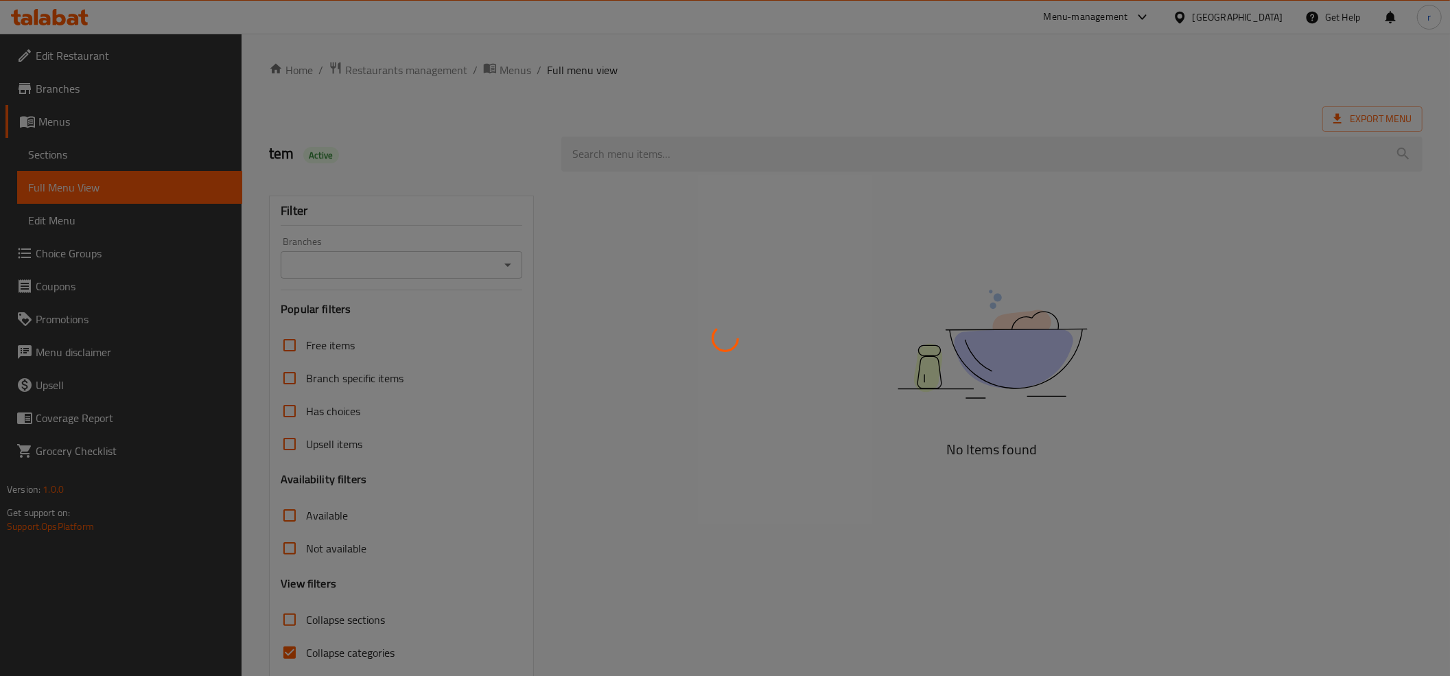
click at [292, 652] on div at bounding box center [725, 338] width 1450 height 676
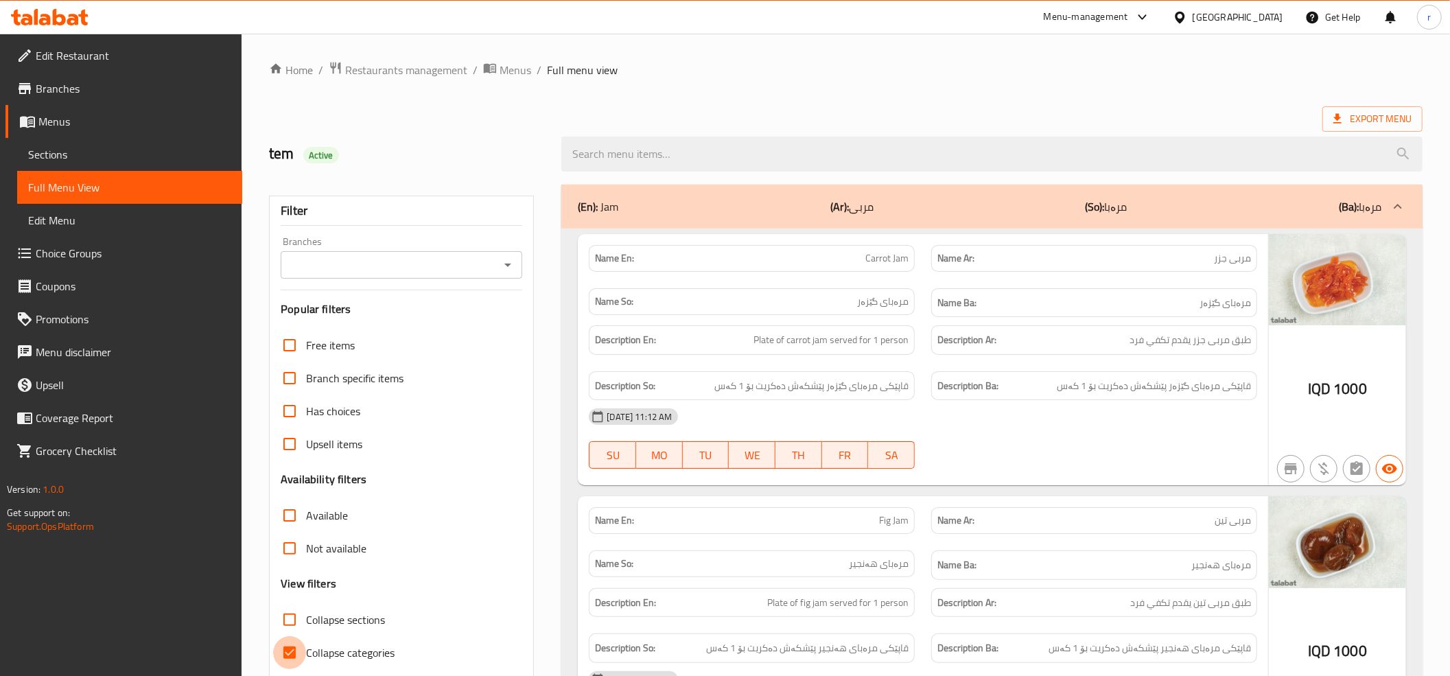
click at [281, 654] on input "Collapse categories" at bounding box center [289, 652] width 33 height 33
checkbox input "false"
click at [505, 264] on icon "Open" at bounding box center [507, 265] width 16 height 16
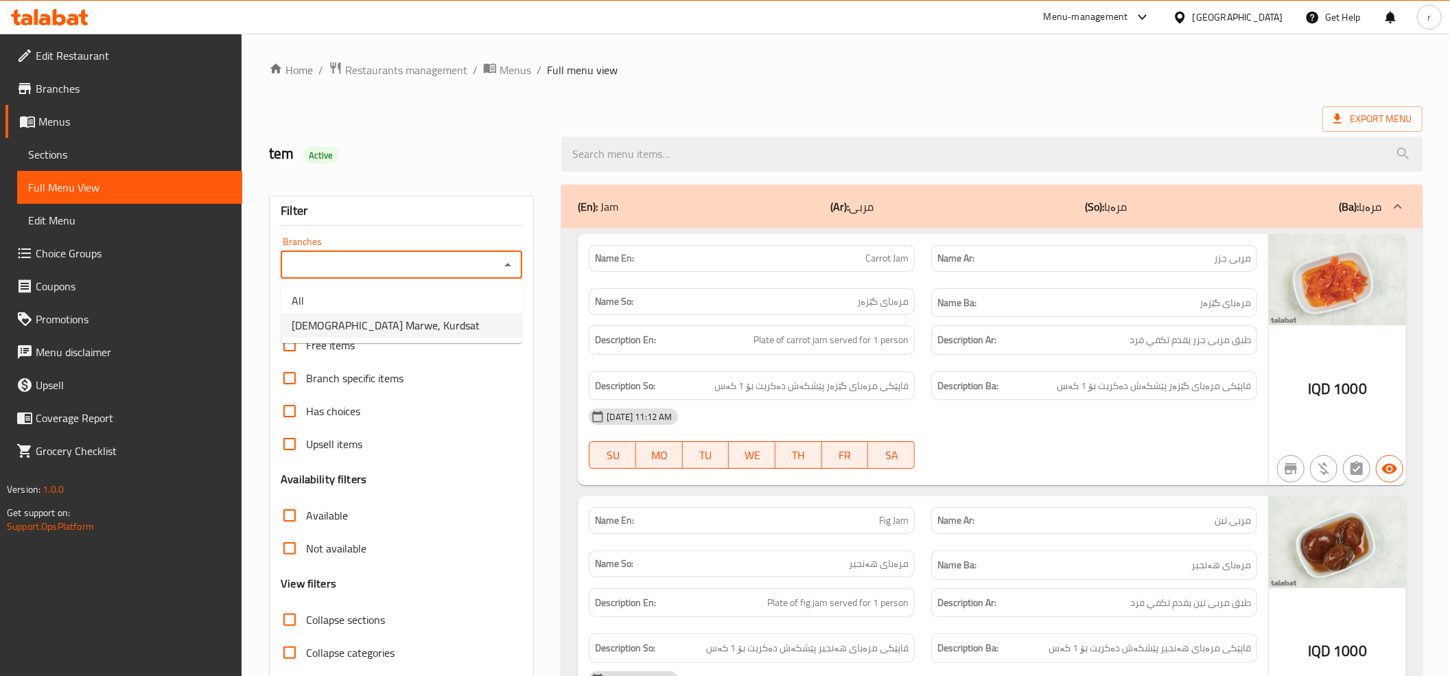
click at [432, 327] on li "[DEMOGRAPHIC_DATA] Marwe, Kurdsat" at bounding box center [402, 325] width 242 height 25
type input "[DEMOGRAPHIC_DATA] Marwe, Kurdsat"
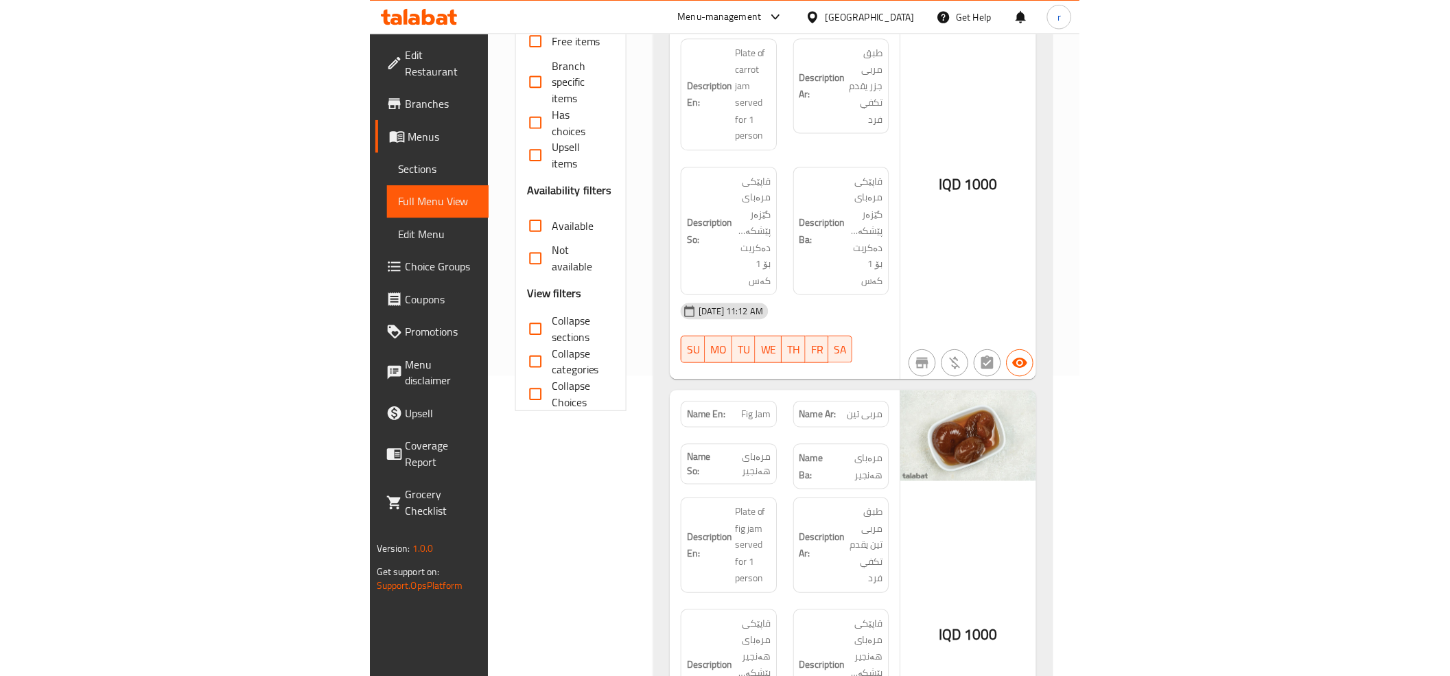
scroll to position [305, 0]
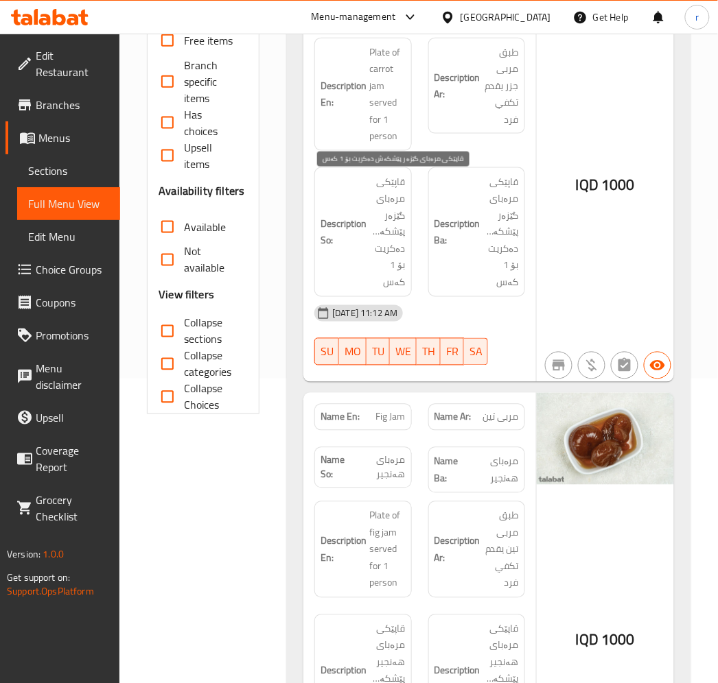
click at [401, 262] on span "قاپێکی مرەبای گێزەر پێشکەش دەکریت بۆ 1 کەس" at bounding box center [387, 233] width 36 height 118
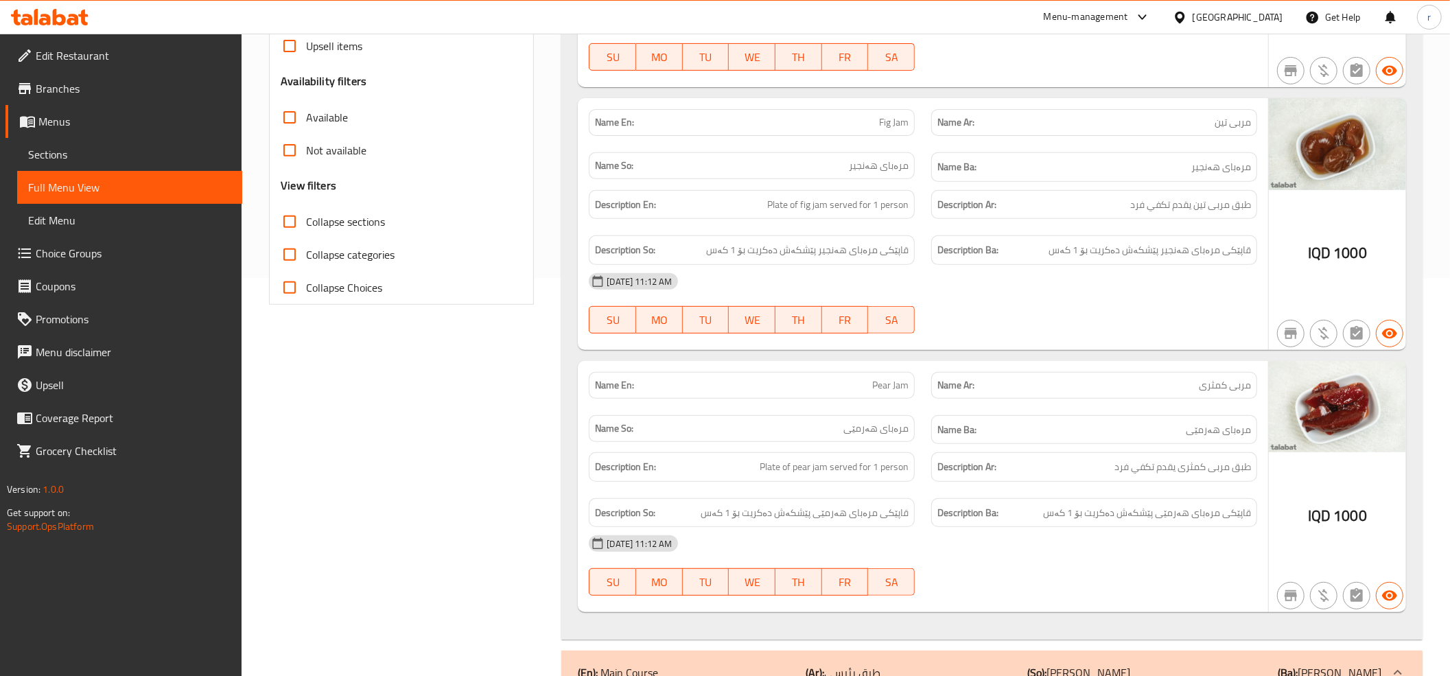
scroll to position [113, 0]
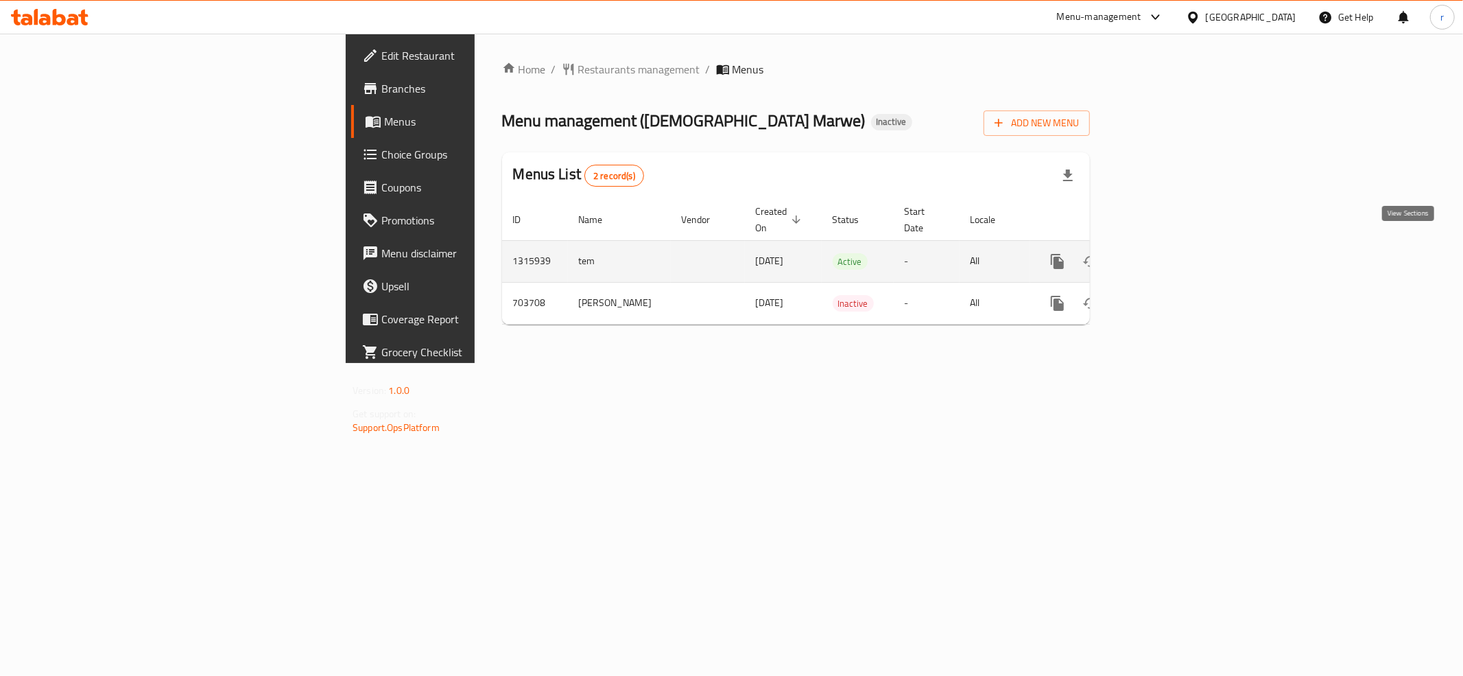
click at [1165, 253] on icon "enhanced table" at bounding box center [1157, 261] width 16 height 16
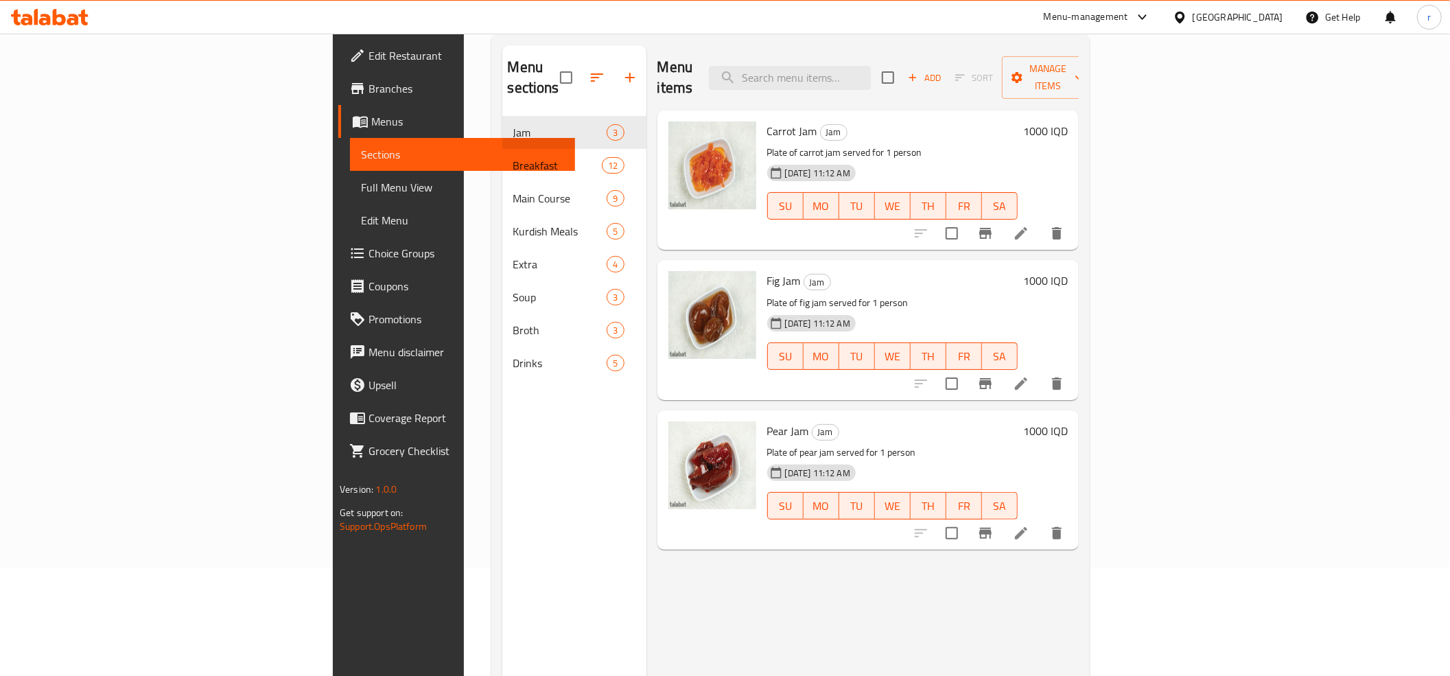
scroll to position [152, 0]
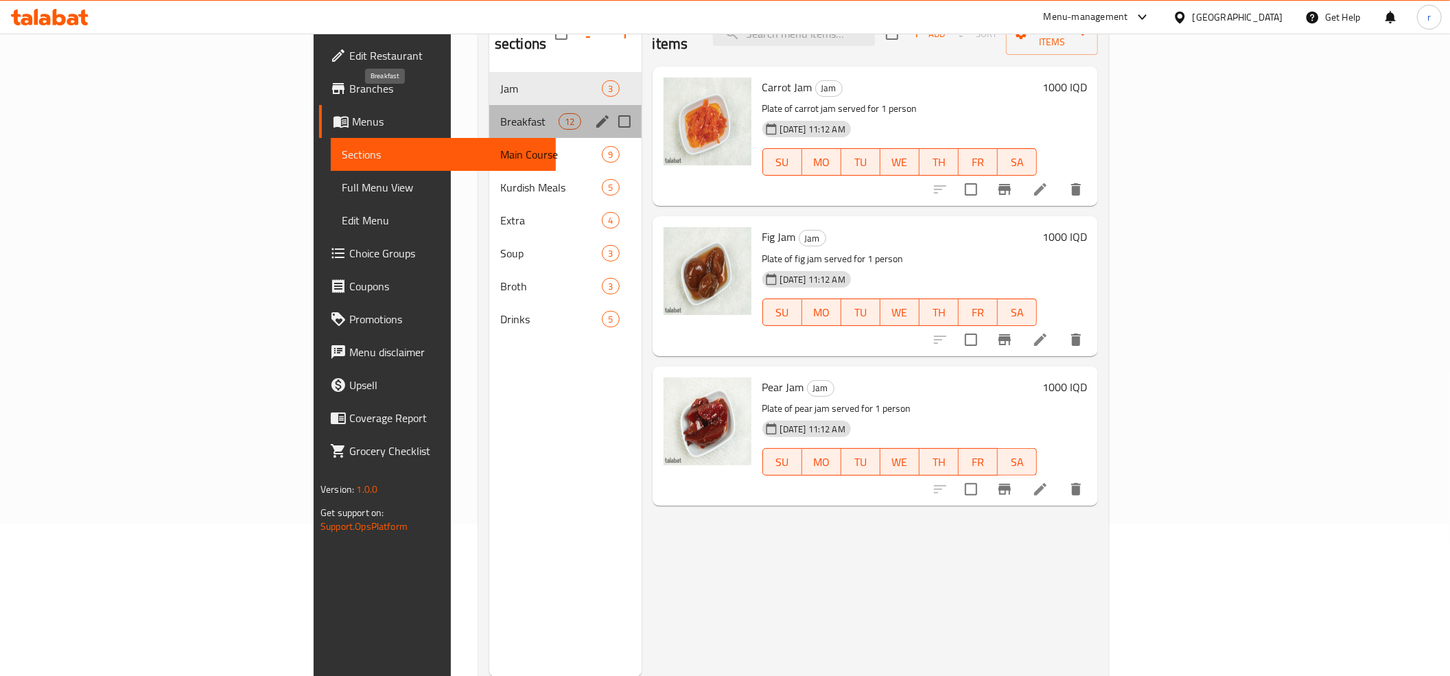
click at [500, 113] on span "Breakfast" at bounding box center [529, 121] width 58 height 16
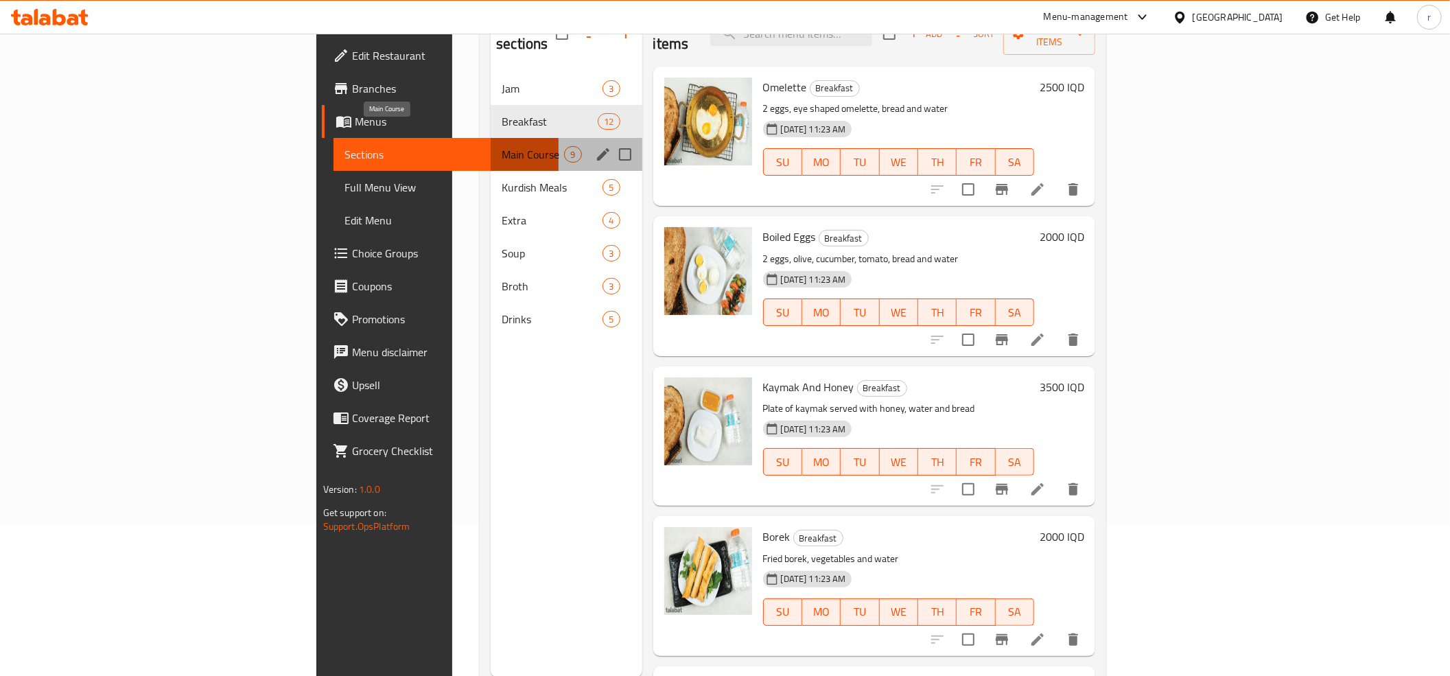
click at [502, 146] on span "Main Course" at bounding box center [533, 154] width 62 height 16
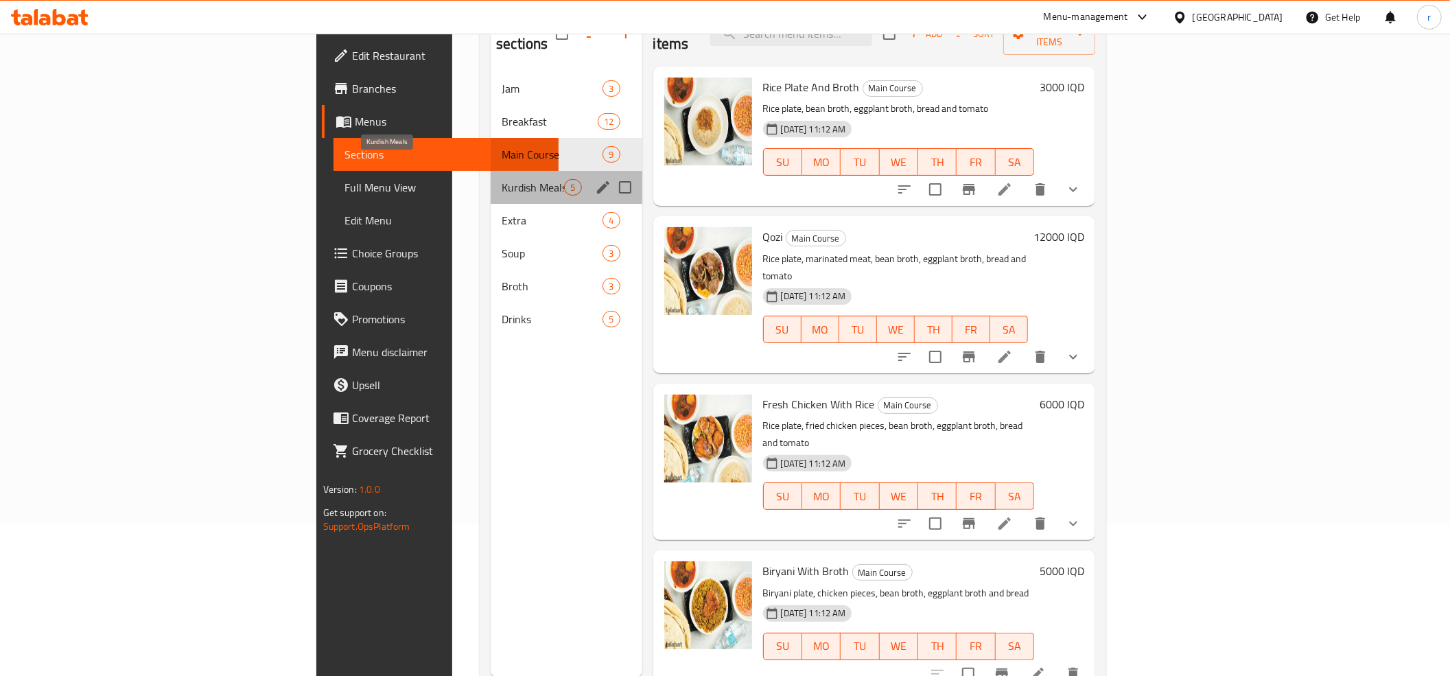
click at [502, 179] on span "Kurdish Meals" at bounding box center [533, 187] width 62 height 16
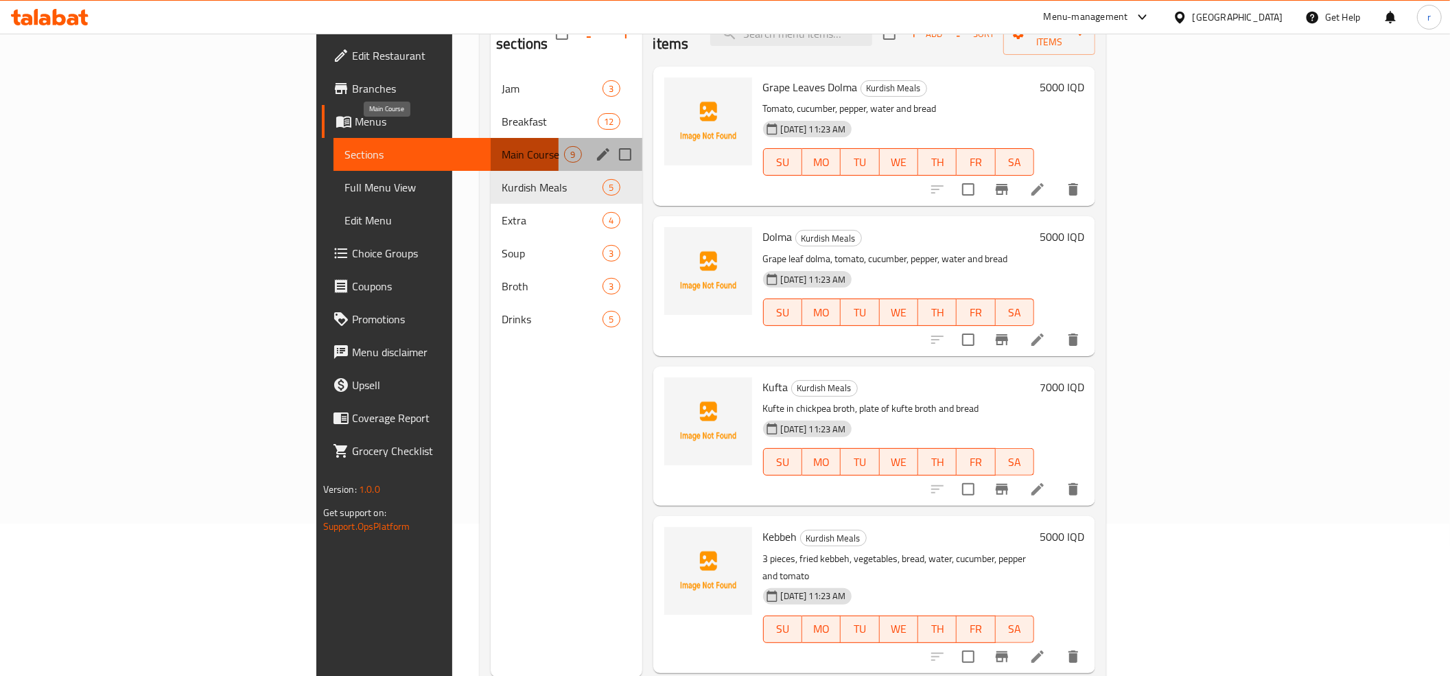
click at [502, 146] on span "Main Course" at bounding box center [533, 154] width 62 height 16
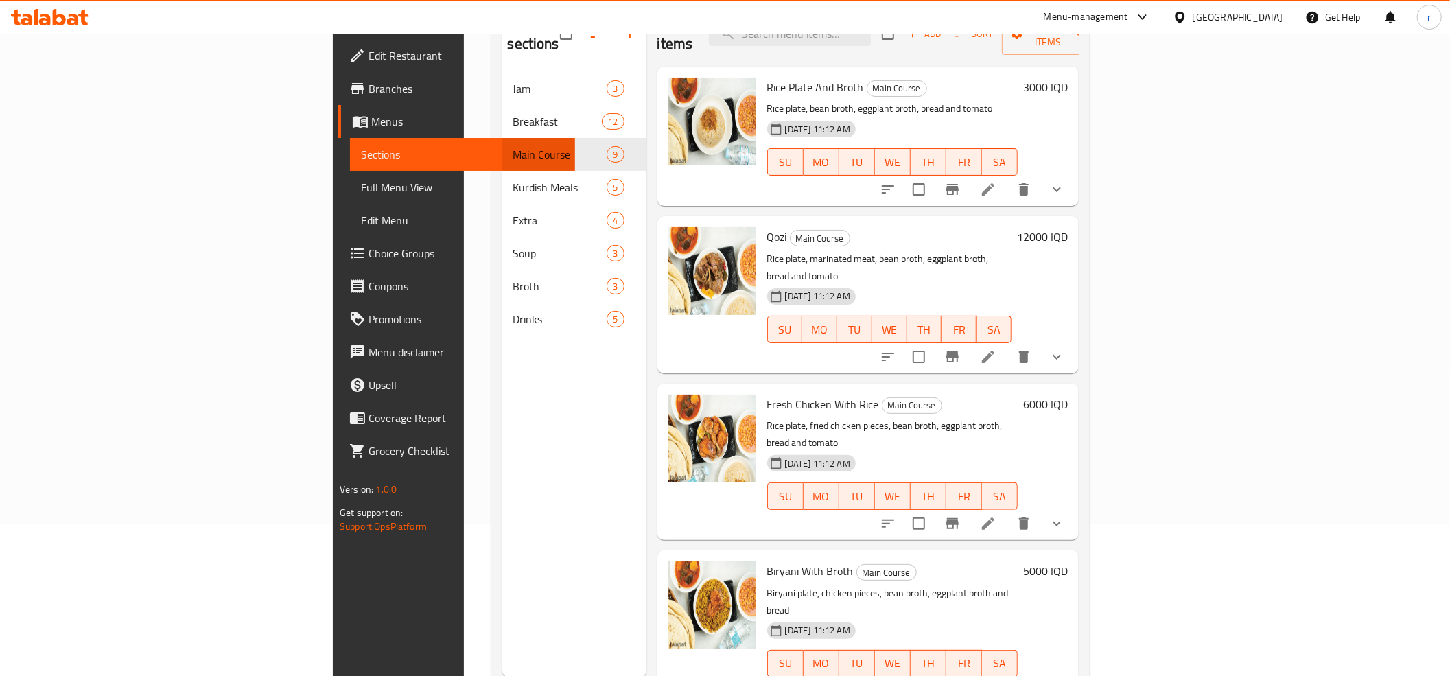
click at [1007, 344] on li at bounding box center [988, 356] width 38 height 25
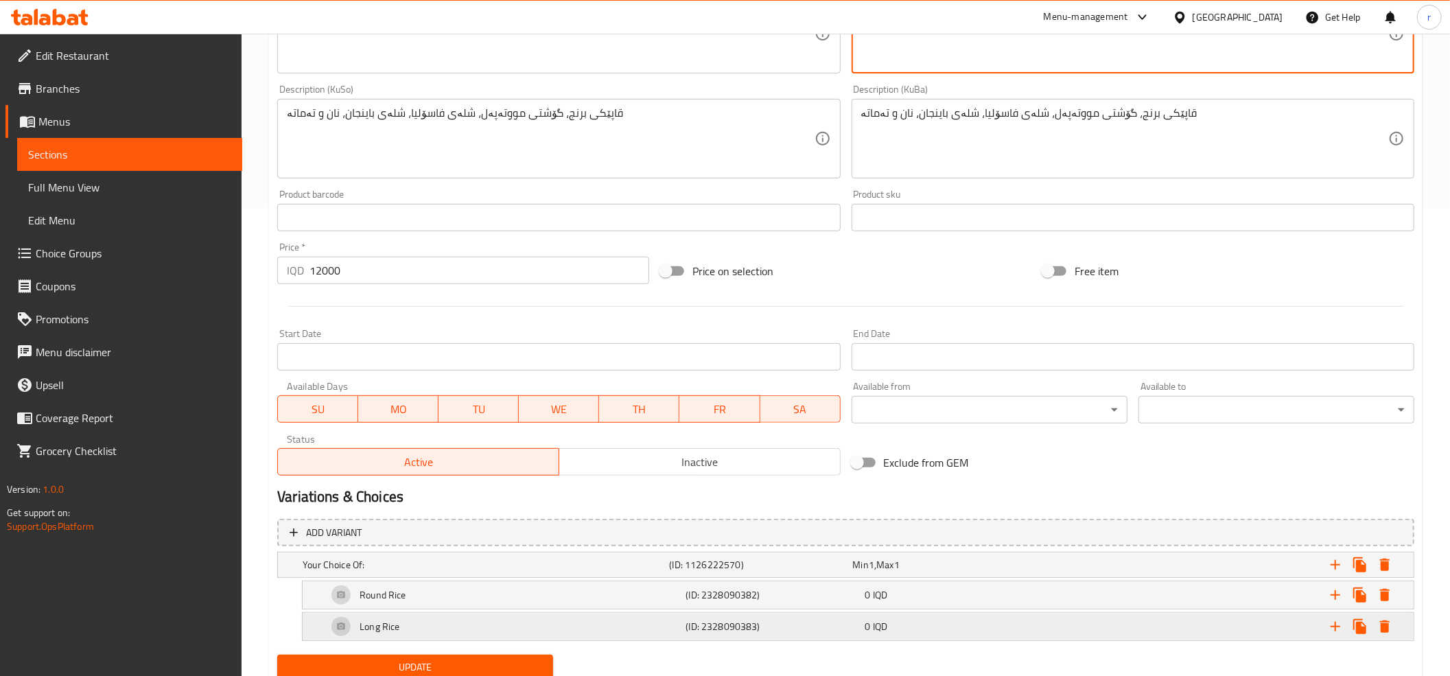
scroll to position [520, 0]
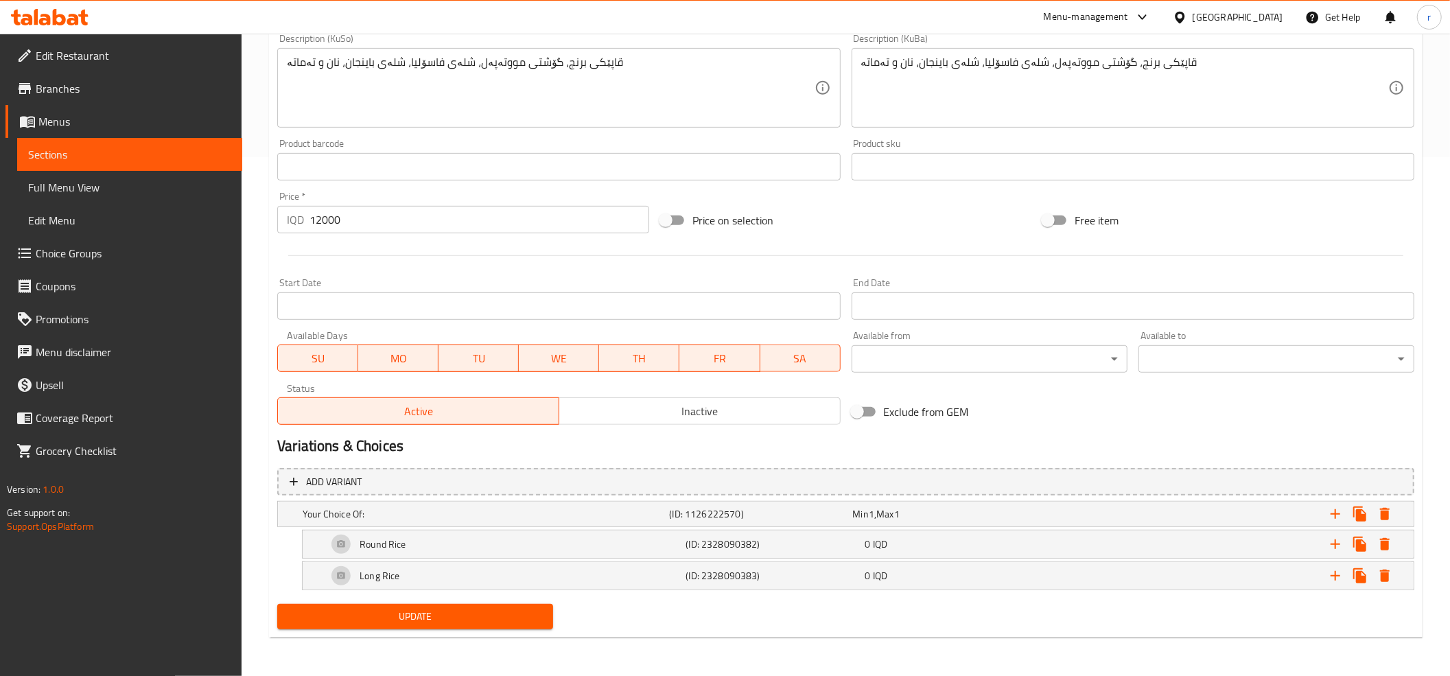
type textarea "طبق أرز، لحم متبل، مرق فاصوليا، مرق باذنجان، خبز وطماطم"
click at [408, 615] on span "Update" at bounding box center [415, 616] width 254 height 17
click at [498, 607] on button "Update" at bounding box center [415, 616] width 276 height 25
click at [117, 155] on span "Sections" at bounding box center [129, 154] width 203 height 16
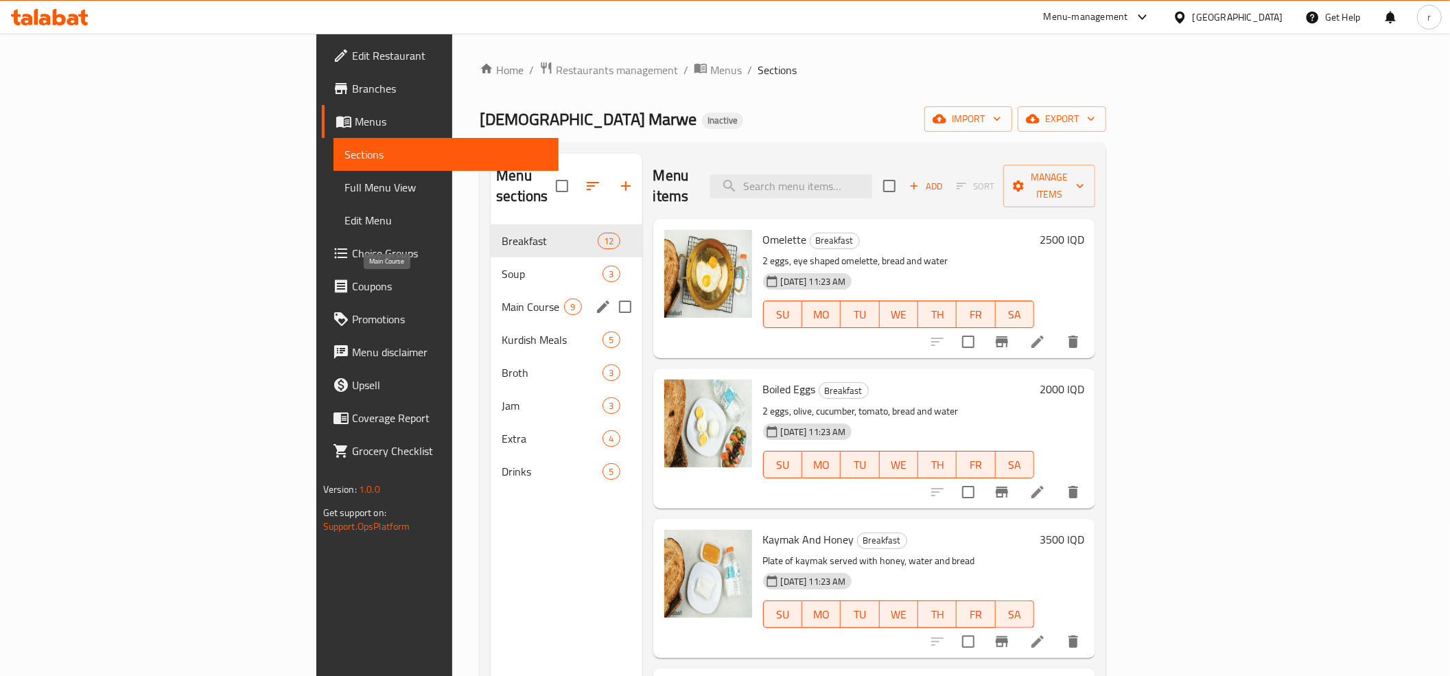
click at [502, 298] on span "Main Course" at bounding box center [533, 306] width 62 height 16
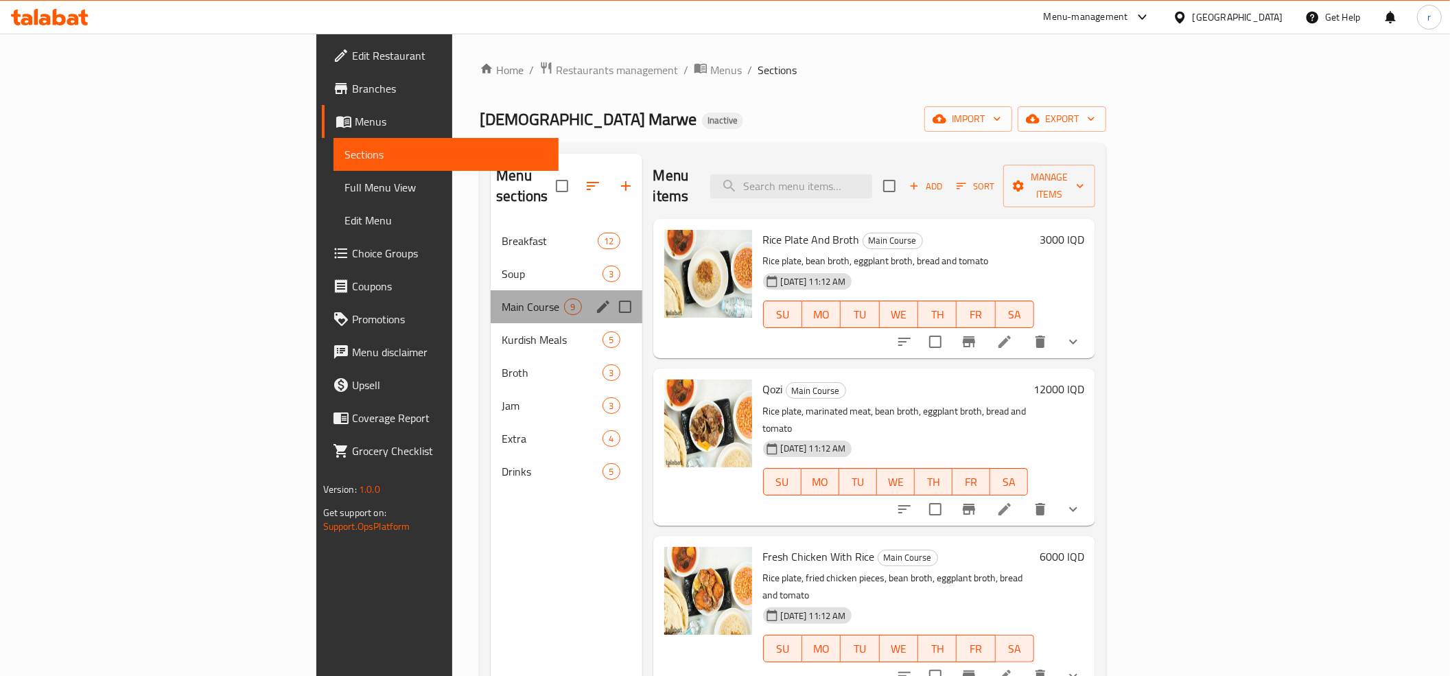
click at [491, 290] on div "Main Course 9" at bounding box center [566, 306] width 151 height 33
click at [595, 298] on icon "edit" at bounding box center [603, 306] width 16 height 16
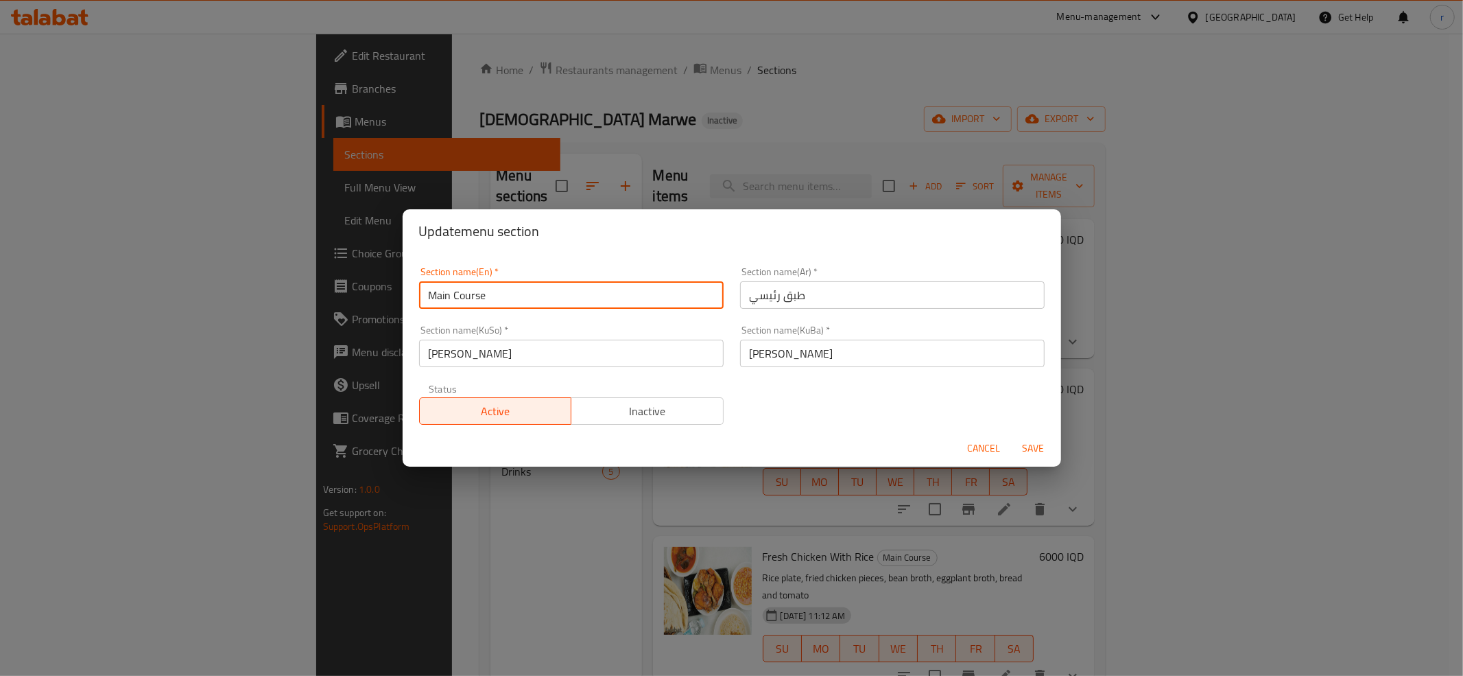
click at [443, 294] on input "Main Course" at bounding box center [571, 294] width 305 height 27
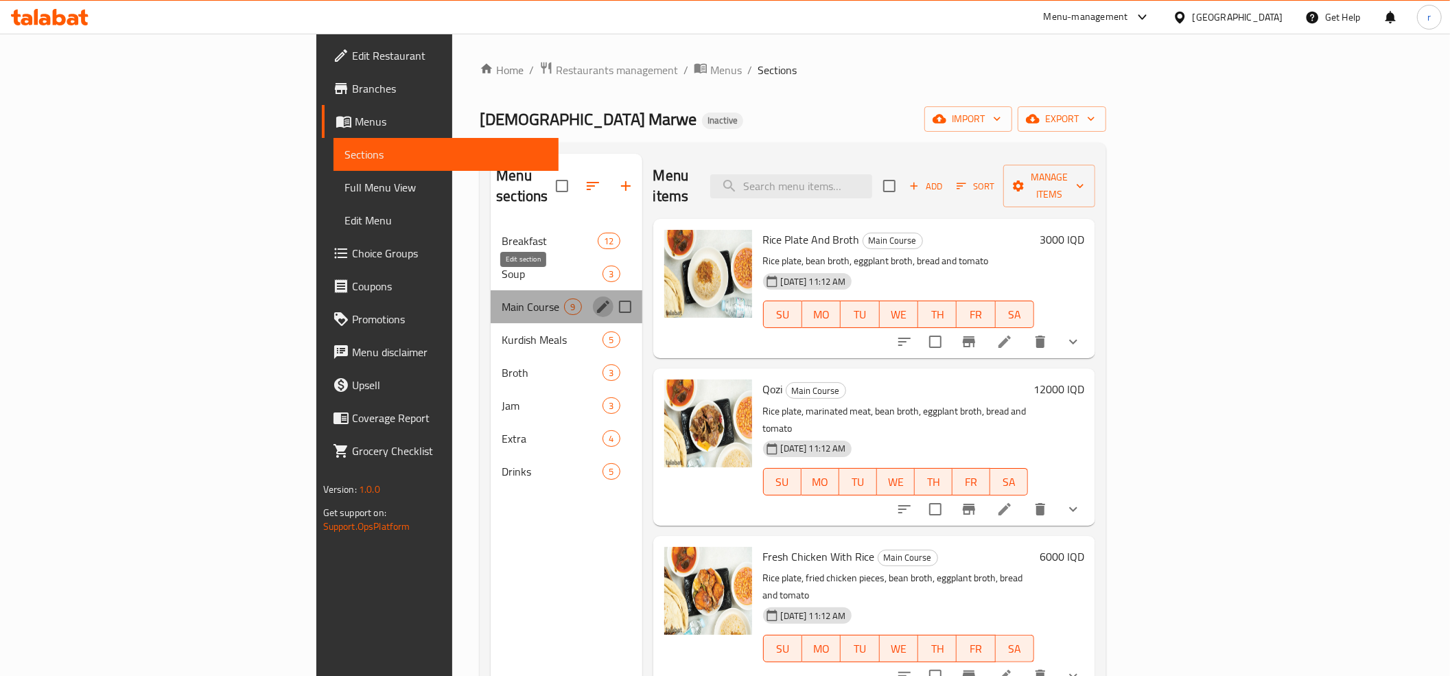
click at [595, 298] on icon "edit" at bounding box center [603, 306] width 16 height 16
click at [502, 298] on span "Main Course" at bounding box center [533, 306] width 62 height 16
click at [595, 298] on icon "edit" at bounding box center [603, 306] width 16 height 16
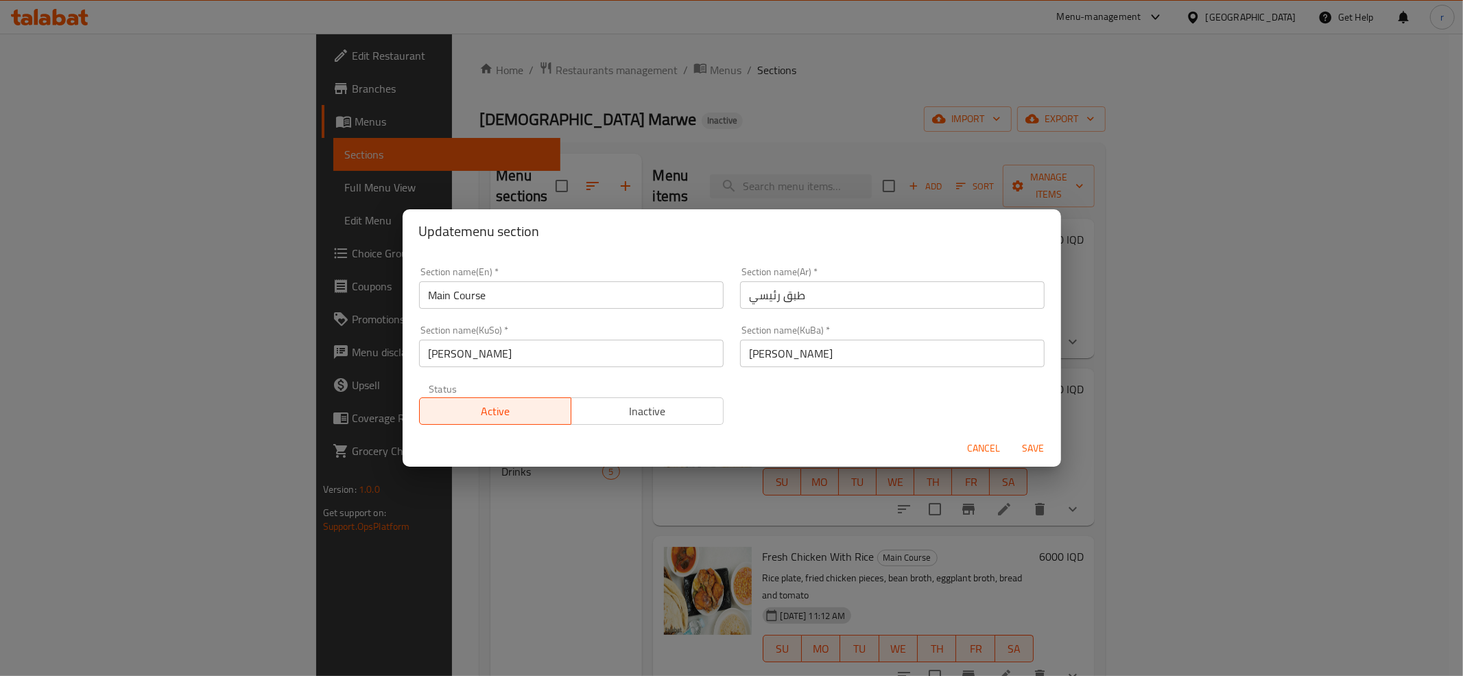
click at [759, 294] on input "طبق رئيسي" at bounding box center [892, 294] width 305 height 27
paste input "لأطباق الرئيسية"
type input "الأطباق الرئيسية"
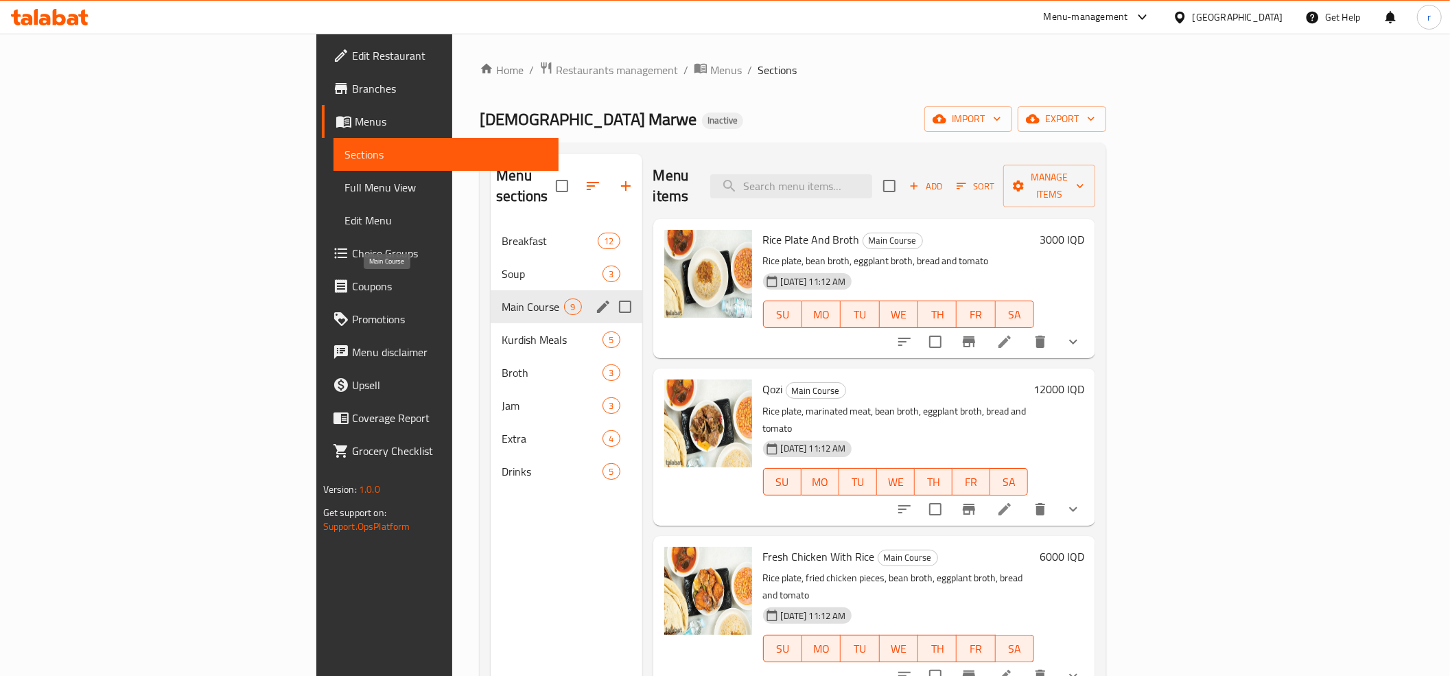
click at [502, 298] on span "Main Course" at bounding box center [533, 306] width 62 height 16
click at [597, 301] on icon "edit" at bounding box center [603, 307] width 12 height 12
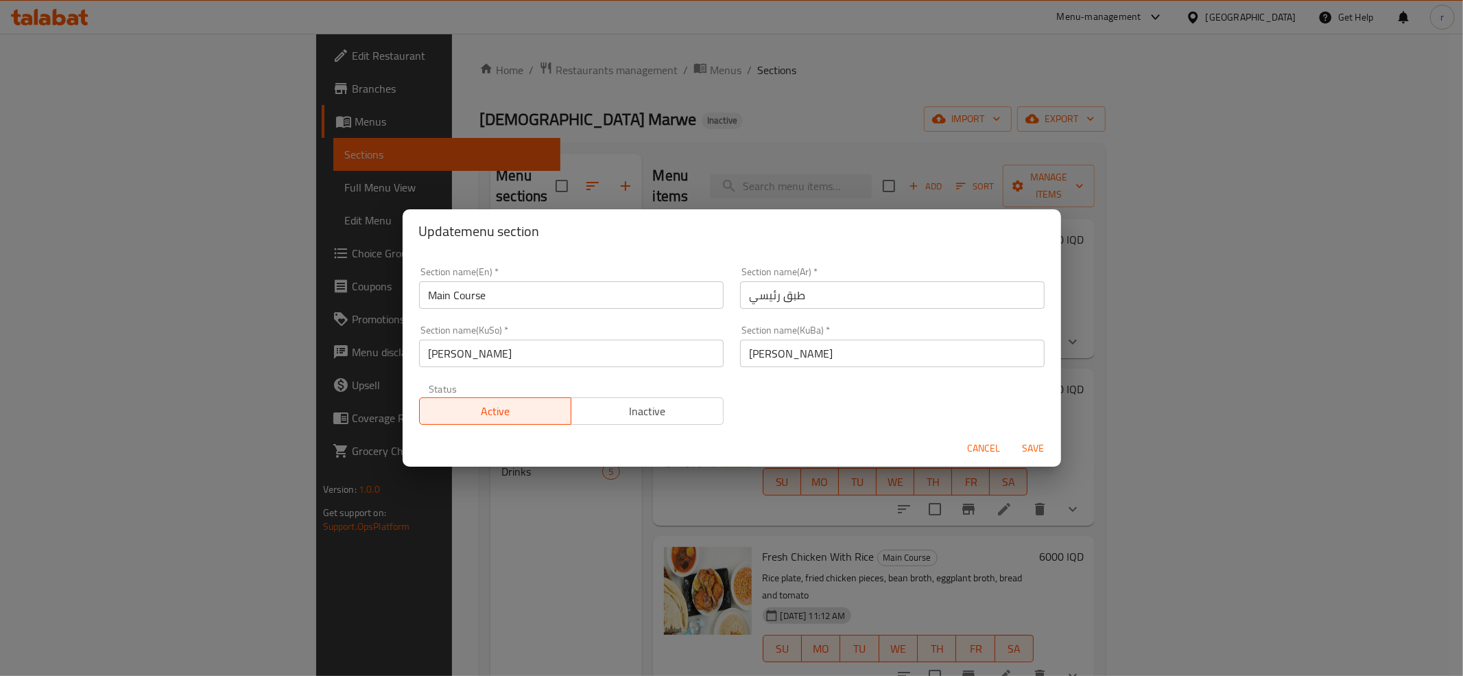
click at [766, 362] on input "[PERSON_NAME]" at bounding box center [892, 353] width 305 height 27
paste input "سەرەکییەکان"
type input "ژەمە سەرەکییەکان"
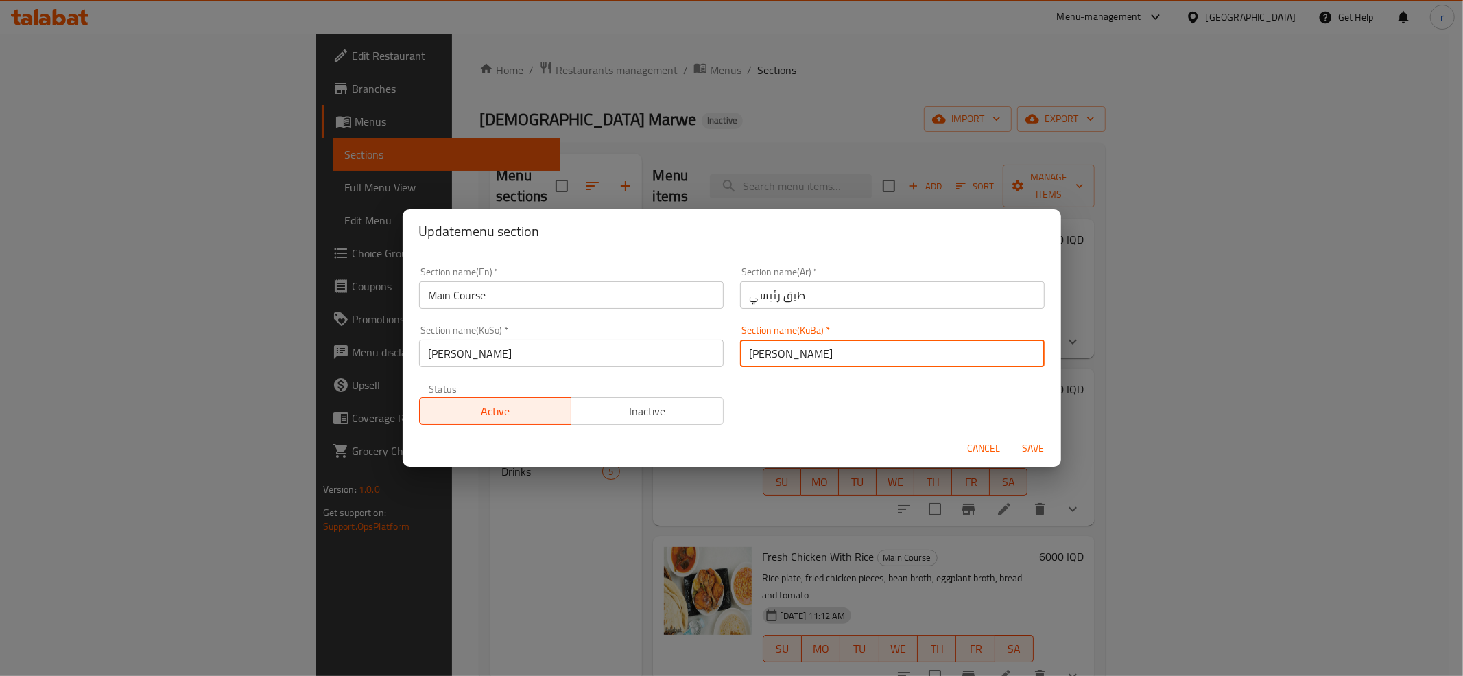
click at [472, 349] on input "[PERSON_NAME]" at bounding box center [571, 353] width 305 height 27
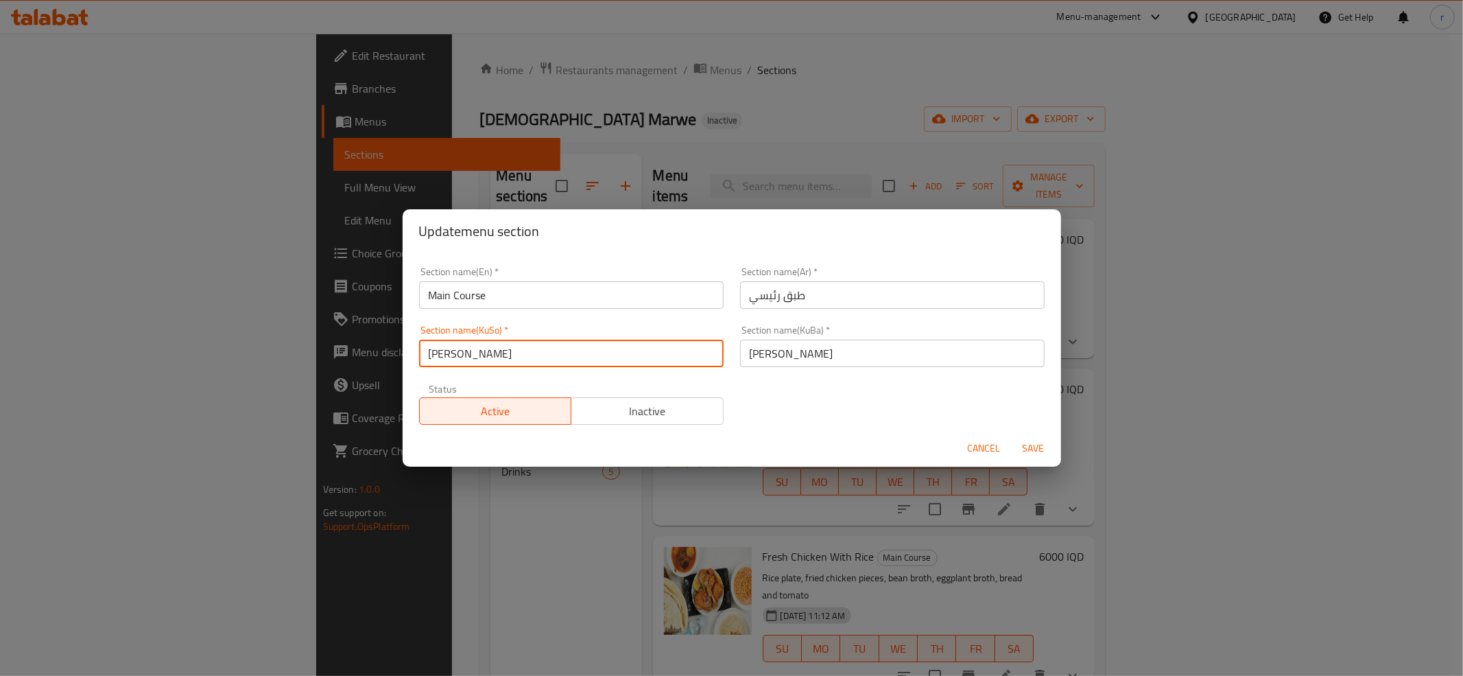
click at [471, 354] on input "[PERSON_NAME]" at bounding box center [571, 353] width 305 height 27
click at [480, 354] on input "[PERSON_NAME]" at bounding box center [571, 353] width 305 height 27
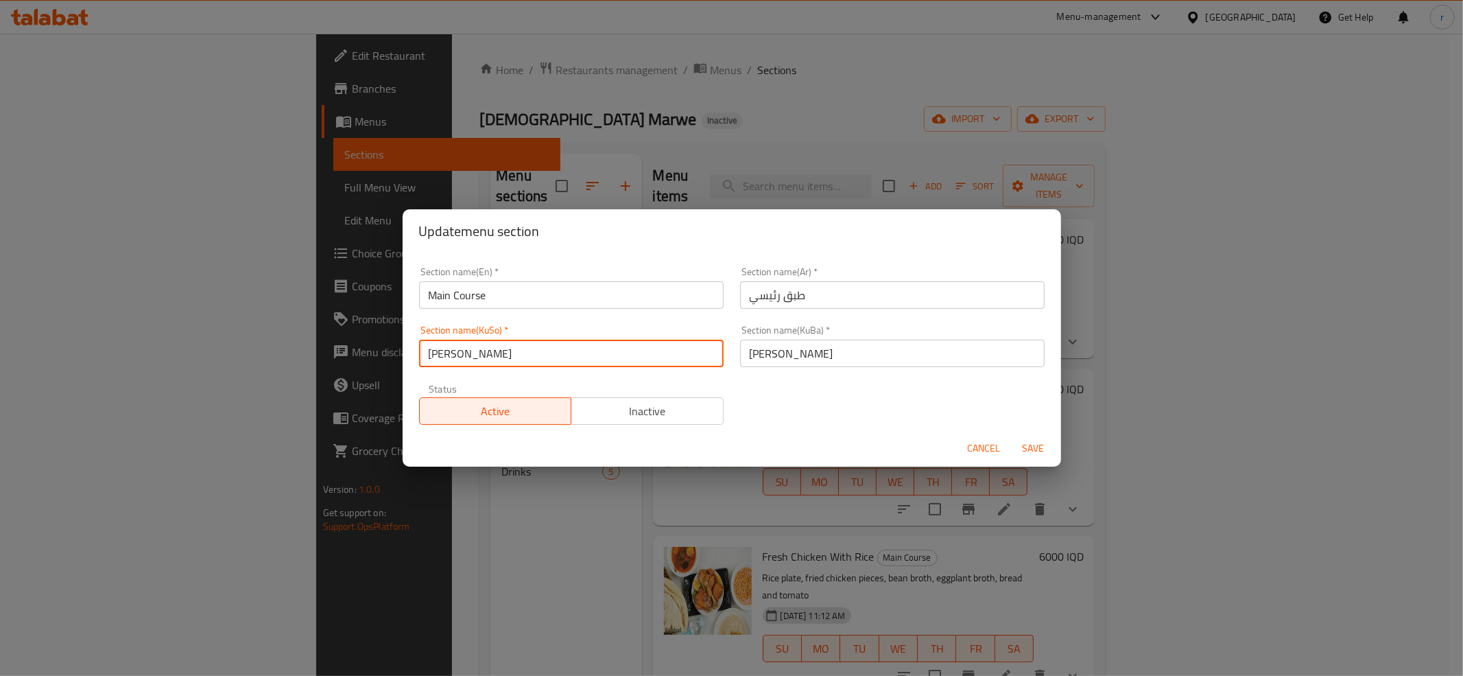
click at [458, 353] on input "[PERSON_NAME]" at bounding box center [571, 353] width 305 height 27
paste input "سەرەکییەکان"
type input "ژەمە سەرەکییەکان"
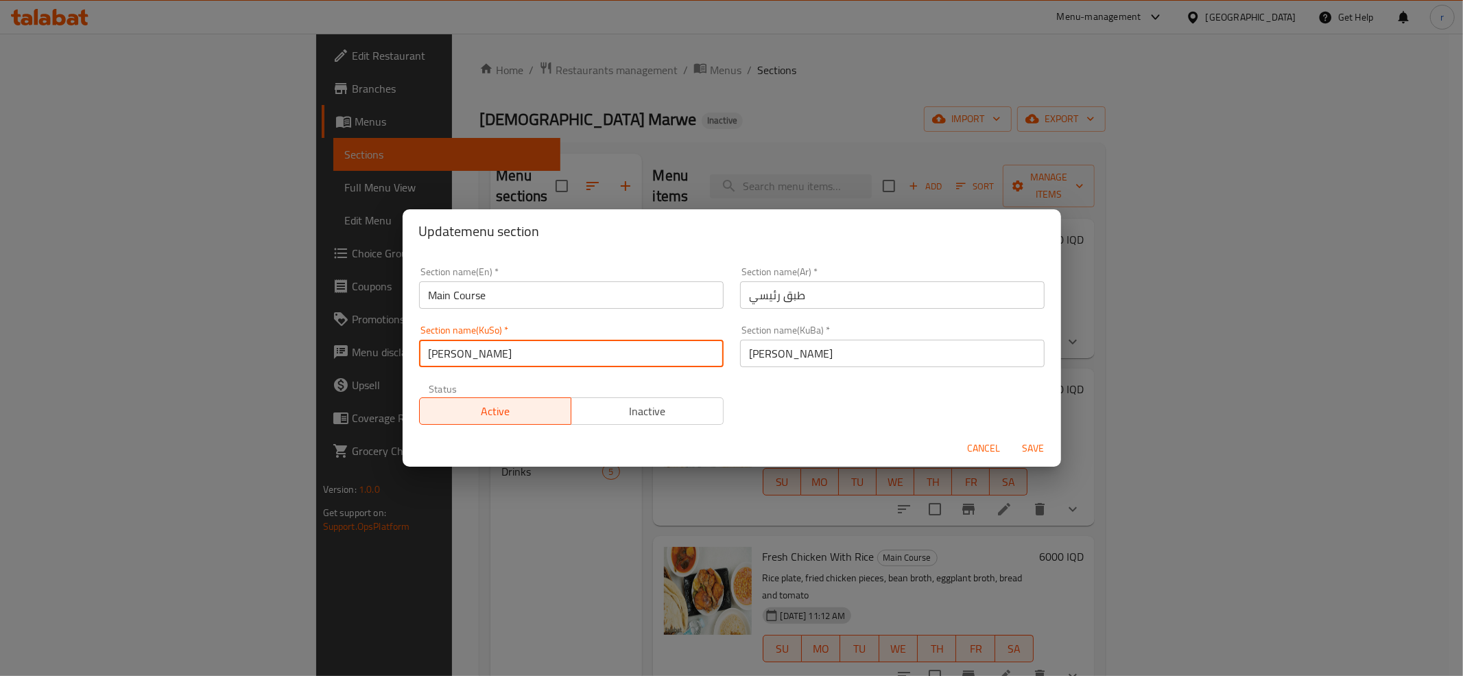
click at [766, 306] on input "طبق رئيسي" at bounding box center [892, 294] width 305 height 27
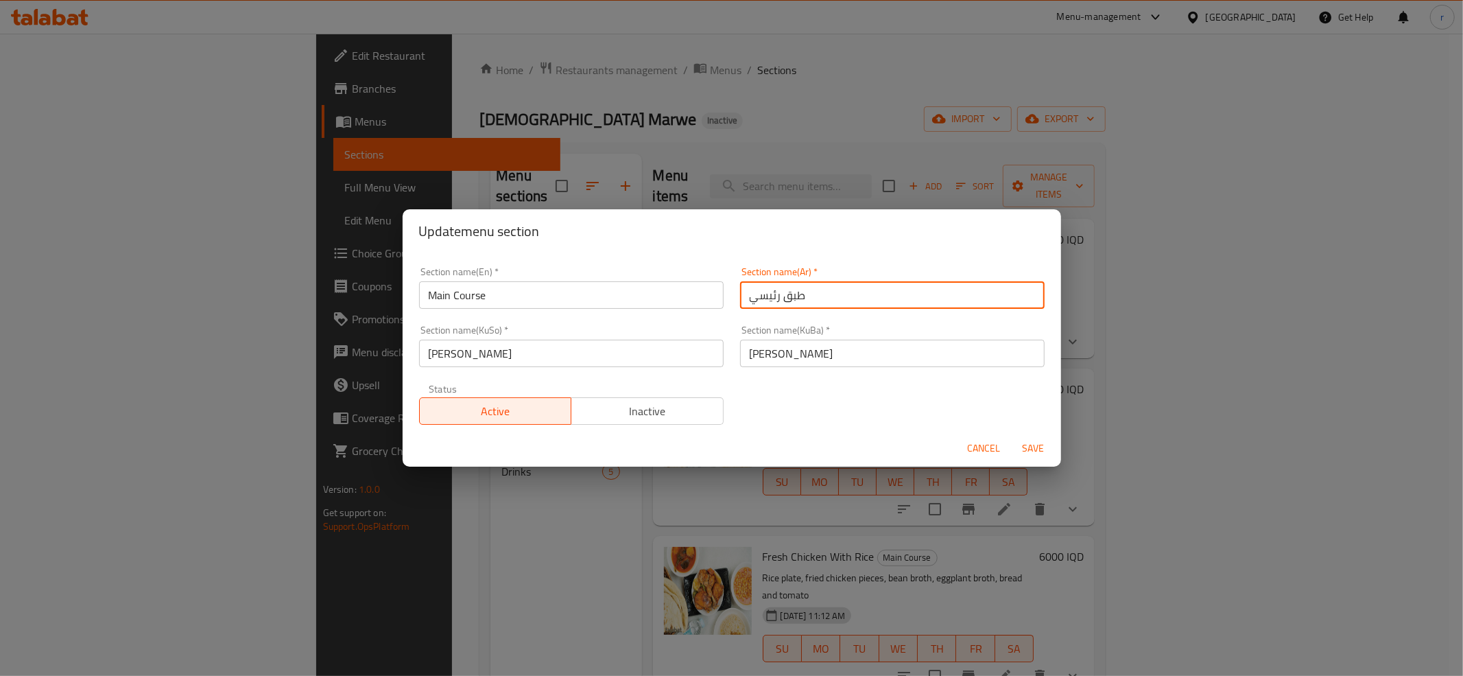
click at [766, 306] on input "طبق رئيسي" at bounding box center [892, 294] width 305 height 27
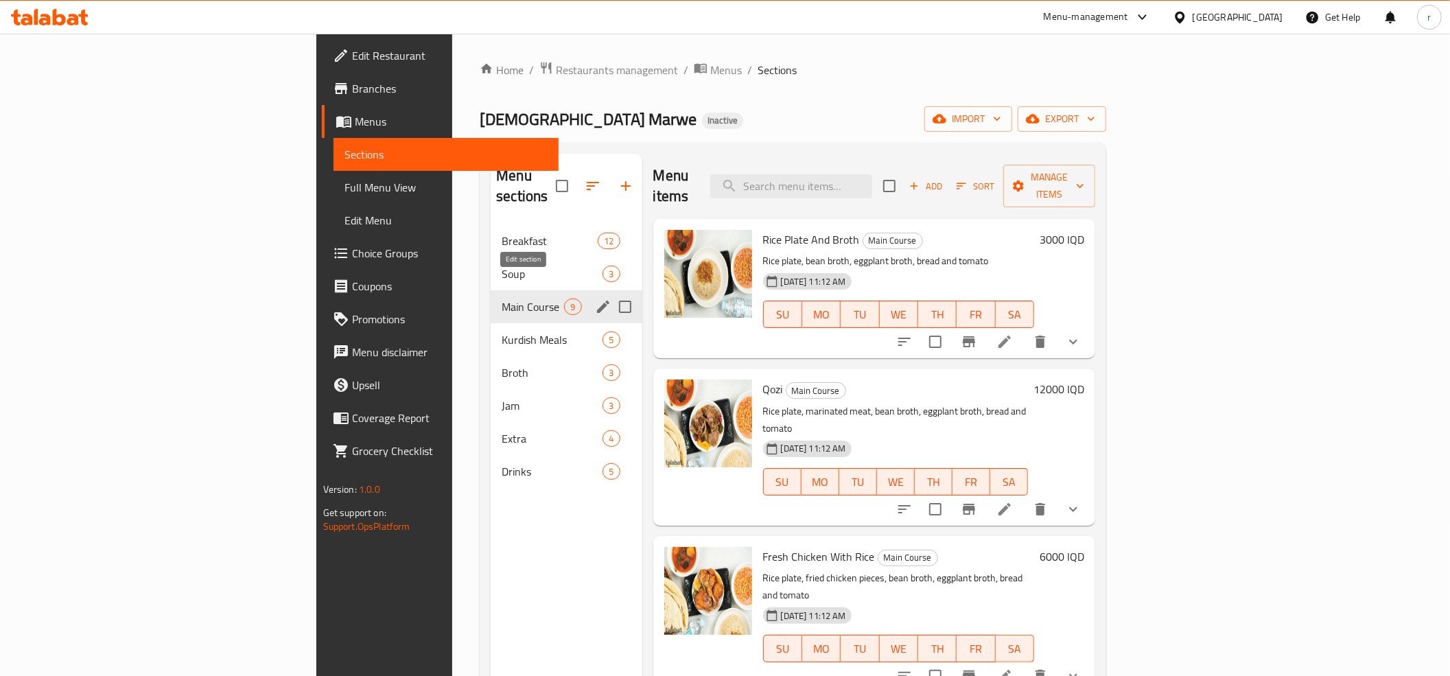
click at [595, 298] on icon "edit" at bounding box center [603, 306] width 16 height 16
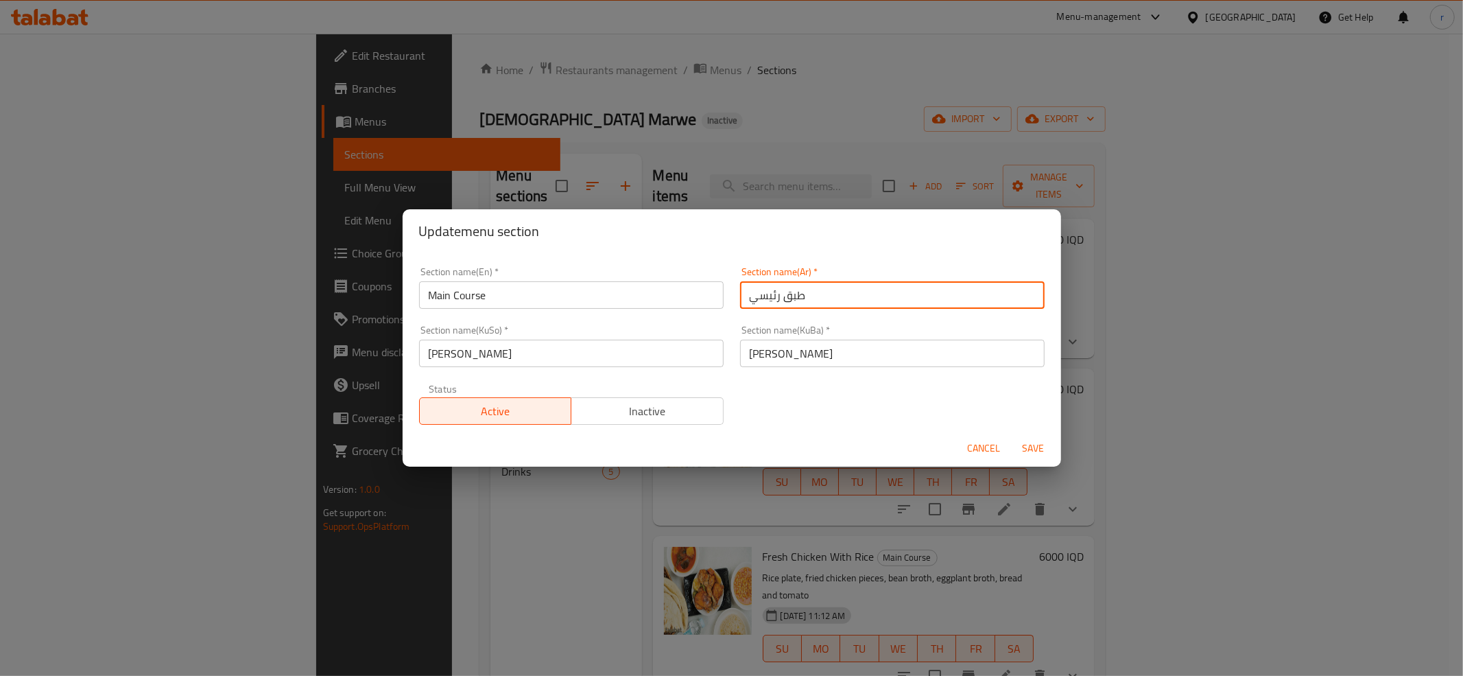
click at [777, 297] on input "طبق رئيسي" at bounding box center [892, 294] width 305 height 27
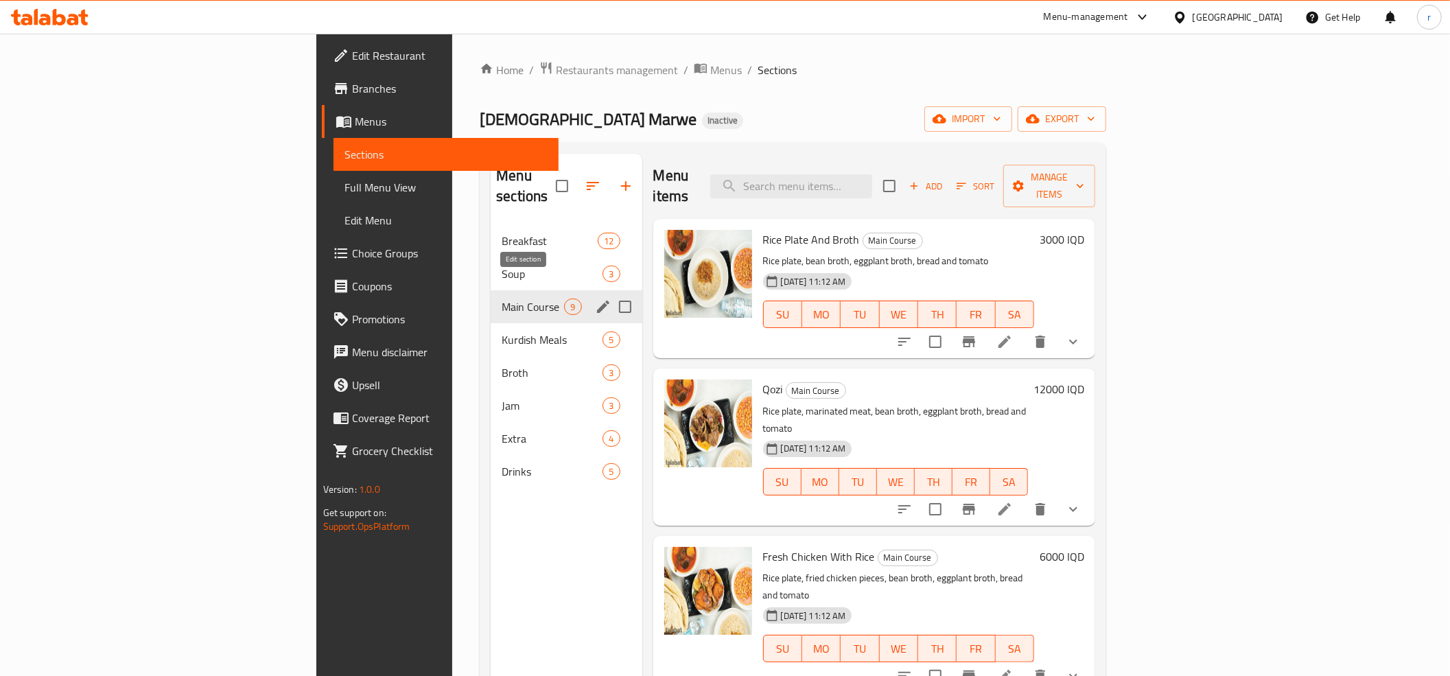
click at [597, 301] on icon "edit" at bounding box center [603, 307] width 12 height 12
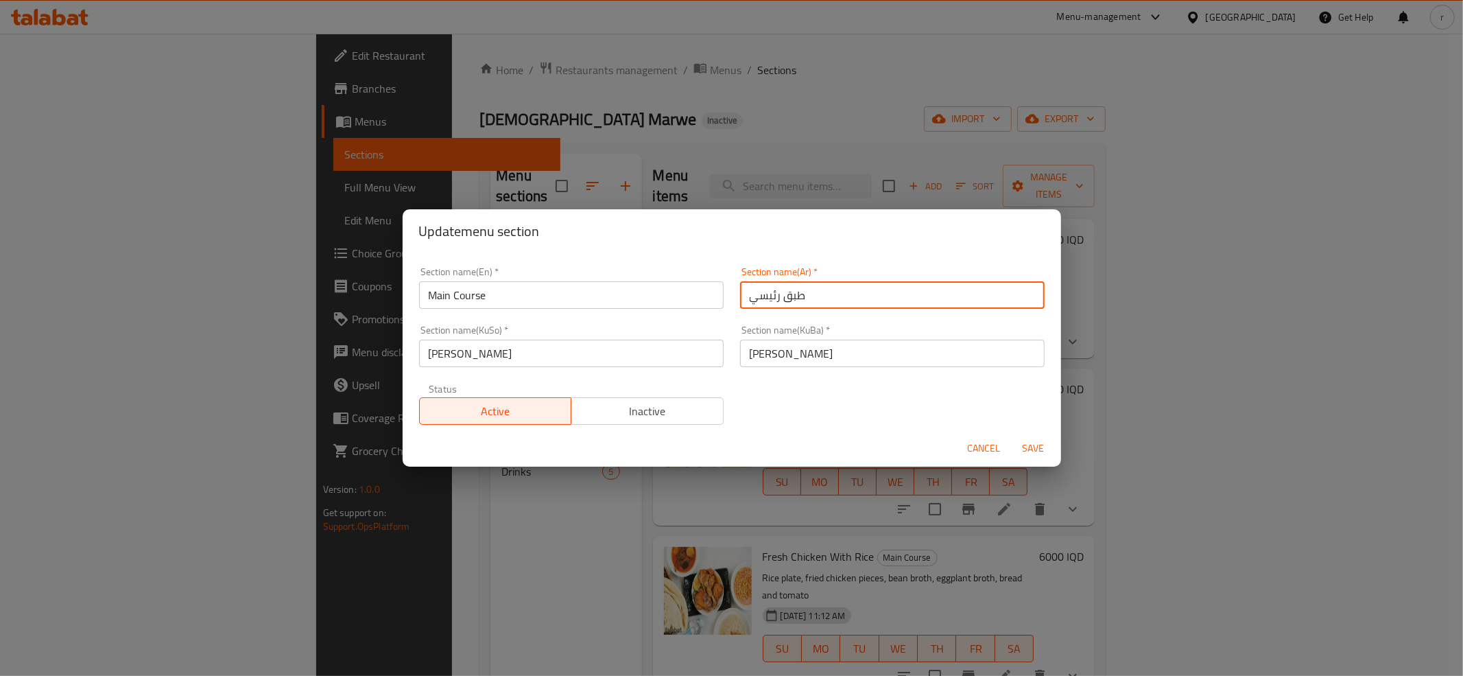
drag, startPoint x: 744, startPoint y: 294, endPoint x: 825, endPoint y: 289, distance: 80.5
click at [825, 289] on input "طبق رئيسي" at bounding box center [892, 294] width 305 height 27
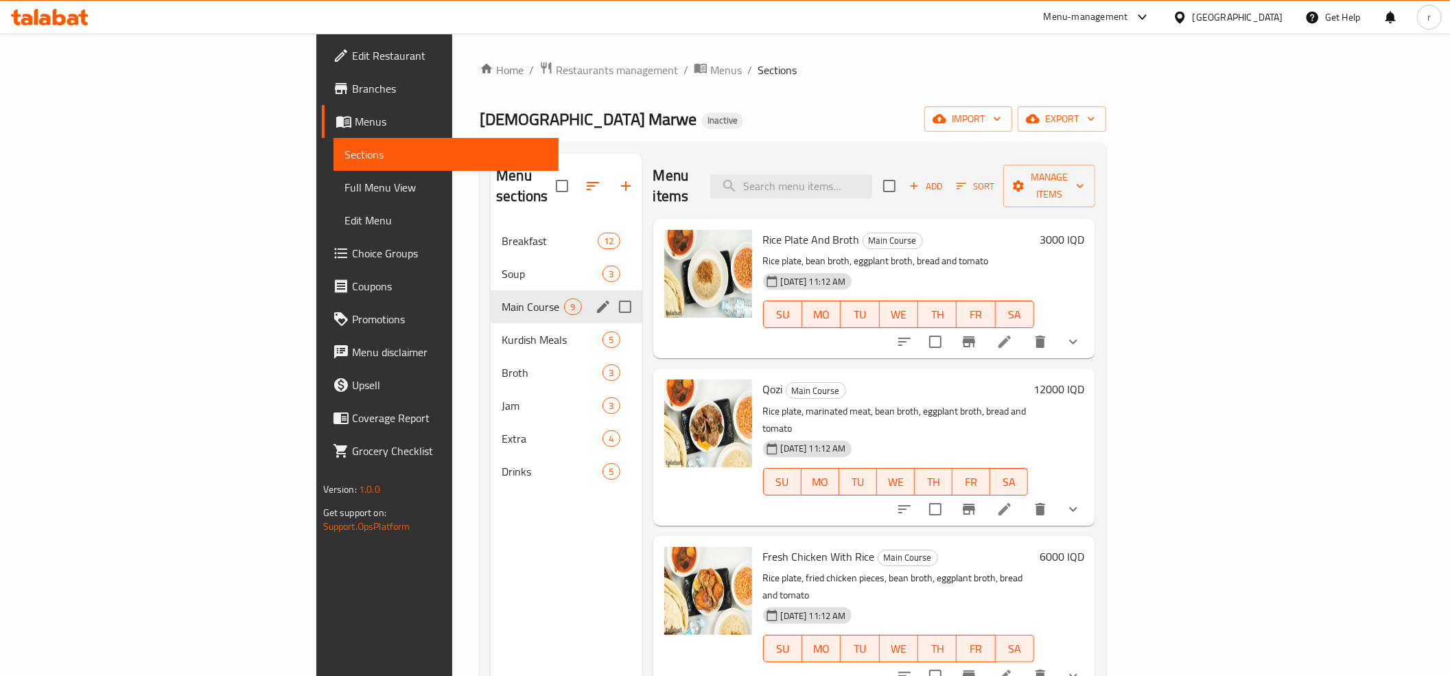
click at [511, 290] on div "Main Course 9" at bounding box center [566, 306] width 151 height 33
click at [595, 298] on icon "edit" at bounding box center [603, 306] width 16 height 16
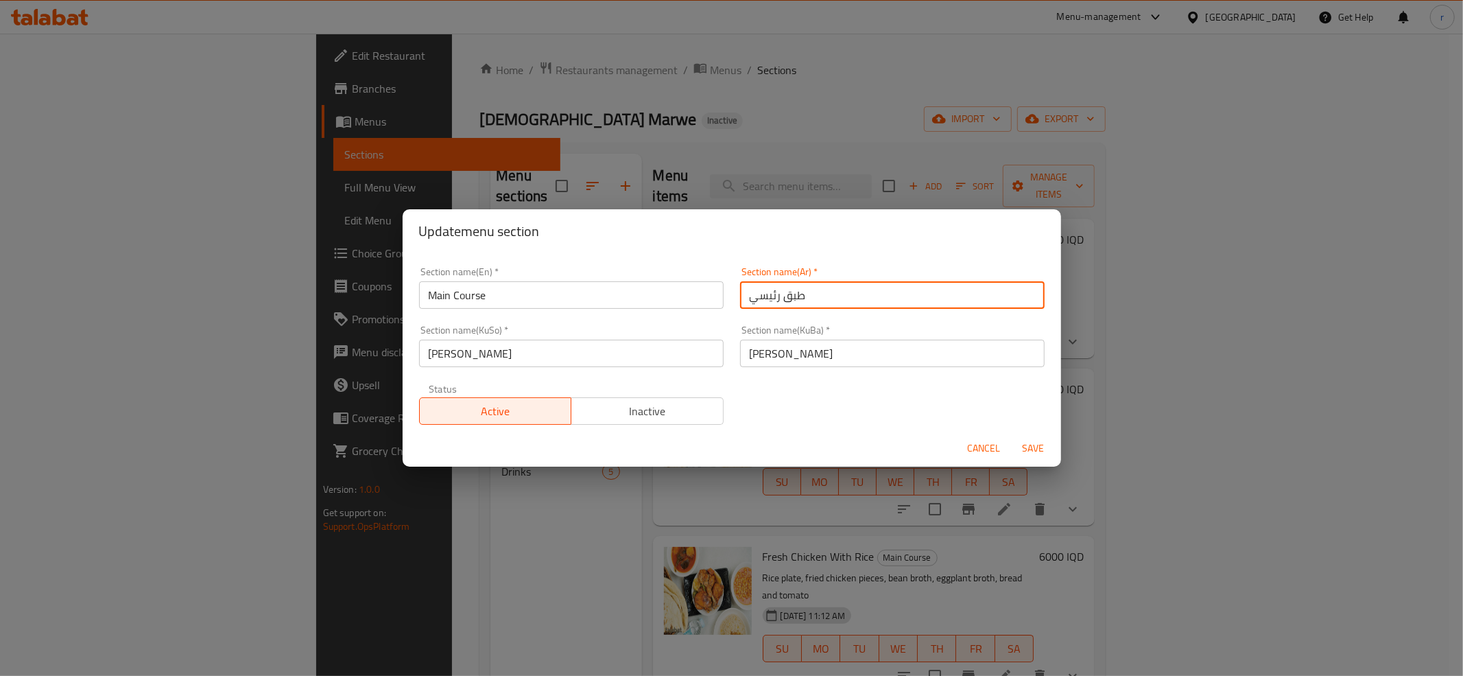
click at [745, 294] on input "طبق رئيسي" at bounding box center [892, 294] width 305 height 27
paste input "لأطباق الرئيسية"
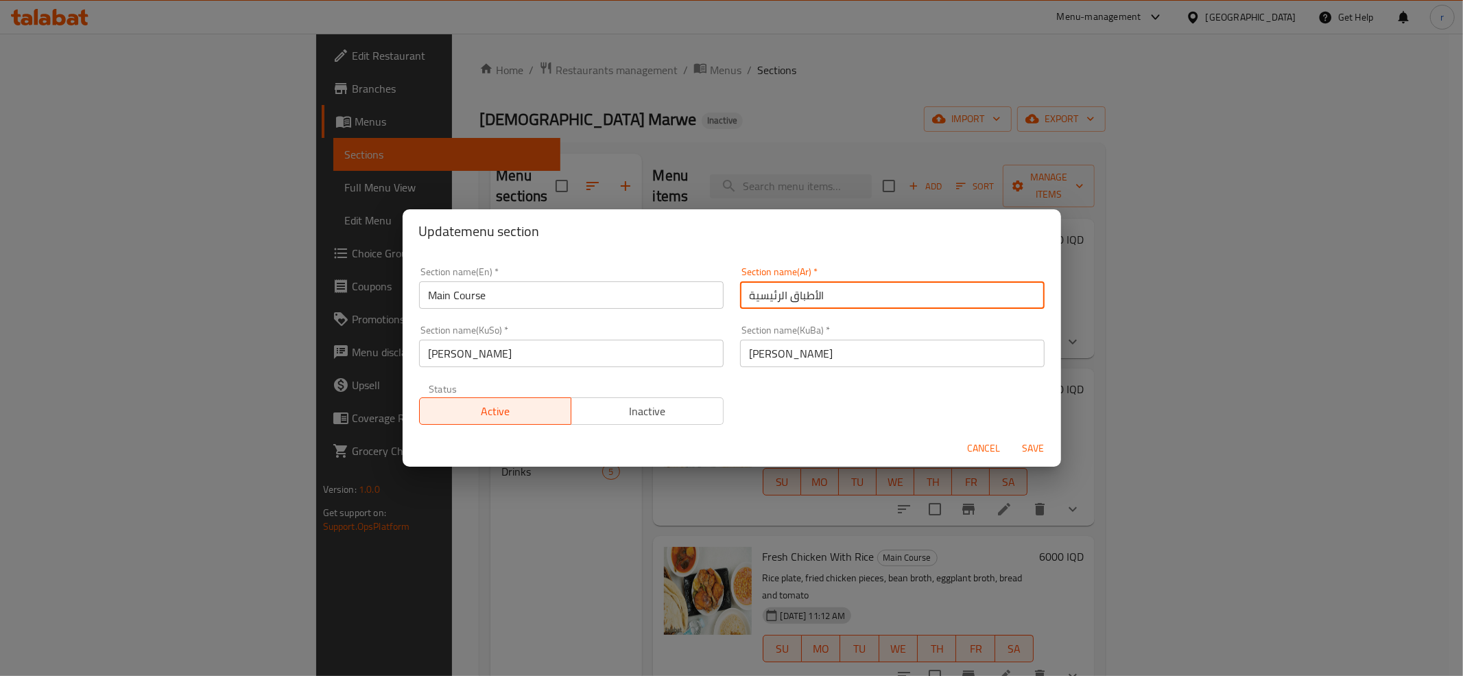
type input "الأطباق الرئيسية"
click at [1035, 442] on span "Save" at bounding box center [1034, 448] width 33 height 17
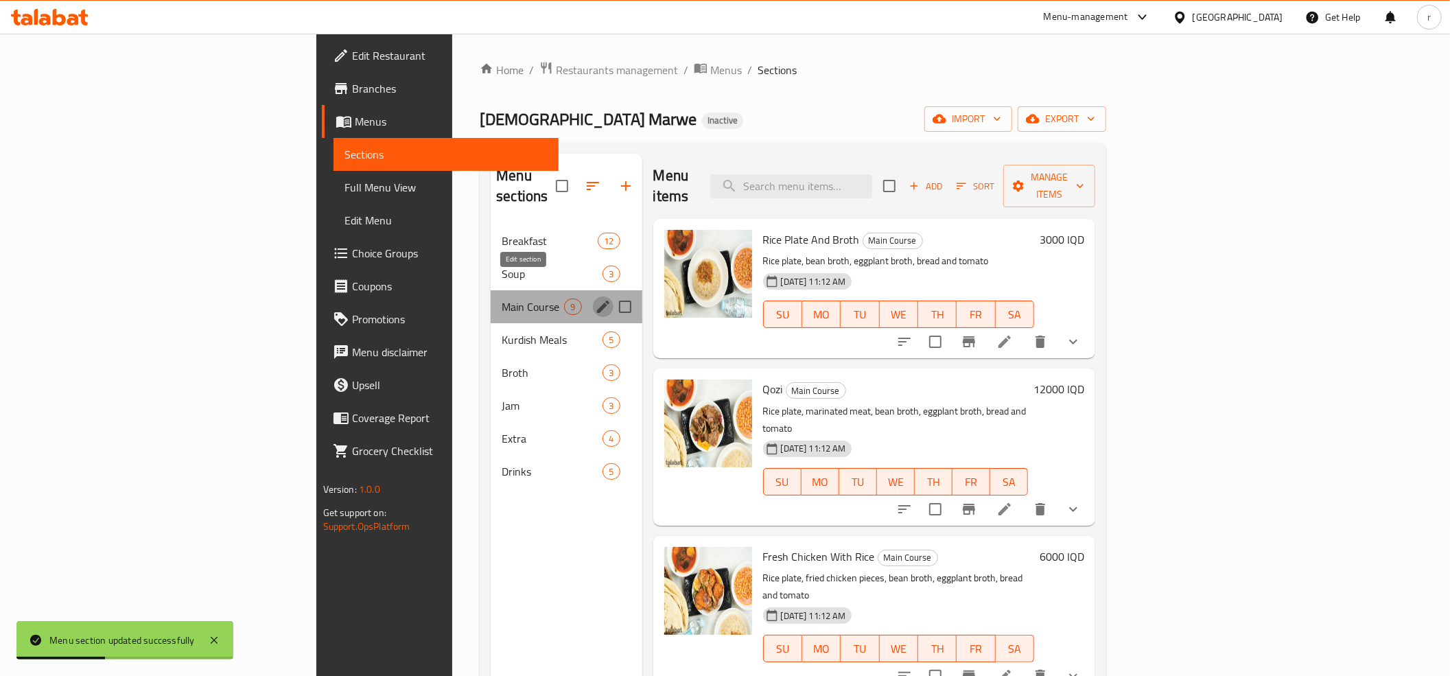
click at [597, 301] on icon "edit" at bounding box center [603, 307] width 12 height 12
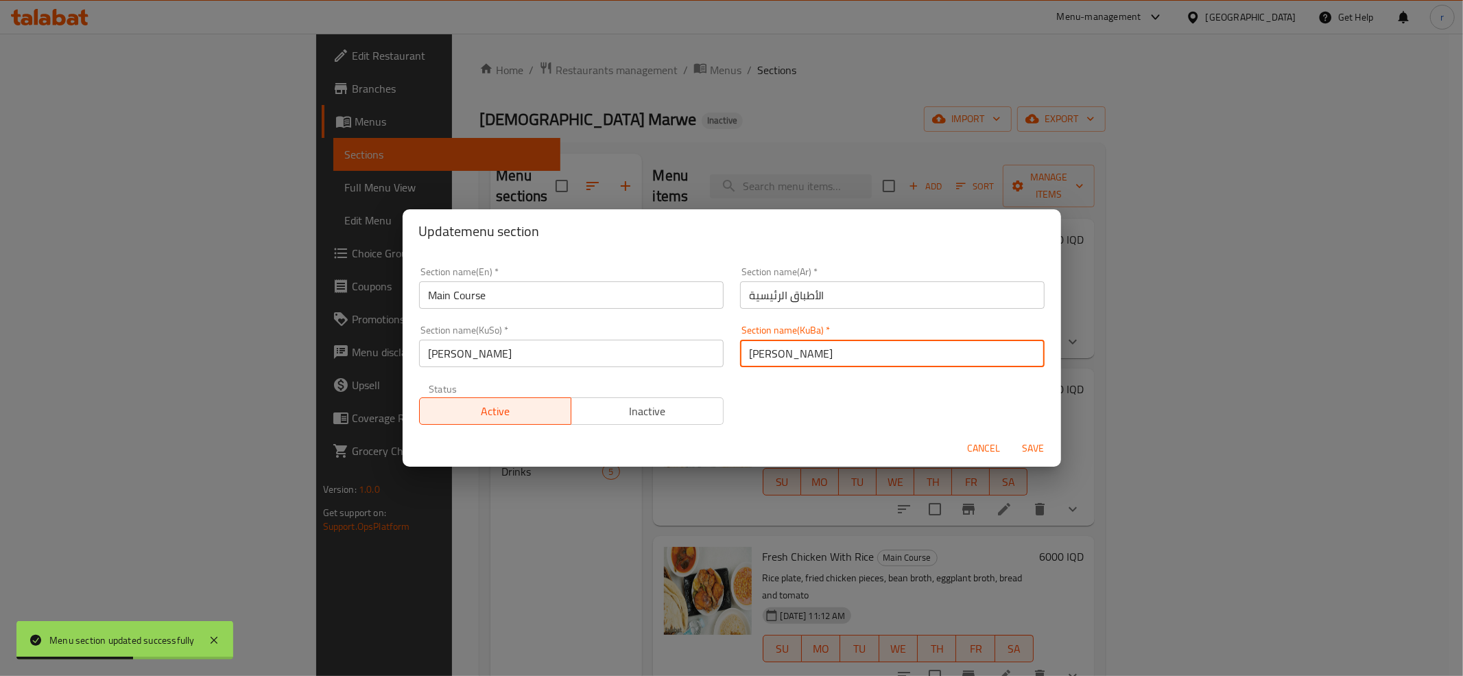
click at [789, 355] on input "[PERSON_NAME]" at bounding box center [892, 353] width 305 height 27
click at [789, 355] on input "ژەمی سەرەکی" at bounding box center [892, 353] width 305 height 27
paste input "سەرەکییەکان"
type input "[PERSON_NAME]"
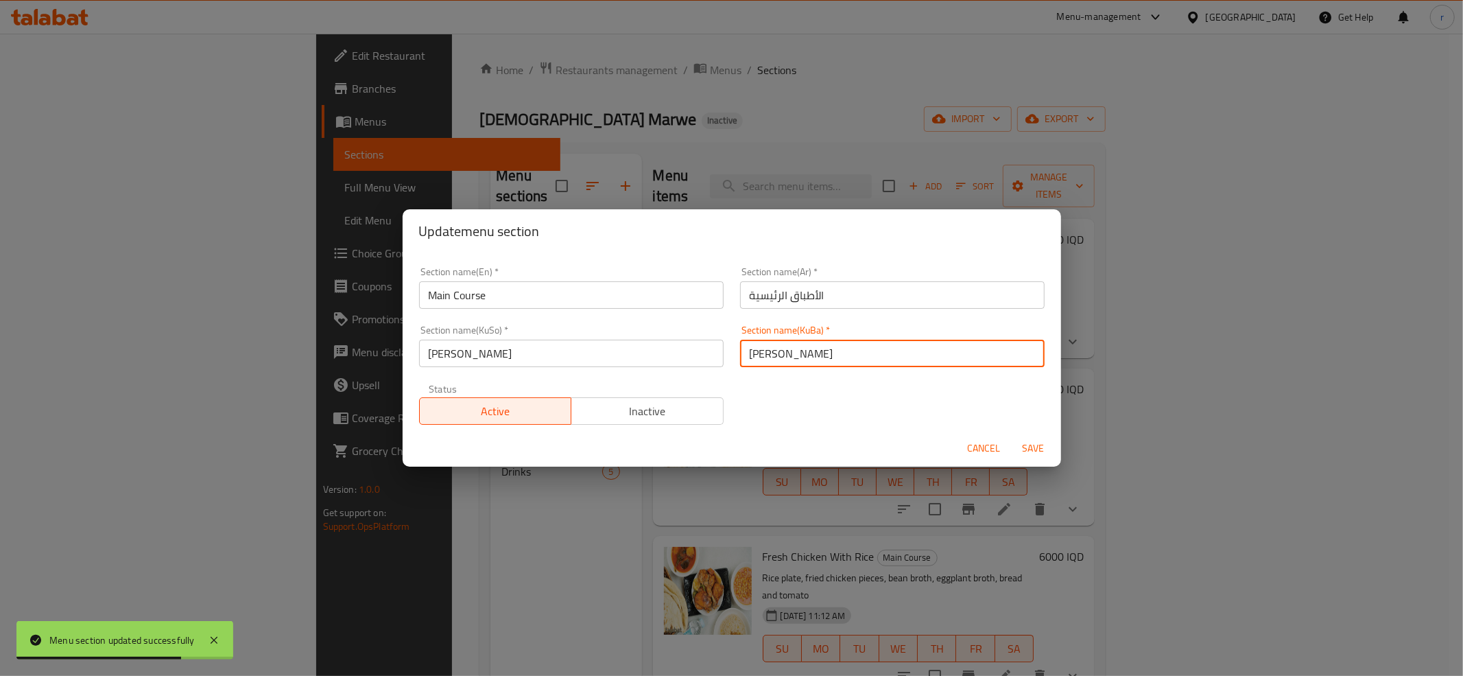
click at [436, 352] on input "ژەمی سەرەکی" at bounding box center [571, 353] width 305 height 27
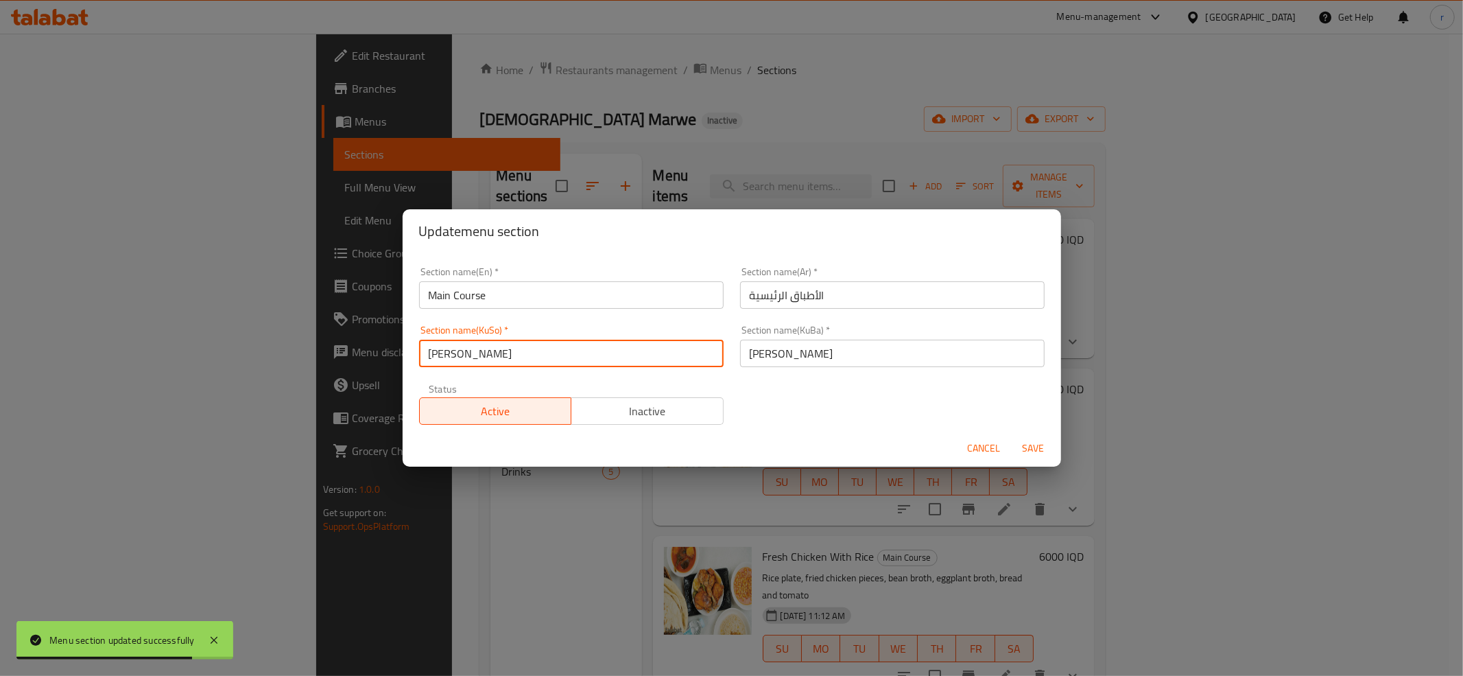
click at [436, 352] on input "ژەمی سەرەکی" at bounding box center [571, 353] width 305 height 27
paste input "سەرەکییەکان"
type input "[PERSON_NAME]"
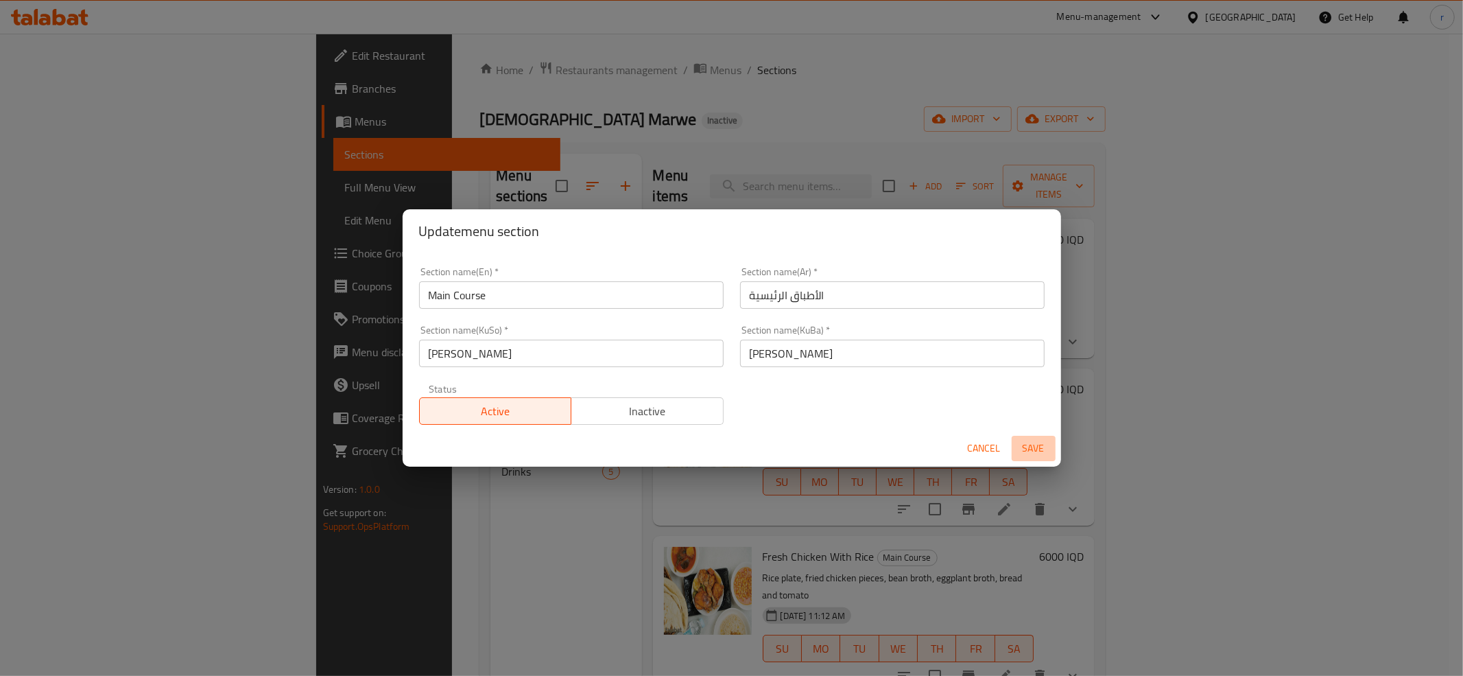
click at [1027, 453] on span "Save" at bounding box center [1034, 448] width 33 height 17
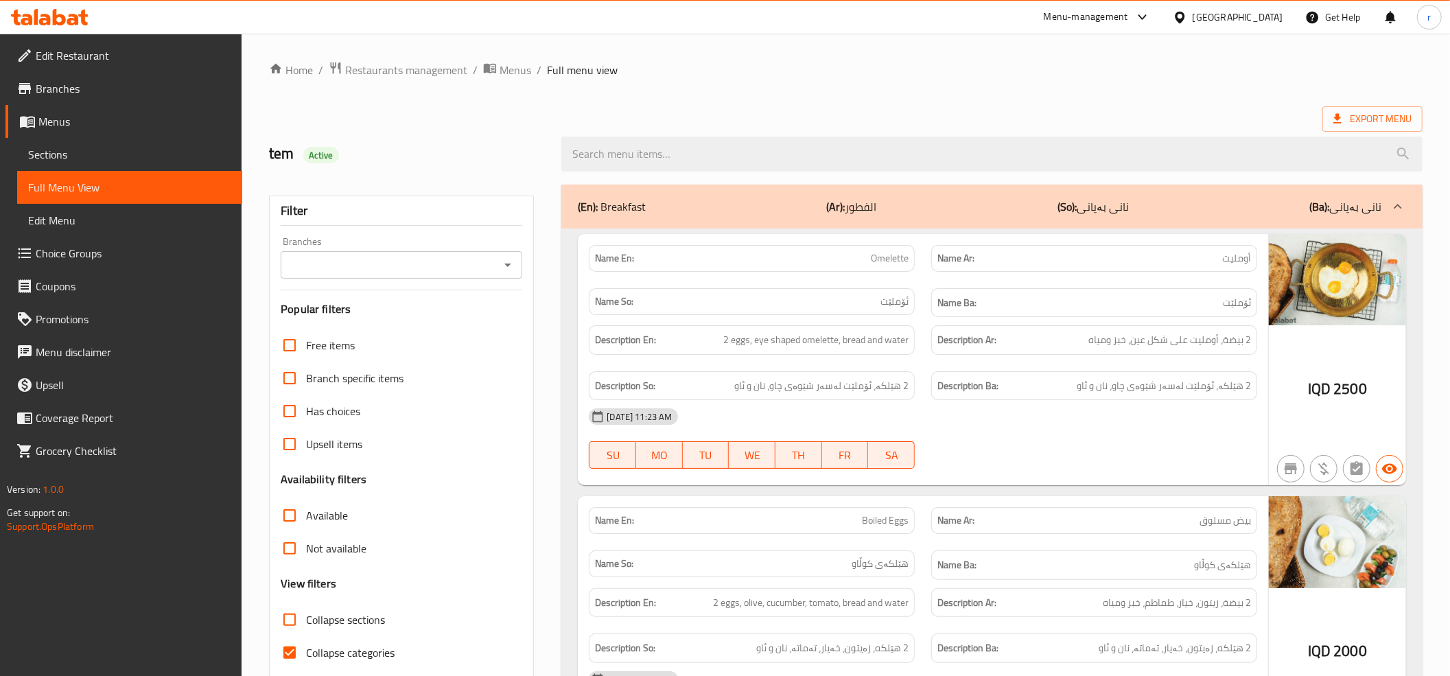
click at [284, 657] on input "Collapse categories" at bounding box center [289, 652] width 33 height 33
checkbox input "false"
click at [298, 619] on input "Collapse sections" at bounding box center [289, 619] width 33 height 33
checkbox input "true"
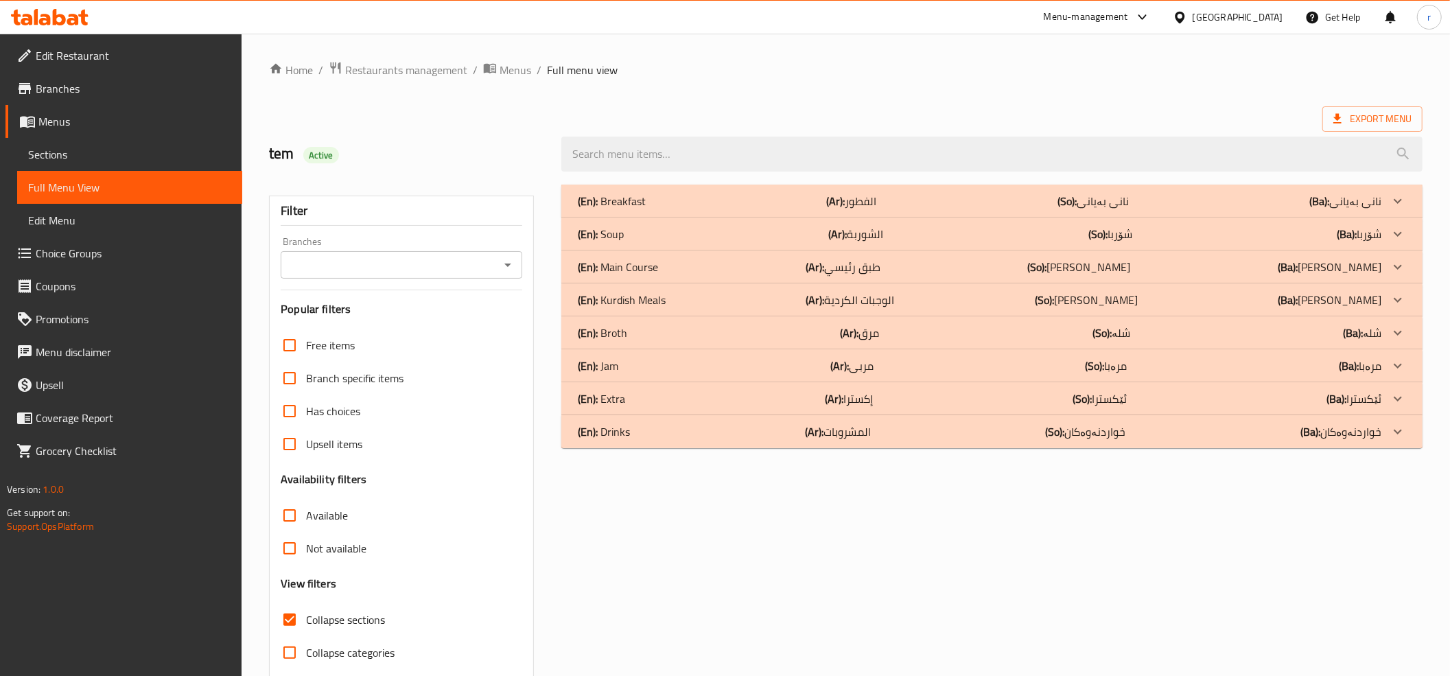
click at [757, 431] on div "(En): Drinks (Ar): المشروبات (So): خواردنەوەکان (Ba): خواردنەوەکان" at bounding box center [979, 431] width 803 height 16
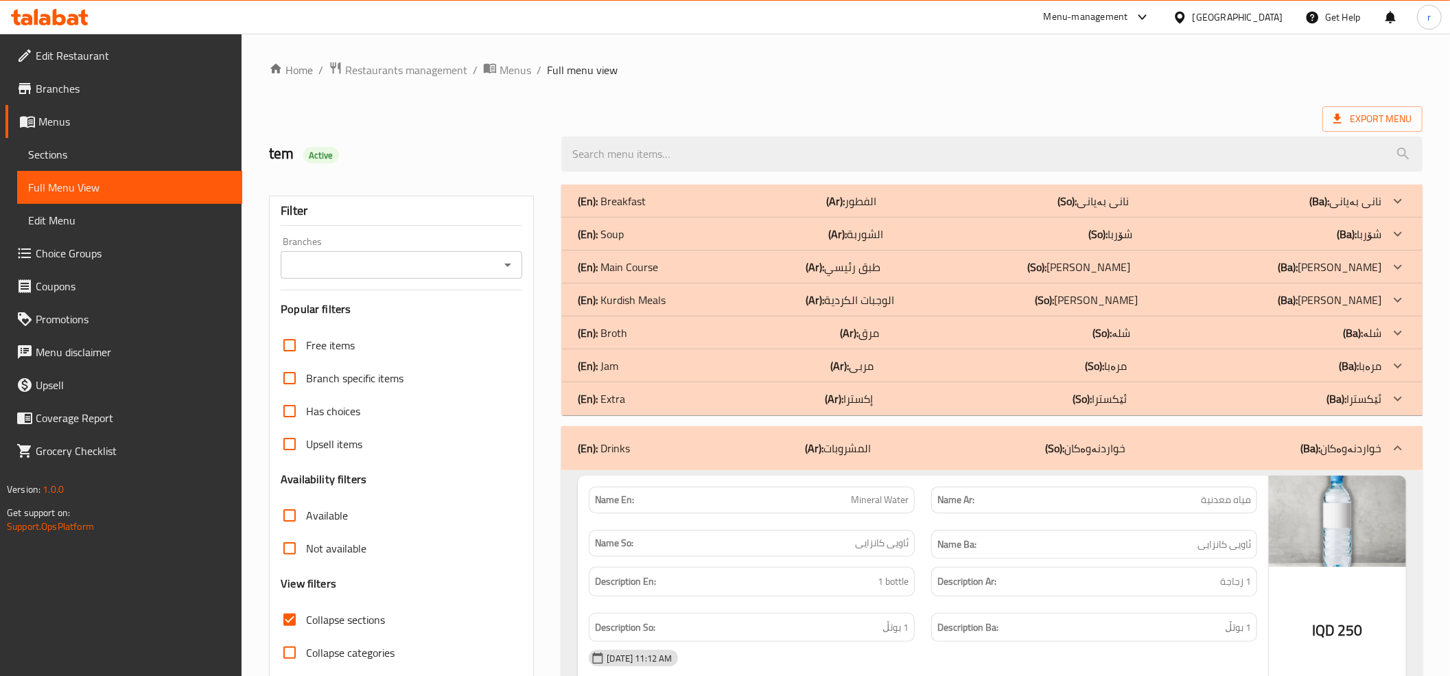
click at [767, 406] on div "(En): Extra (Ar): إكسترا (So): ئێکسترا (Ba): ئێکسترا" at bounding box center [979, 398] width 803 height 16
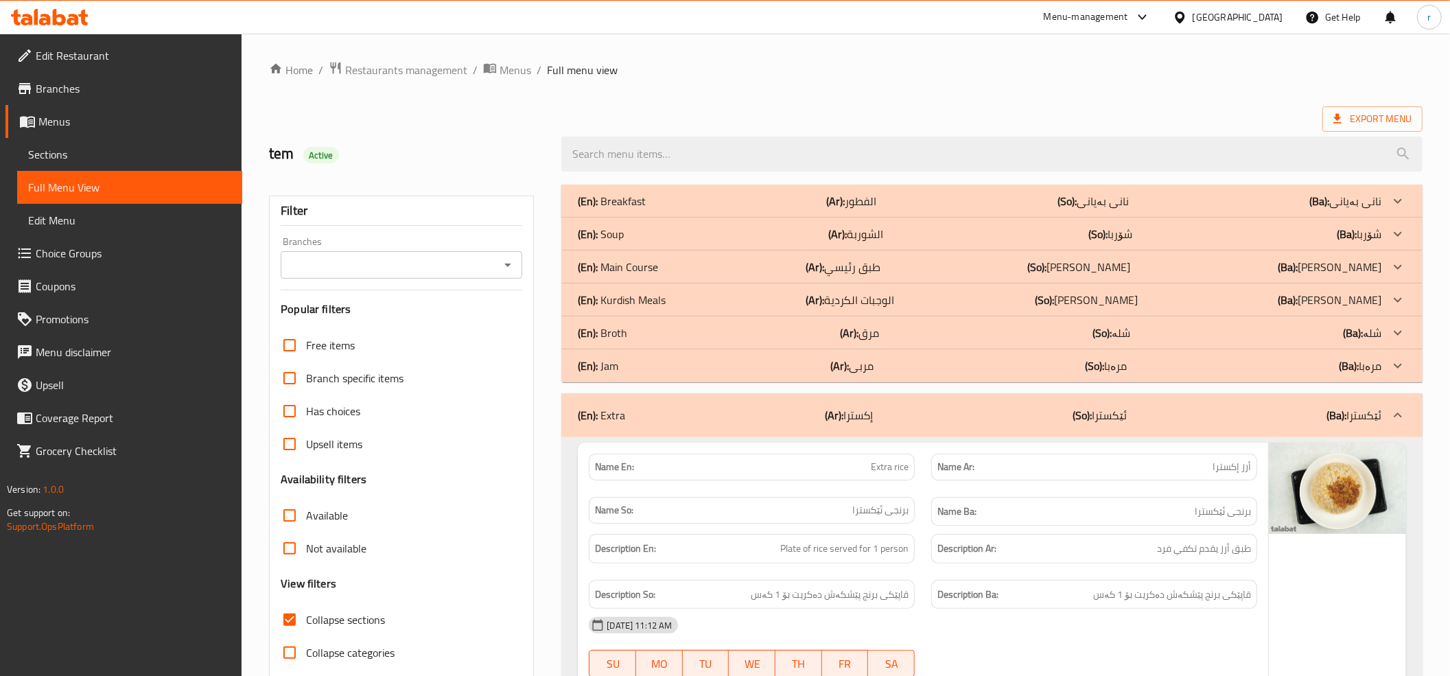
click at [784, 366] on div "(En): Jam (Ar): مربى (So): مرەبا (Ba): مرەبا" at bounding box center [979, 365] width 803 height 16
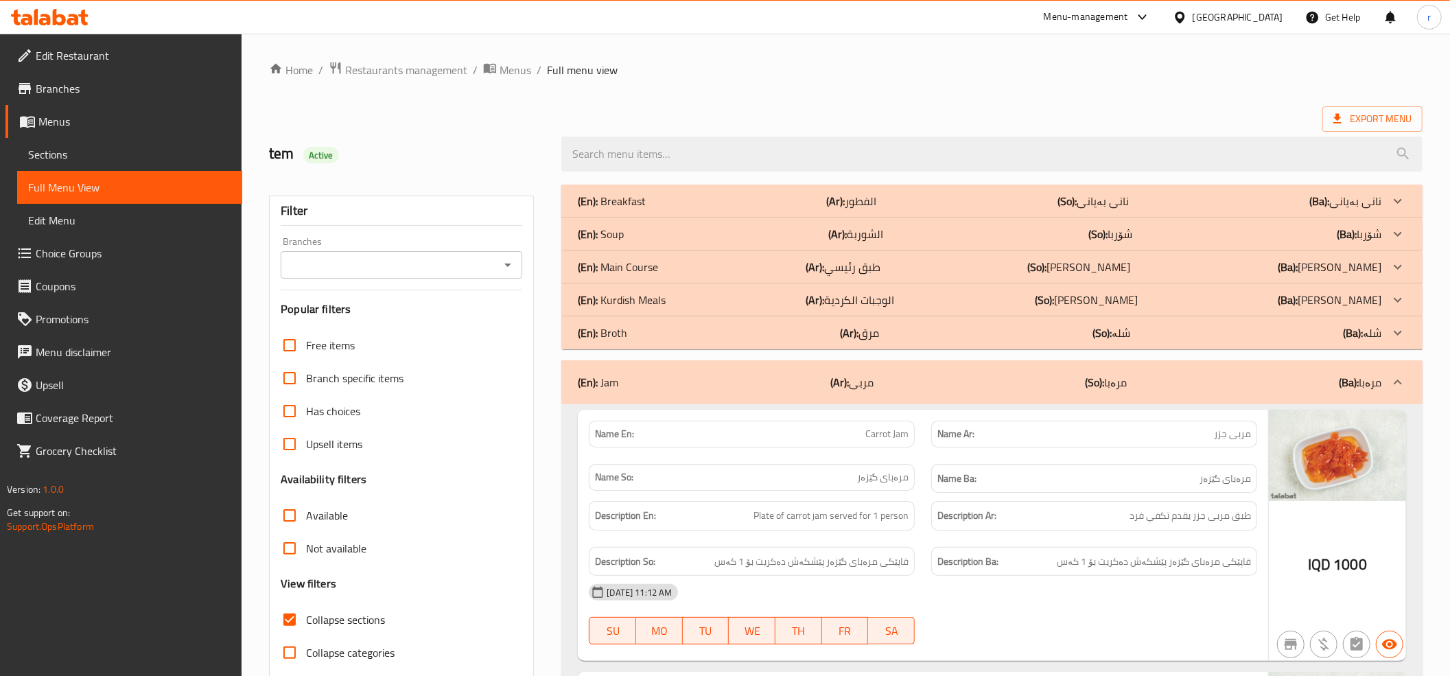
click at [791, 340] on div "(En): Broth (Ar): مرق (So): شلە (Ba): شلە" at bounding box center [979, 333] width 803 height 16
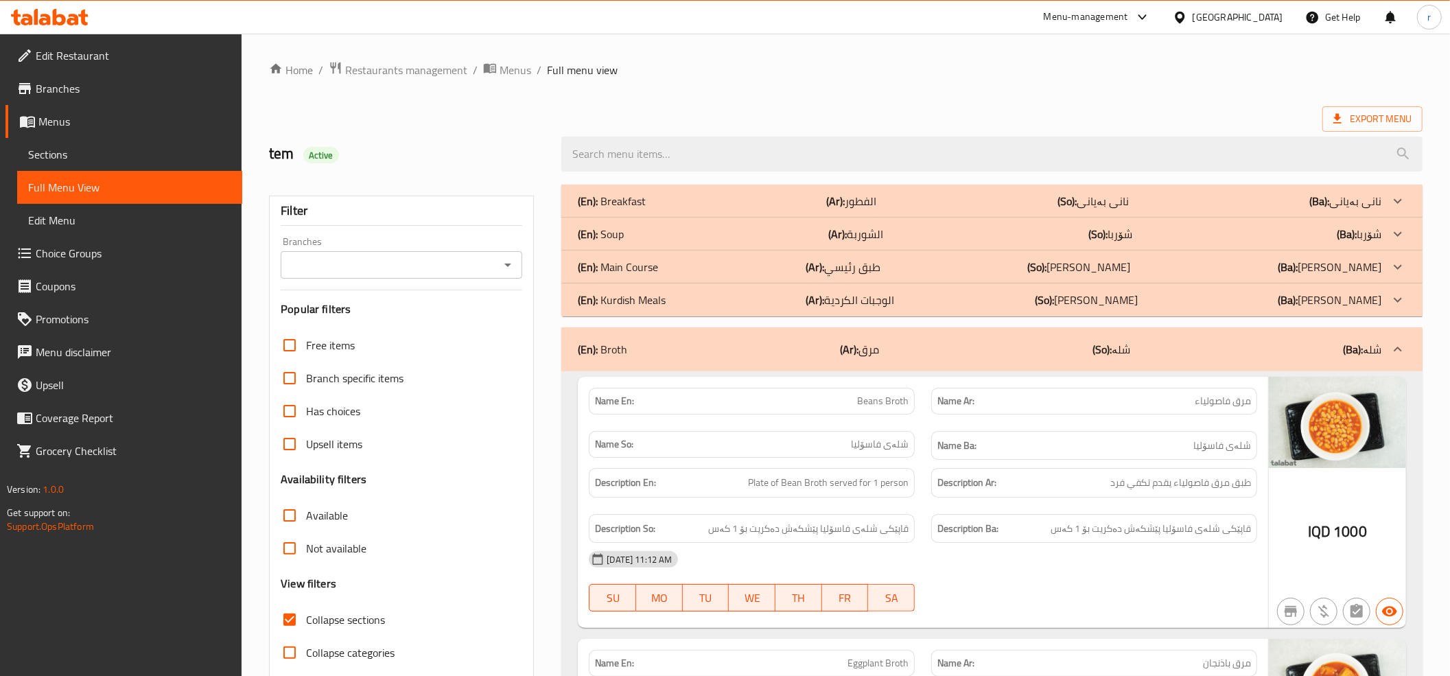
click at [794, 296] on div "(En): Kurdish Meals (Ar): الوجبات الكردية (So): ژەمە کوردیەکان (Ba): ژەمە کوردی…" at bounding box center [979, 300] width 803 height 16
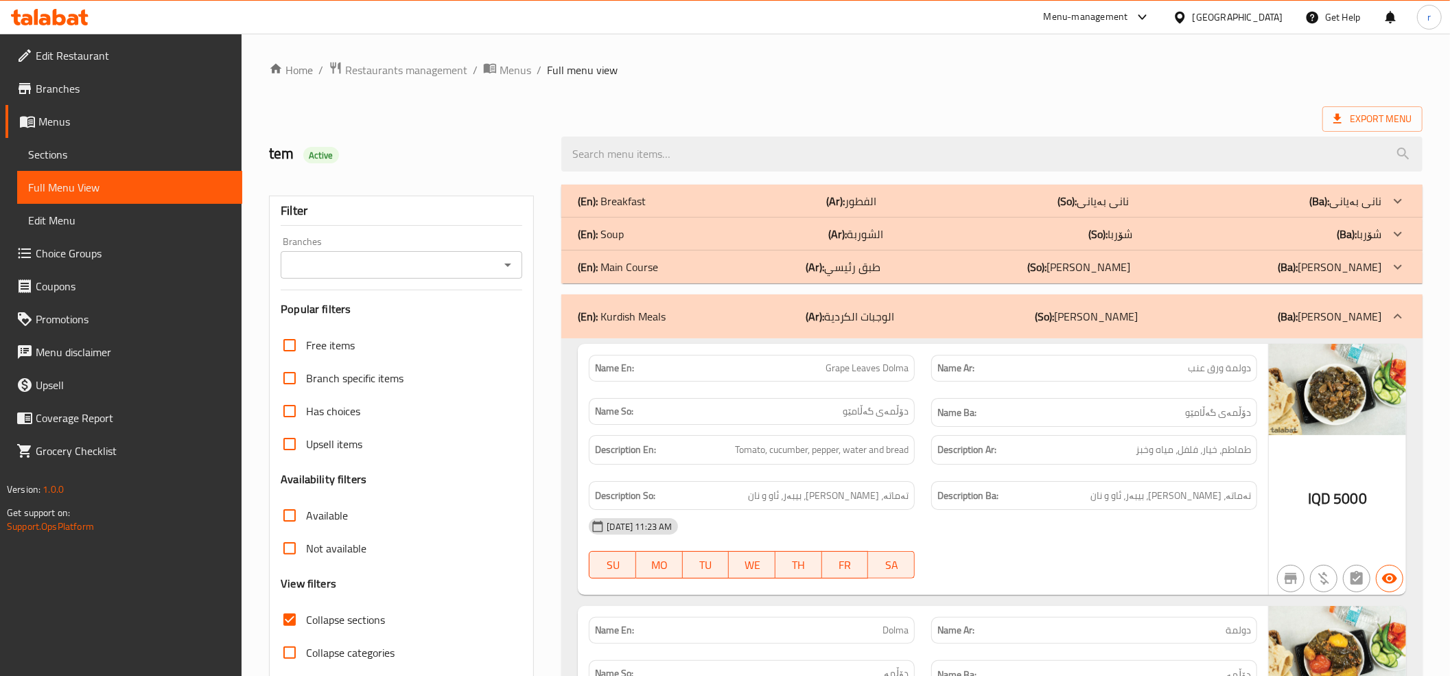
click at [794, 296] on div "(En): Kurdish Meals (Ar): الوجبات الكردية (So): ژەمە کوردیەکان (Ba): ژەمە کوردی…" at bounding box center [991, 316] width 861 height 44
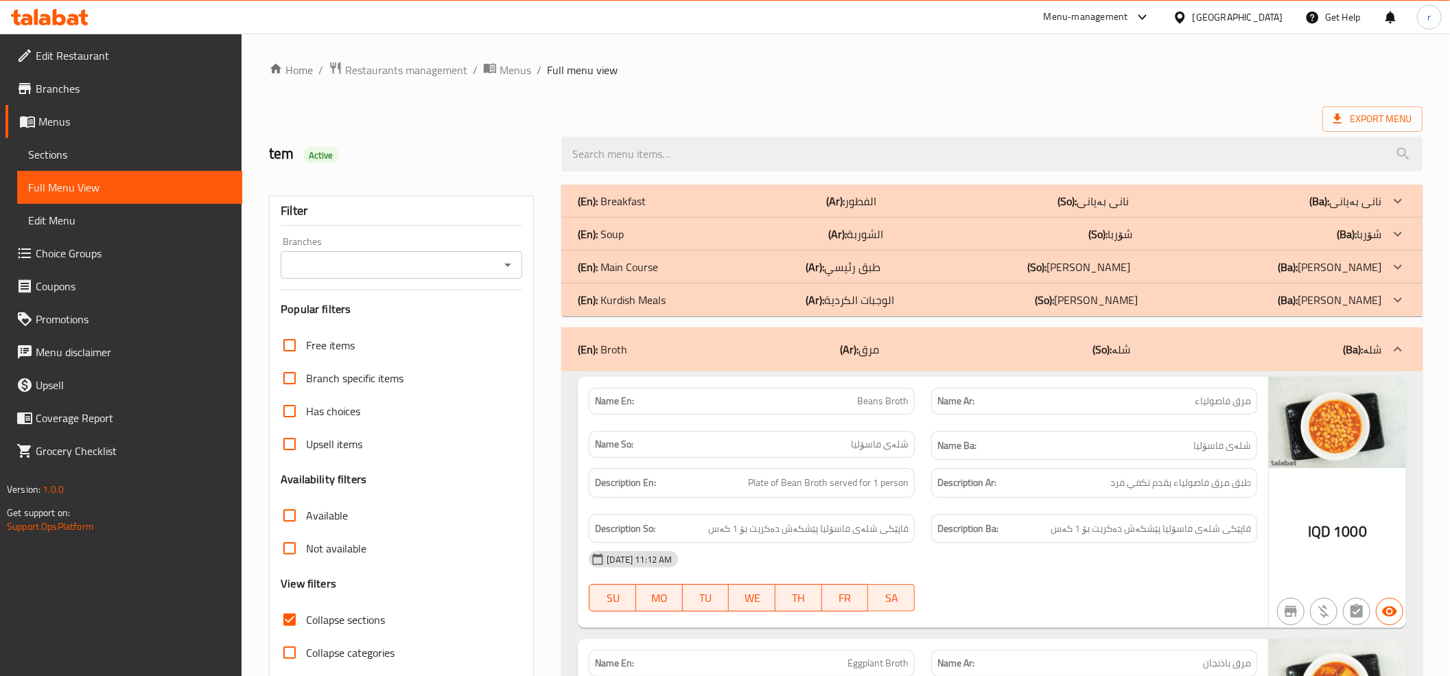
click at [788, 270] on div "(En): Main Course (Ar): طبق رئيسي (So): ژەمی سەرەکی (Ba): ژەمی سەرەکی" at bounding box center [979, 267] width 803 height 16
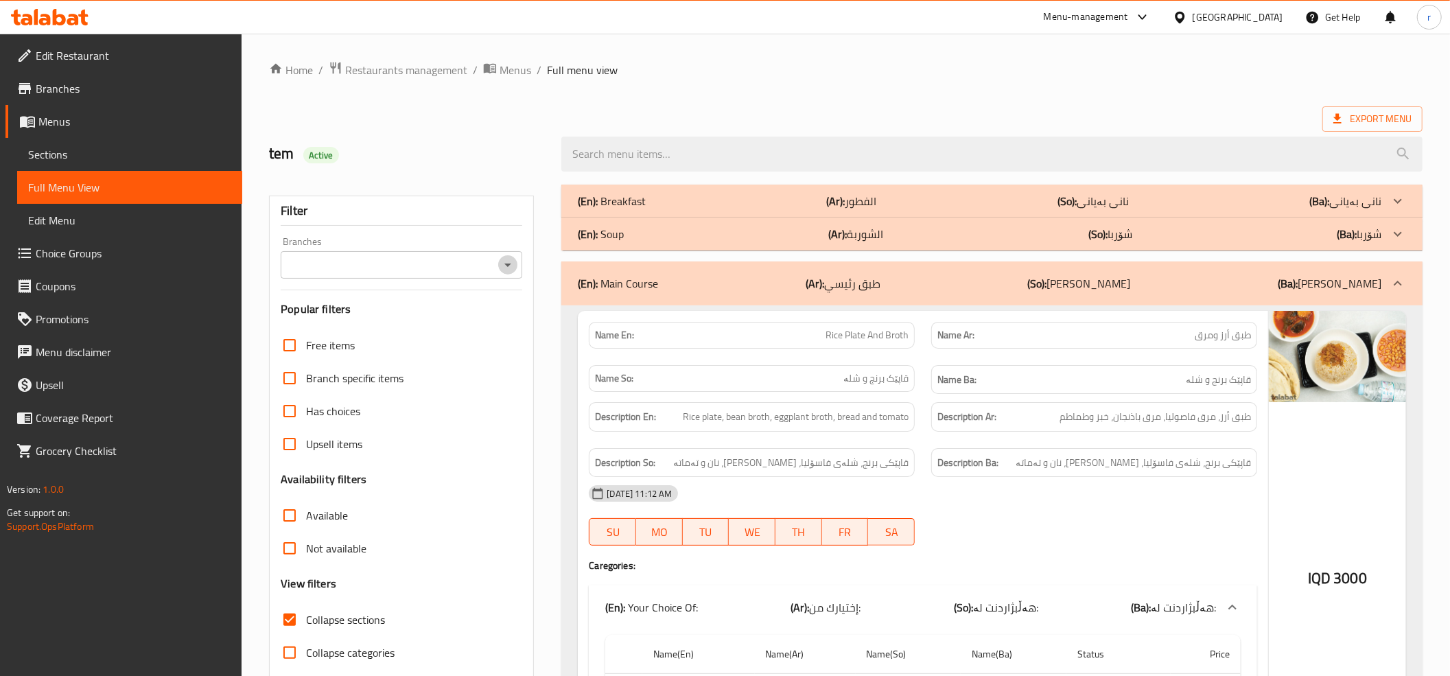
click at [508, 259] on icon "Open" at bounding box center [507, 265] width 16 height 16
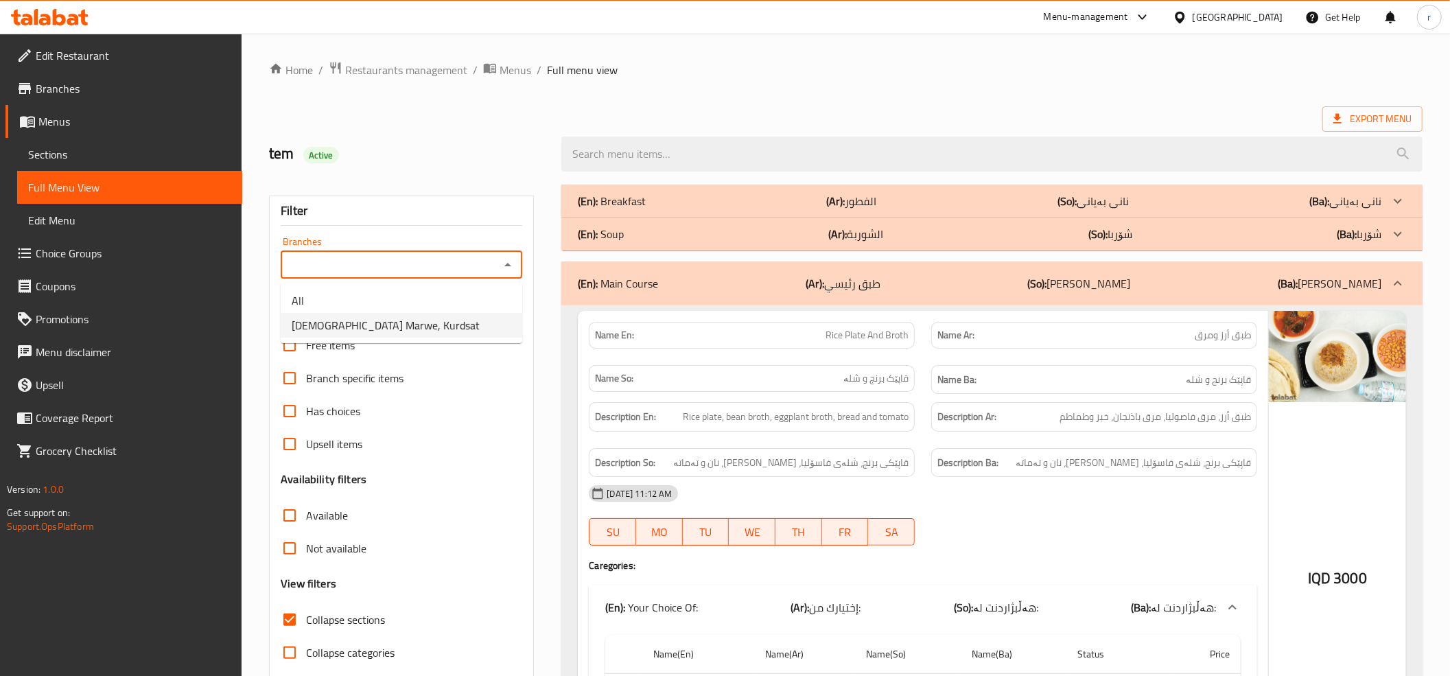
click at [439, 325] on li "[DEMOGRAPHIC_DATA] Marwe, Kurdsat" at bounding box center [402, 325] width 242 height 25
type input "[DEMOGRAPHIC_DATA] Marwe, Kurdsat"
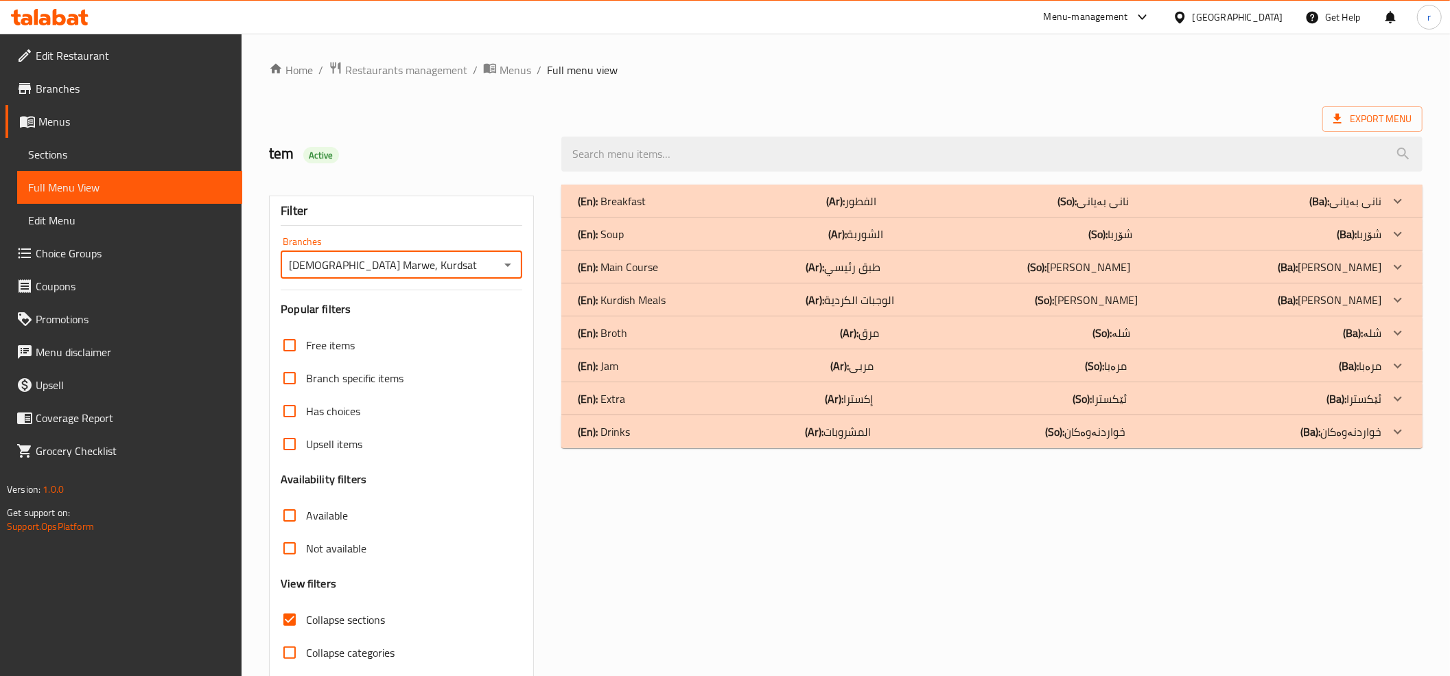
click at [700, 437] on div "(En): Drinks (Ar): المشروبات (So): خواردنەوەکان (Ba): خواردنەوەکان" at bounding box center [979, 431] width 803 height 16
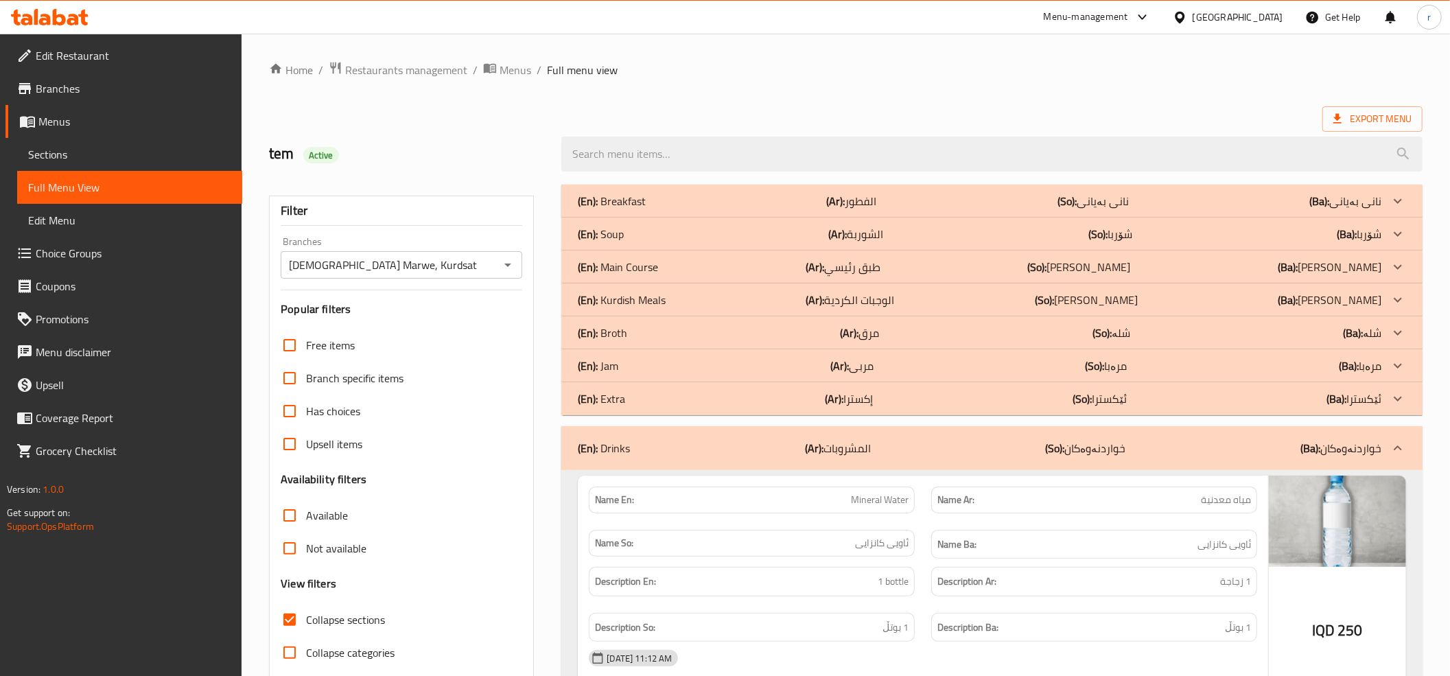
click at [711, 410] on div "(En): Extra (Ar): إكسترا (So): ئێکسترا (Ba): ئێکسترا" at bounding box center [991, 398] width 861 height 33
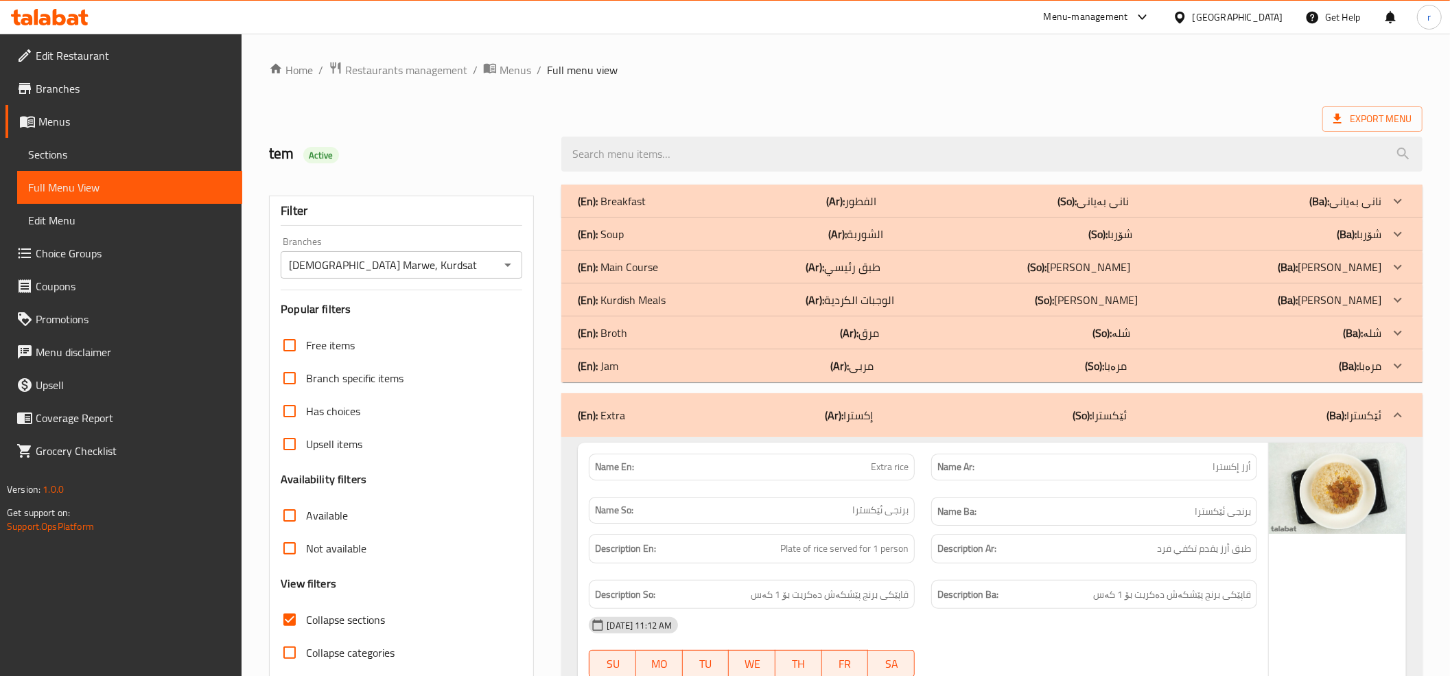
click at [736, 364] on div "(En): Jam (Ar): مربى (So): مرەبا (Ba): مرەبا" at bounding box center [979, 365] width 803 height 16
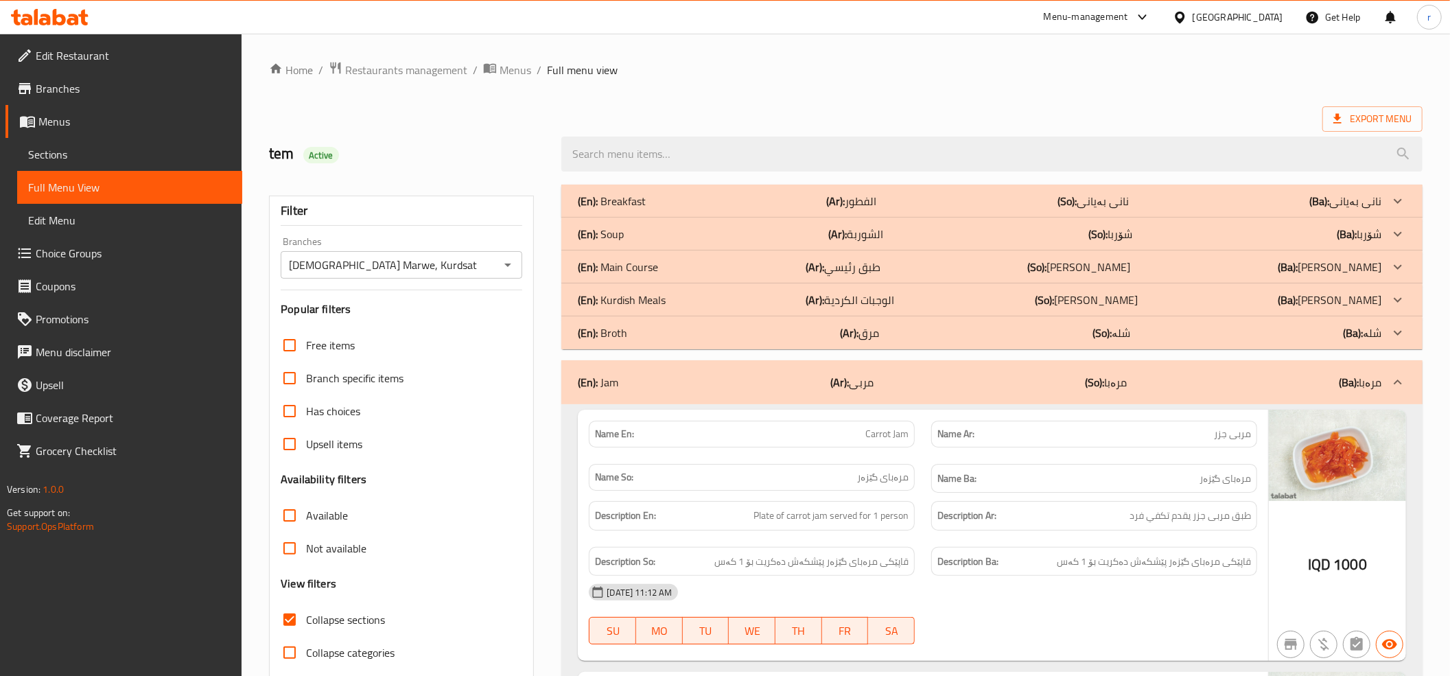
click at [759, 329] on div "(En): Broth (Ar): مرق (So): شلە (Ba): شلە" at bounding box center [979, 333] width 803 height 16
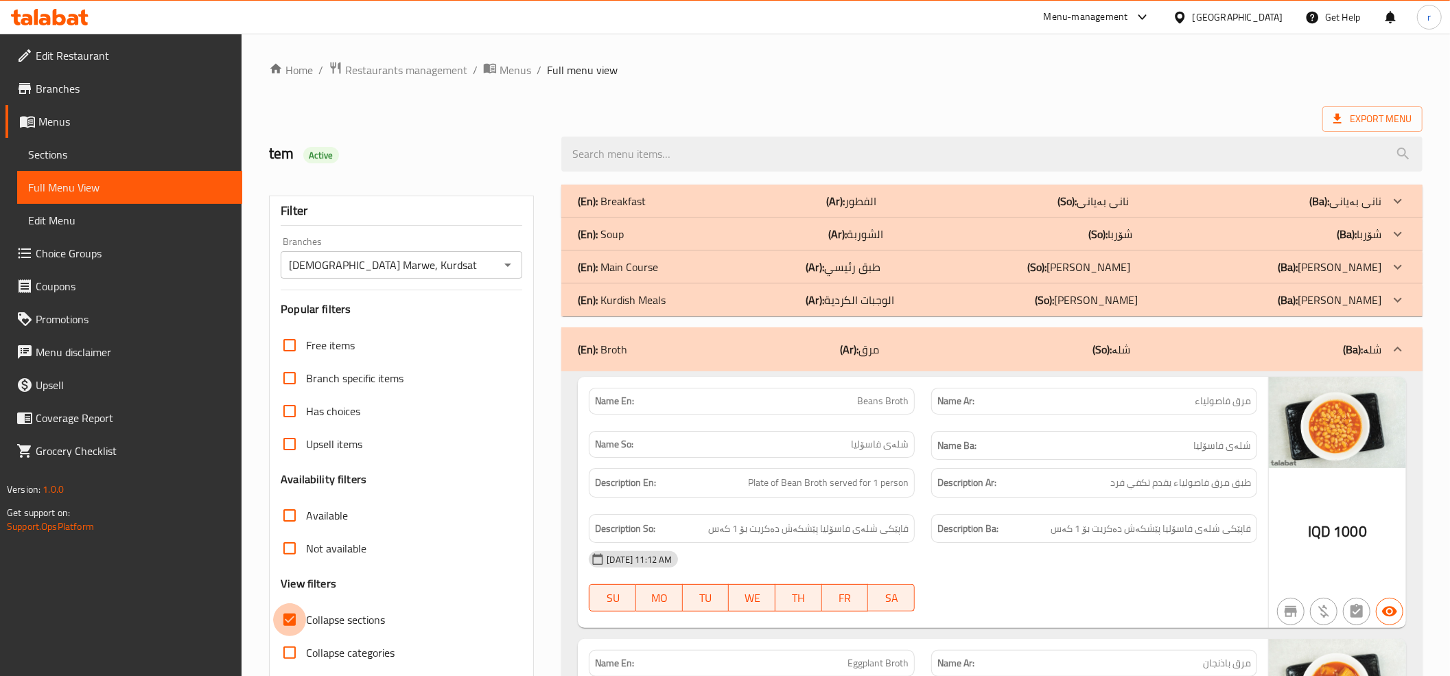
click at [287, 619] on input "Collapse sections" at bounding box center [289, 619] width 33 height 33
checkbox input "false"
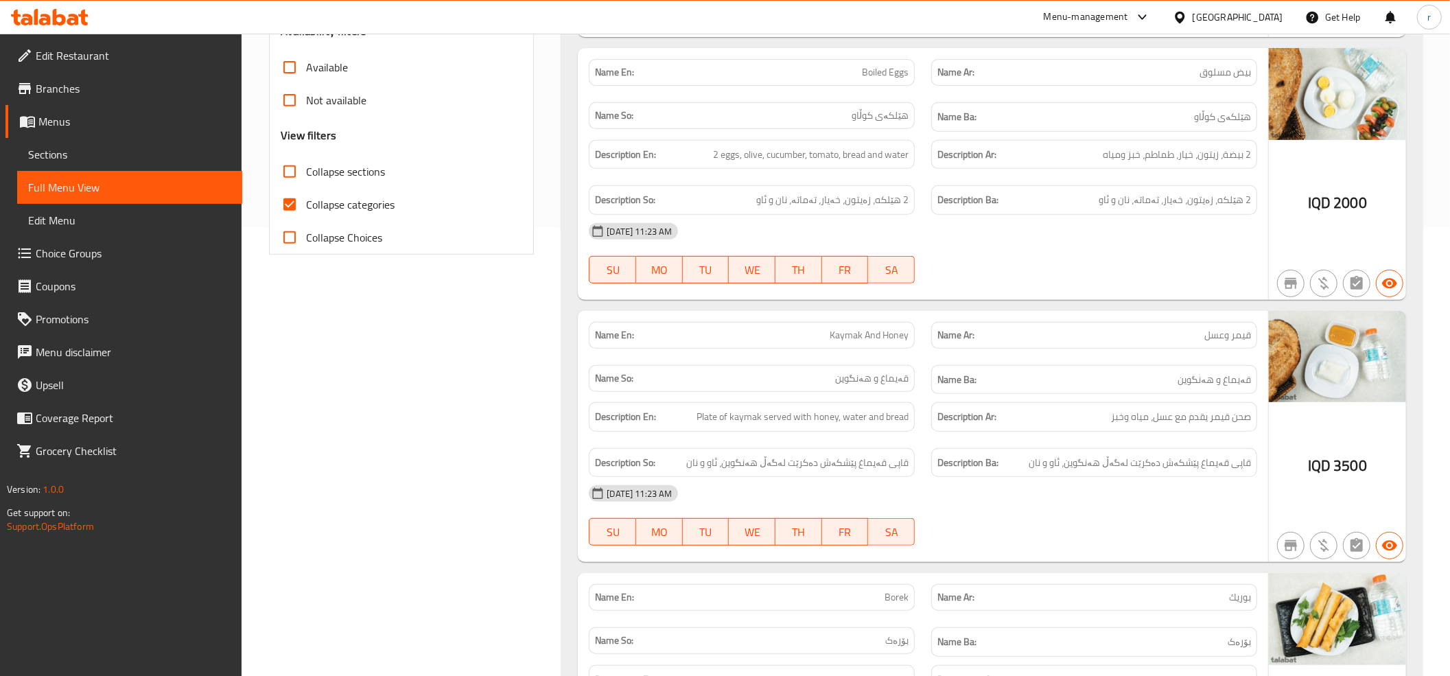
scroll to position [457, 0]
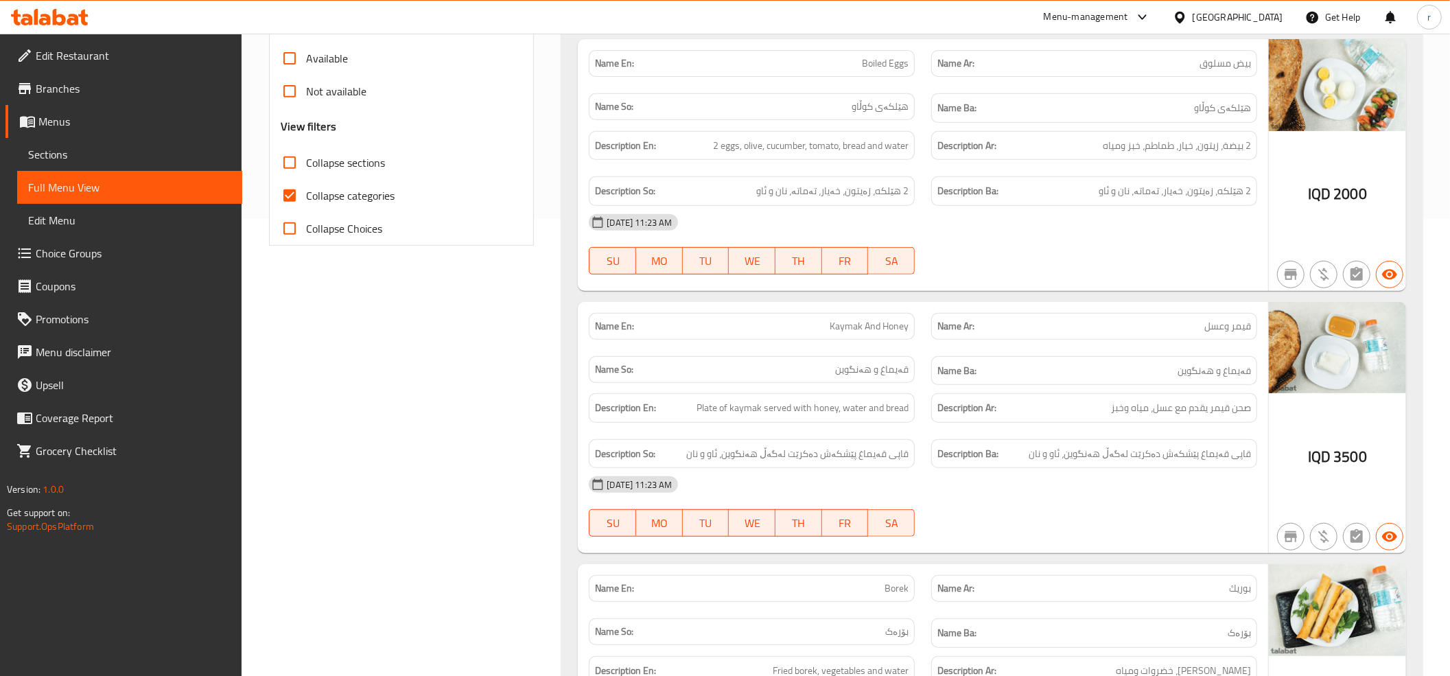
click at [41, 9] on icon at bounding box center [50, 17] width 78 height 16
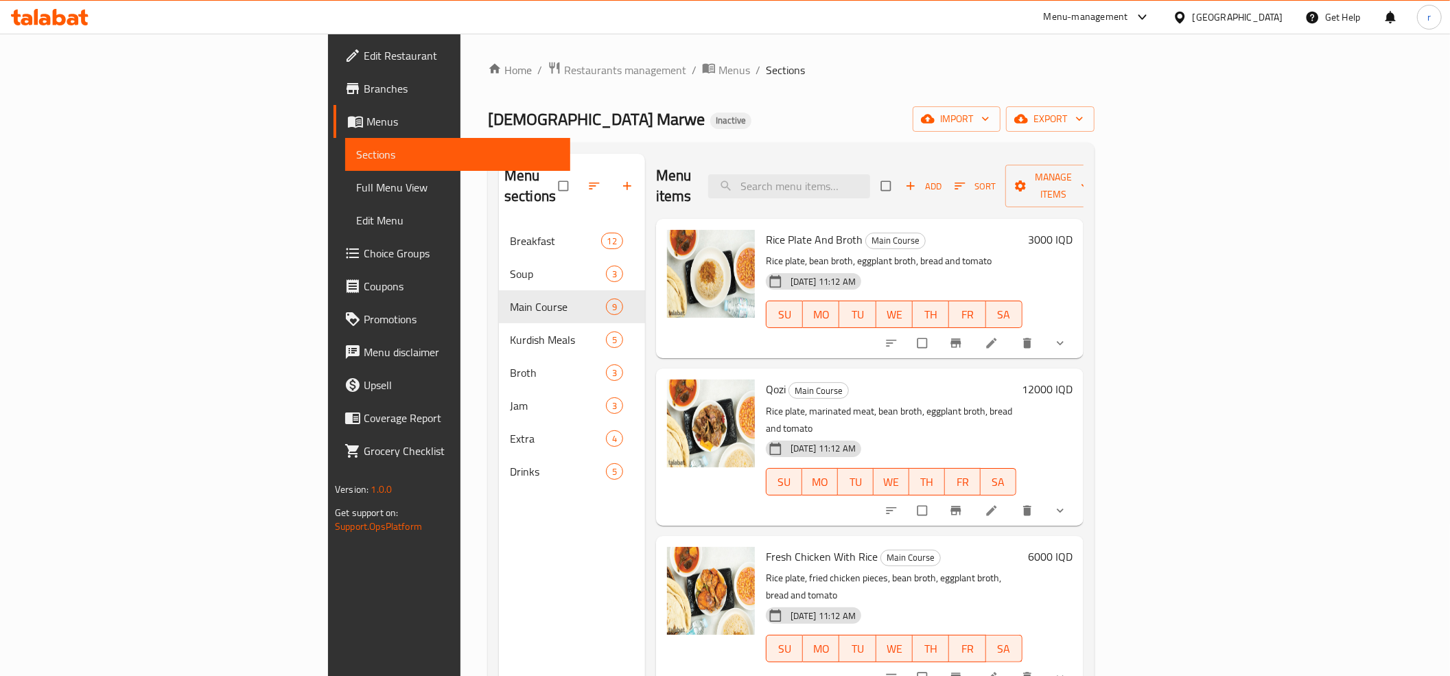
click at [356, 193] on span "Full Menu View" at bounding box center [457, 187] width 203 height 16
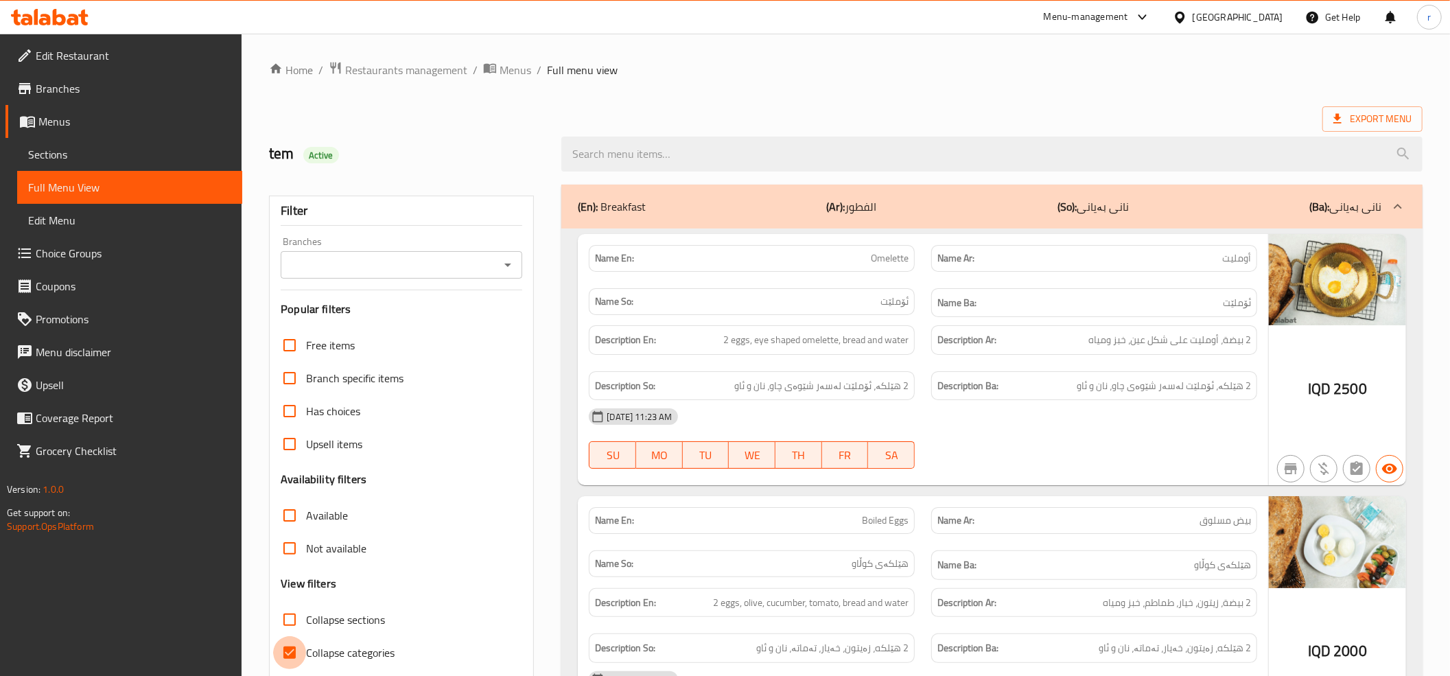
click at [292, 650] on input "Collapse categories" at bounding box center [289, 652] width 33 height 33
checkbox input "false"
click at [517, 265] on div "Branches" at bounding box center [402, 264] width 242 height 27
click at [503, 265] on icon "Open" at bounding box center [507, 265] width 16 height 16
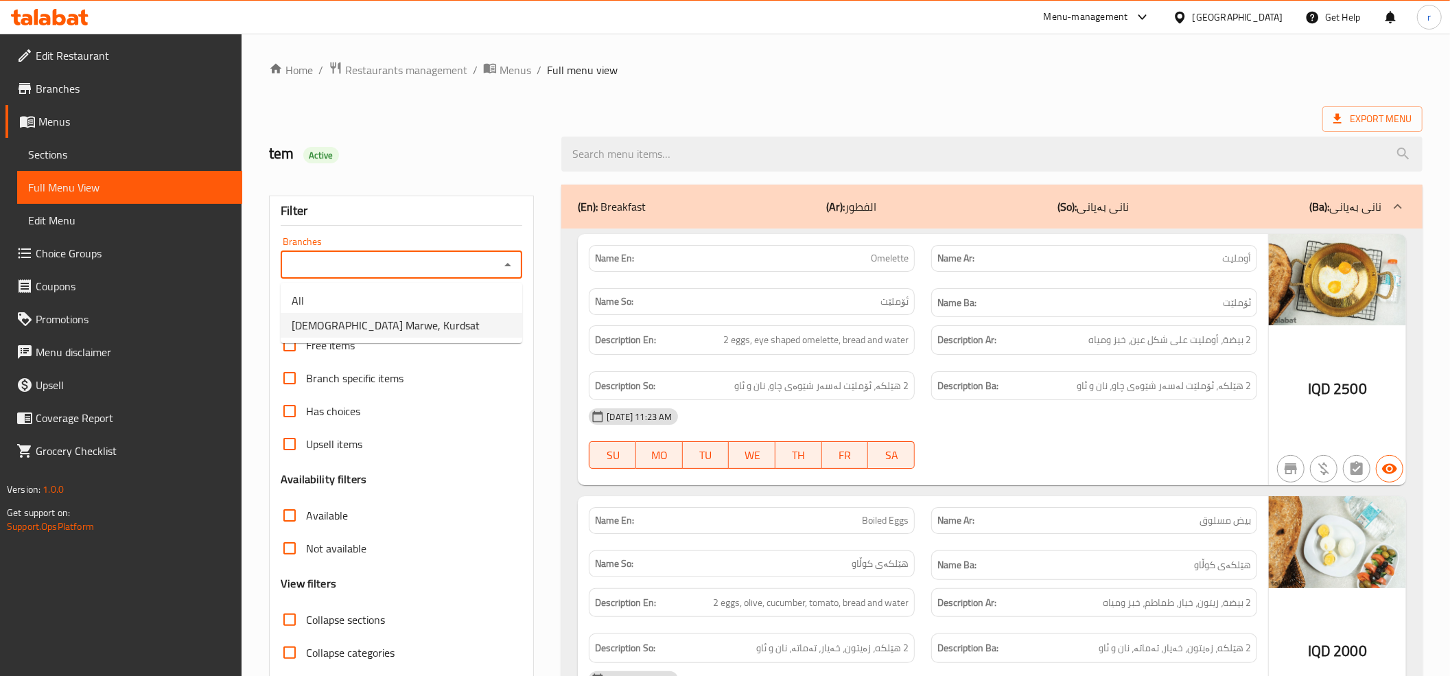
click at [427, 325] on li "[DEMOGRAPHIC_DATA] Marwe, Kurdsat" at bounding box center [402, 325] width 242 height 25
type input "[DEMOGRAPHIC_DATA] Marwe, Kurdsat"
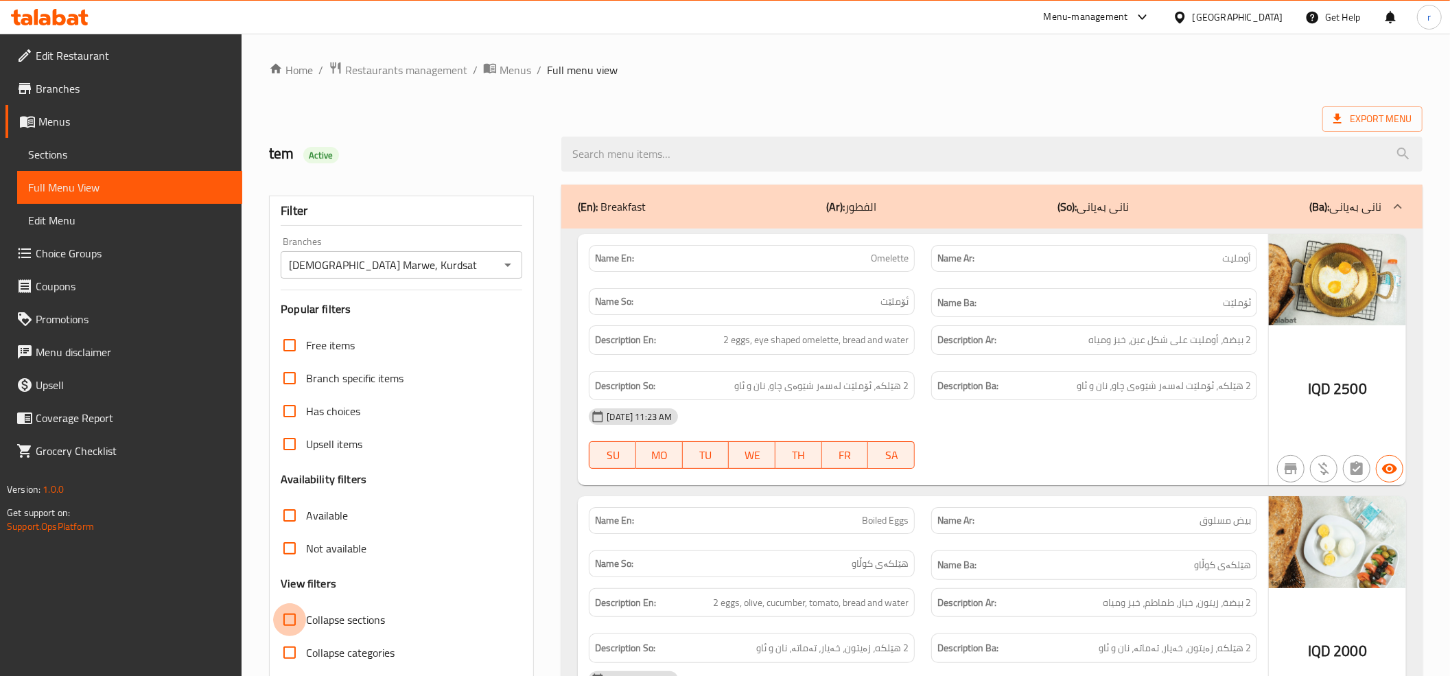
click at [292, 621] on input "Collapse sections" at bounding box center [289, 619] width 33 height 33
checkbox input "true"
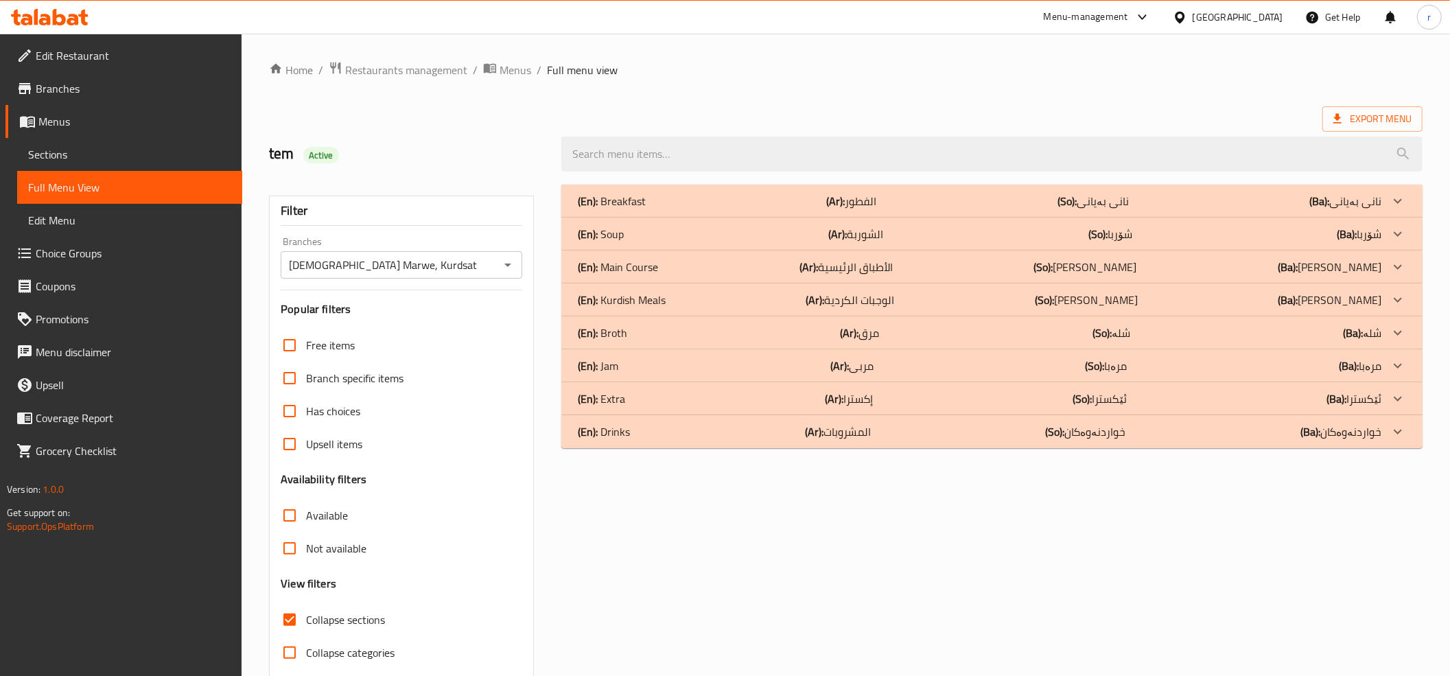
click at [801, 440] on div "(En): Drinks (Ar): المشروبات (So): خواردنەوەکان (Ba): خواردنەوەکان" at bounding box center [979, 431] width 803 height 16
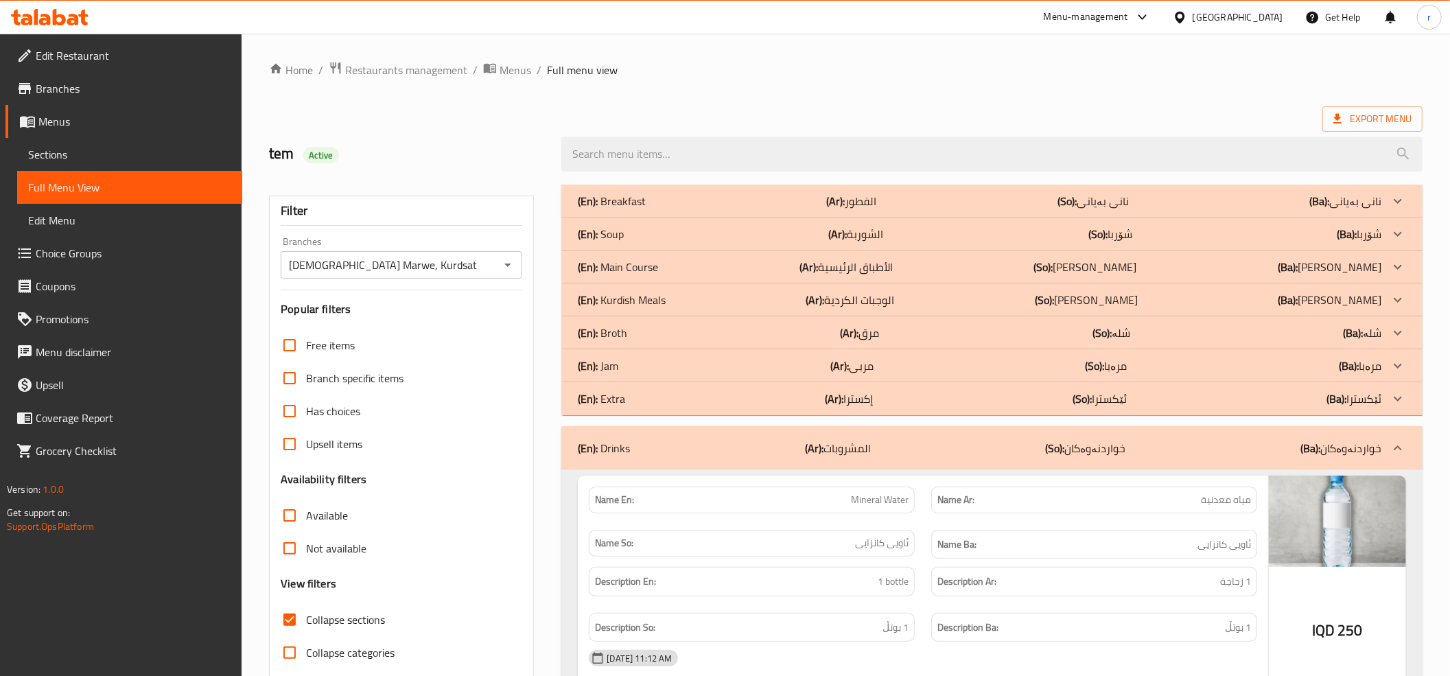
click at [810, 408] on div "(En): Extra (Ar): إكسترا (So): ئێکسترا (Ba): ئێکسترا" at bounding box center [991, 398] width 861 height 33
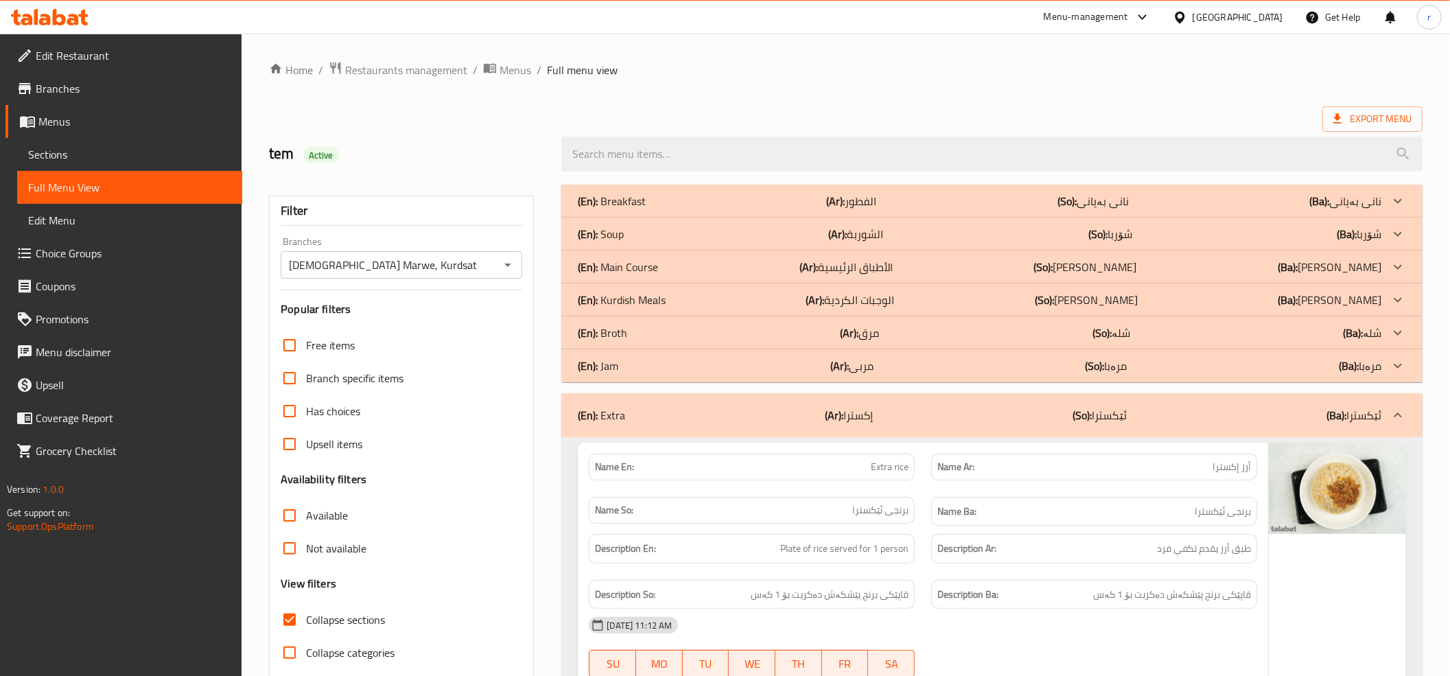
click at [811, 381] on div "(En): Jam (Ar): مربى (So): مرەبا (Ba): مرەبا" at bounding box center [991, 365] width 861 height 33
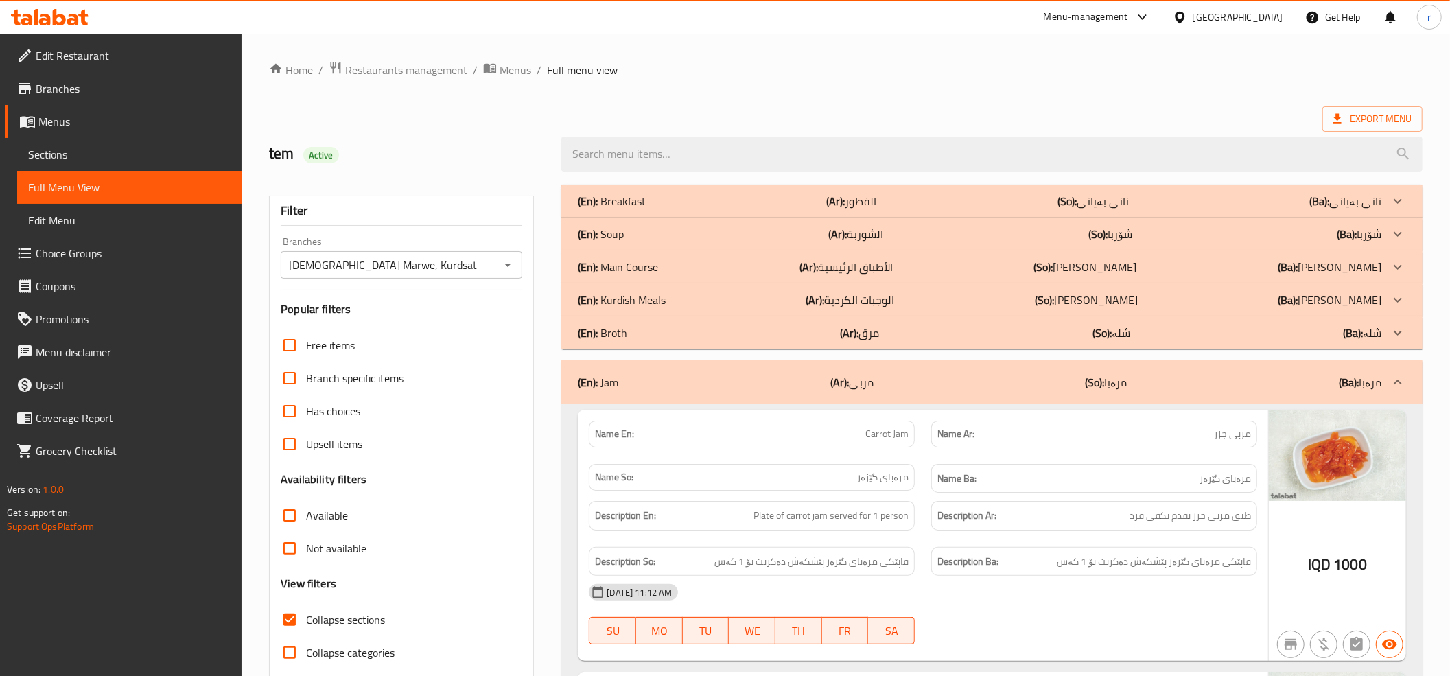
click at [830, 333] on div "(En): Broth (Ar): مرق (So): شلە (Ba): شلە" at bounding box center [979, 333] width 803 height 16
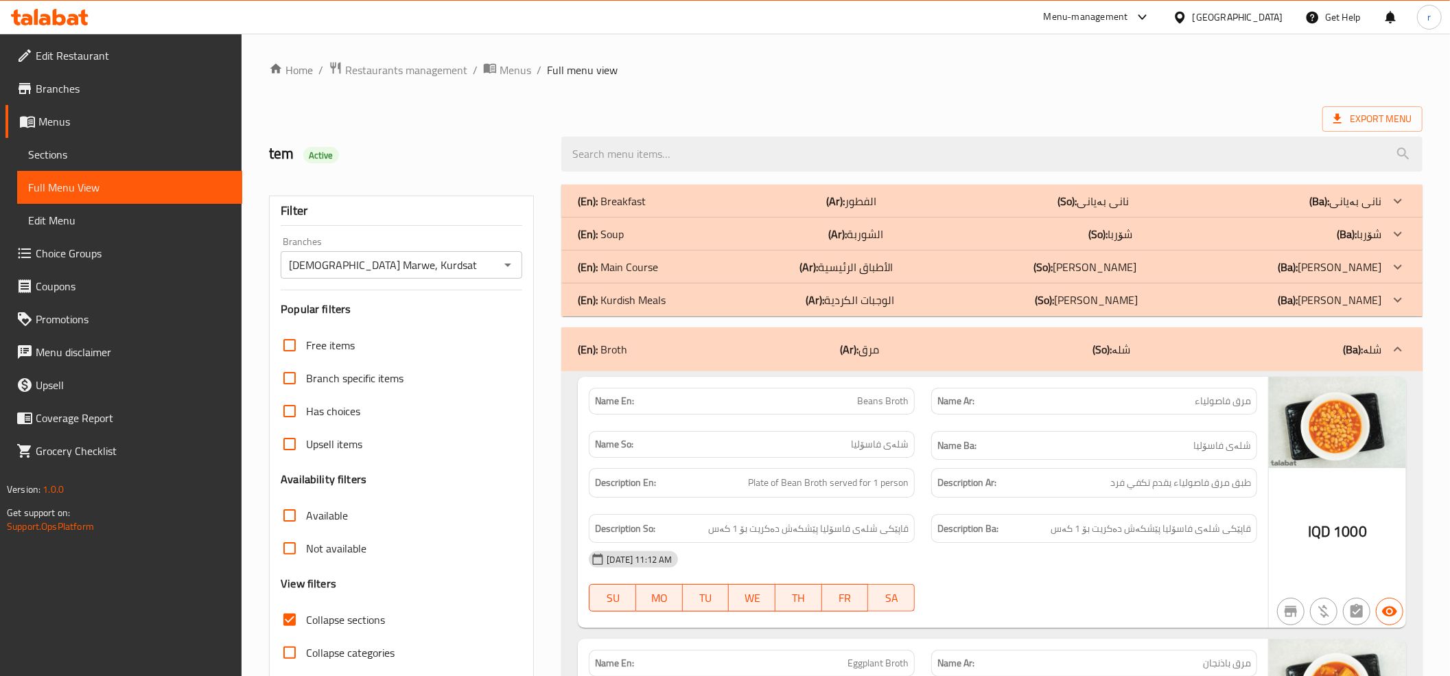
click at [830, 268] on p "(Ar): الأطباق الرئيسية" at bounding box center [845, 267] width 93 height 16
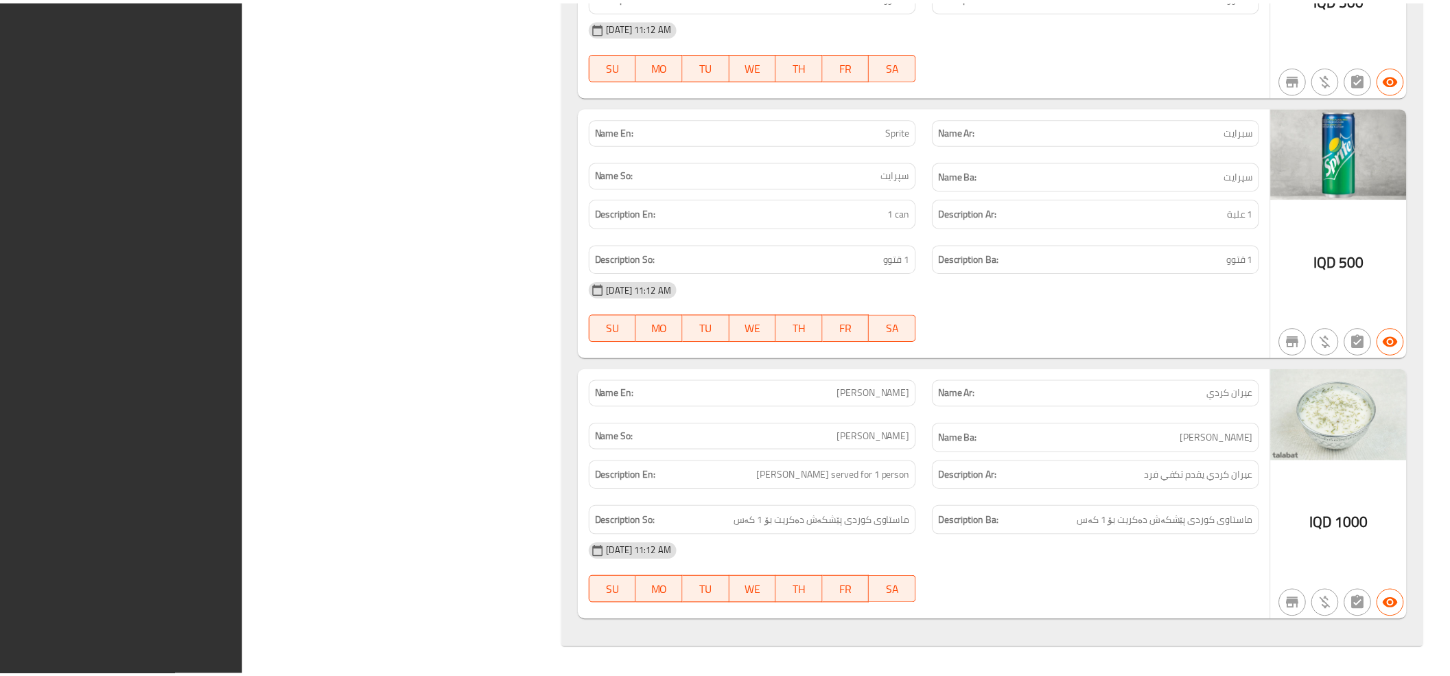
scroll to position [7551, 0]
